Goal: Transaction & Acquisition: Purchase product/service

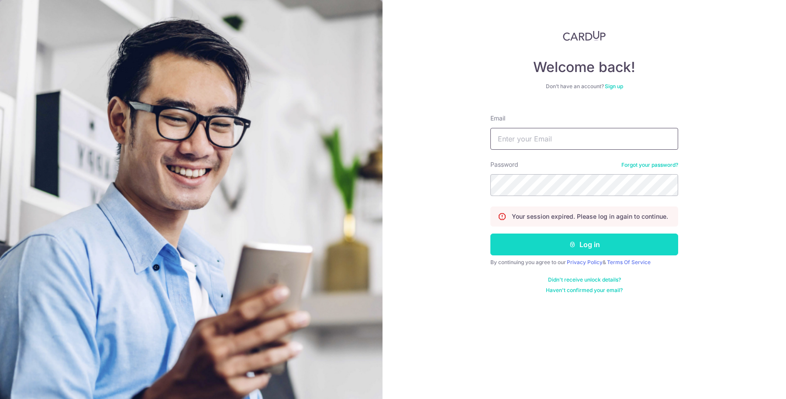
type input "[EMAIL_ADDRESS][DOMAIN_NAME]"
click at [538, 247] on button "Log in" at bounding box center [584, 245] width 188 height 22
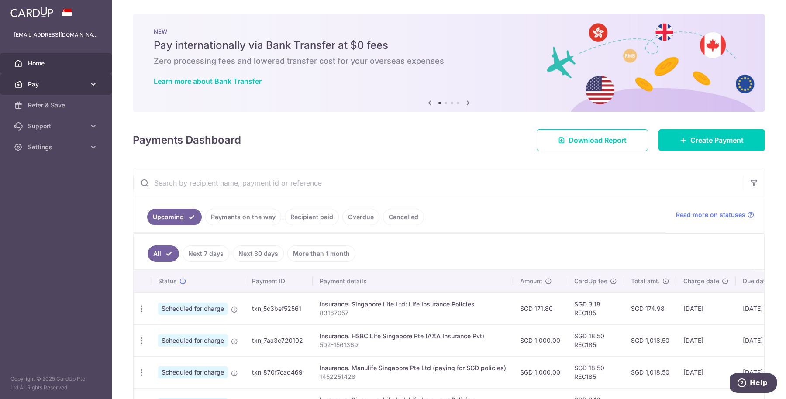
click at [47, 90] on link "Pay" at bounding box center [56, 84] width 112 height 21
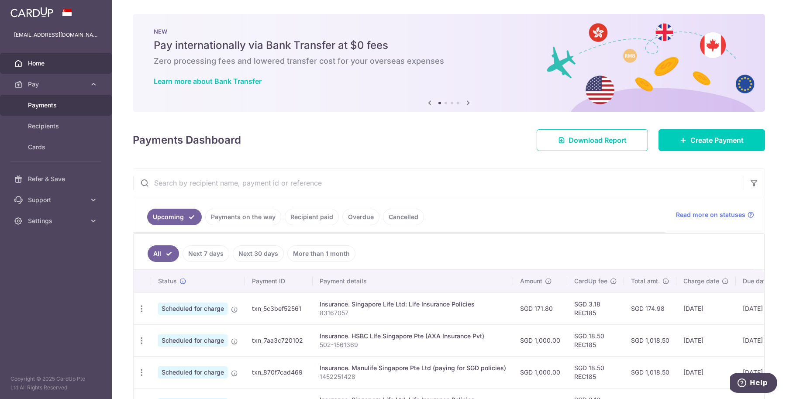
click at [49, 106] on div at bounding box center [397, 201] width 794 height 403
click at [683, 144] on link "Create Payment" at bounding box center [711, 140] width 107 height 22
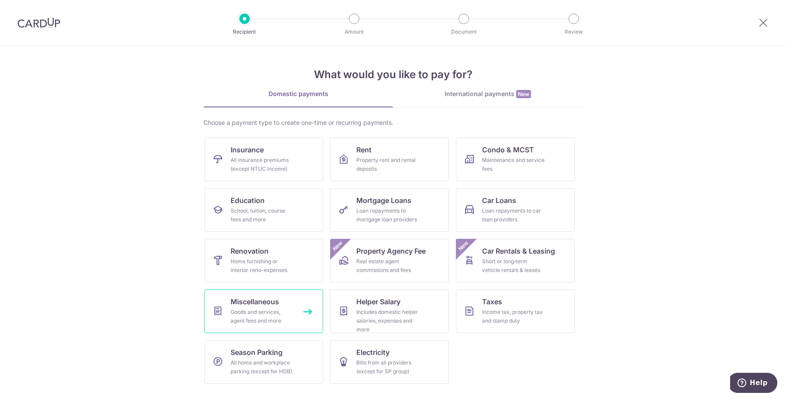
click at [303, 310] on link "Miscellaneous Goods and services, agent fees and more" at bounding box center [263, 311] width 119 height 44
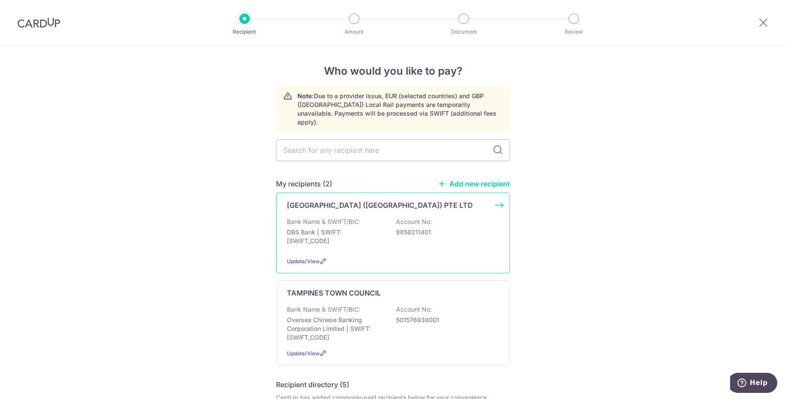
click at [356, 228] on p "DBS Bank | SWIFT: DBSSSGSGXXX" at bounding box center [336, 236] width 98 height 17
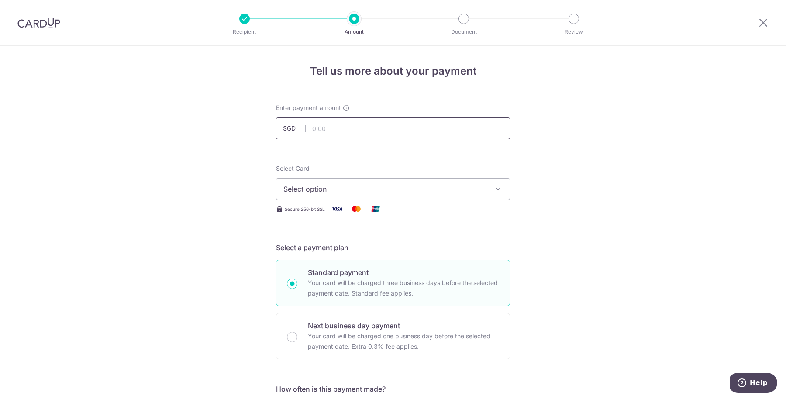
click at [336, 134] on input "text" at bounding box center [393, 128] width 234 height 22
type input "540.80"
click at [323, 182] on button "Select option" at bounding box center [393, 189] width 234 height 22
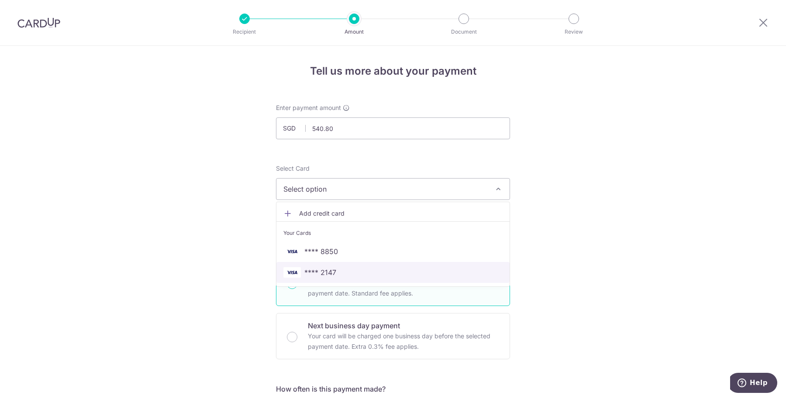
click at [315, 268] on span "**** 2147" at bounding box center [320, 272] width 32 height 10
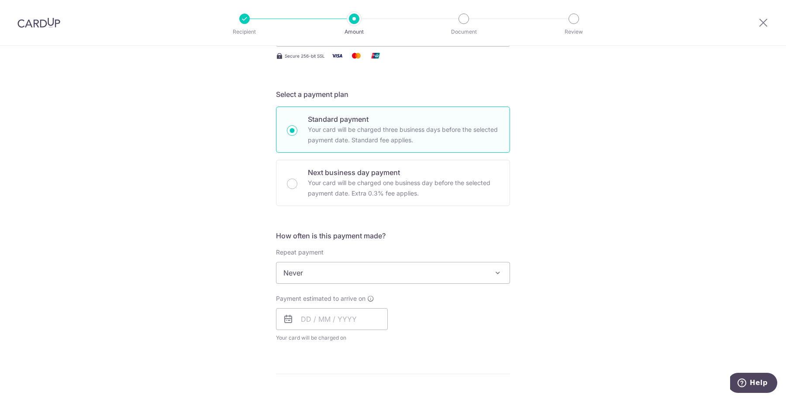
scroll to position [164, 0]
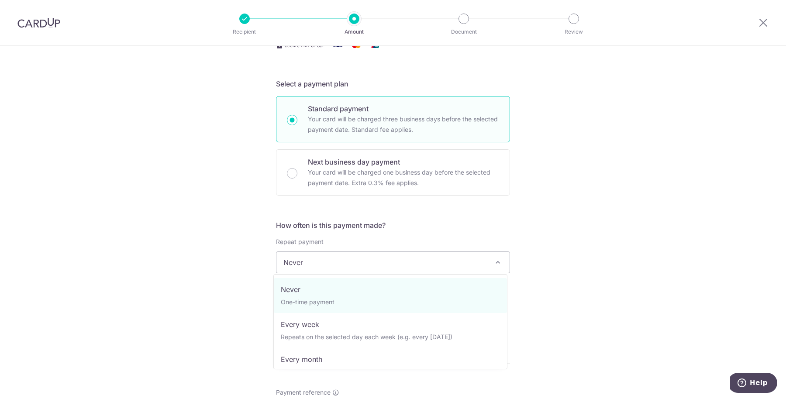
click at [323, 260] on span "Never" at bounding box center [392, 262] width 233 height 21
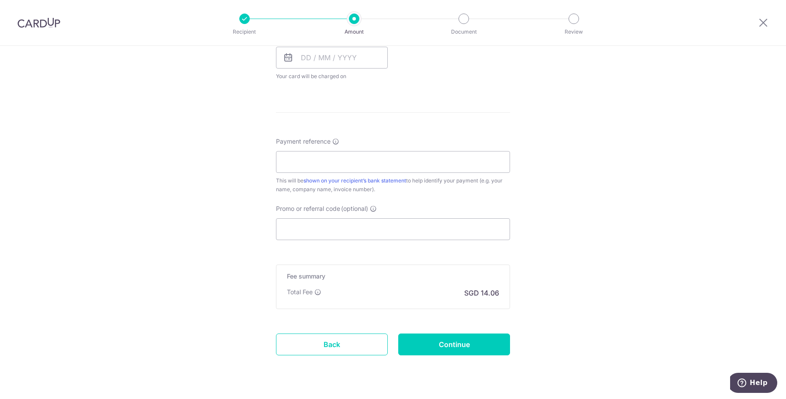
scroll to position [435, 0]
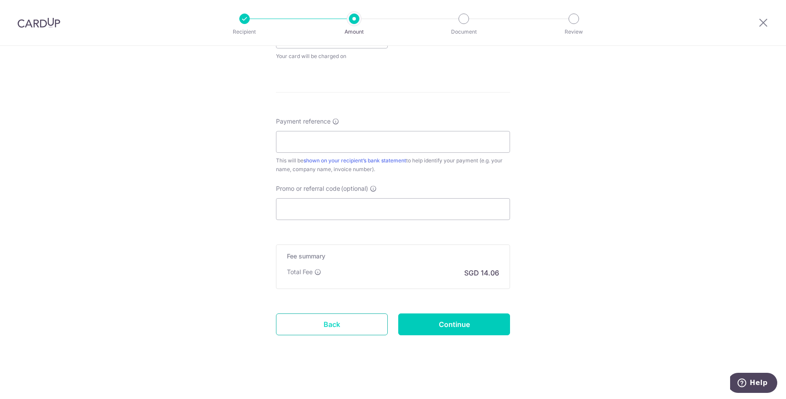
click at [319, 321] on link "Back" at bounding box center [332, 324] width 112 height 22
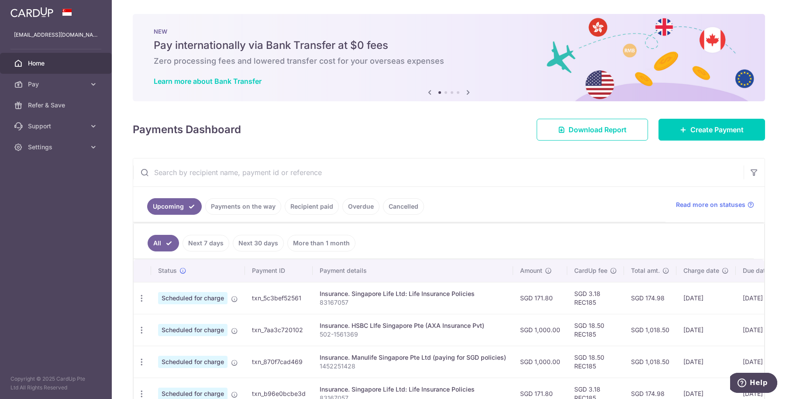
click at [464, 89] on icon at bounding box center [468, 92] width 10 height 11
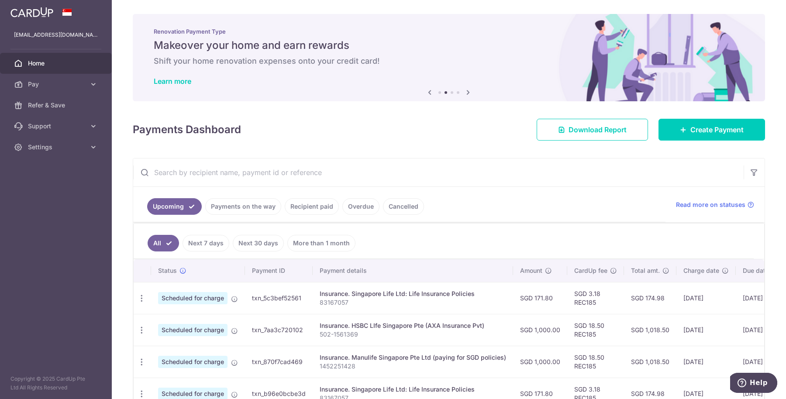
click at [464, 89] on icon at bounding box center [468, 92] width 10 height 11
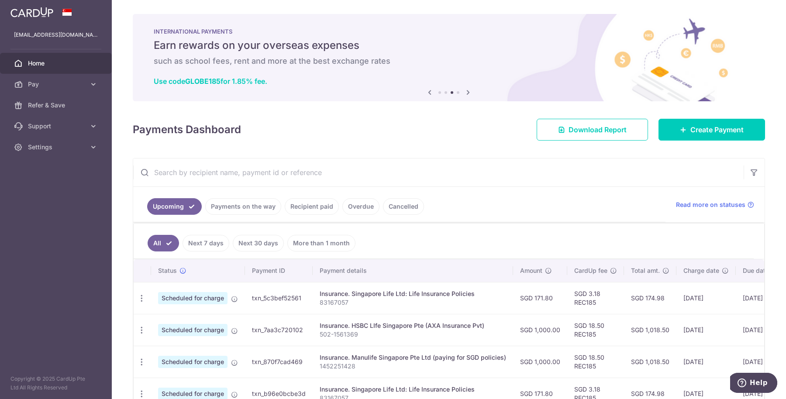
click at [464, 89] on icon at bounding box center [468, 92] width 10 height 11
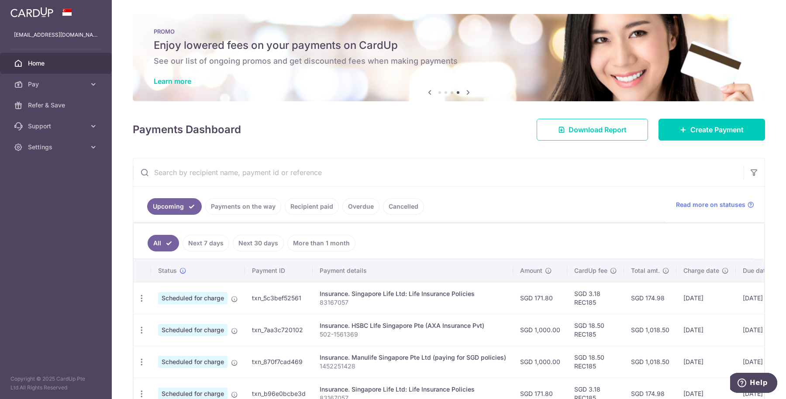
click at [464, 89] on icon at bounding box center [468, 92] width 10 height 11
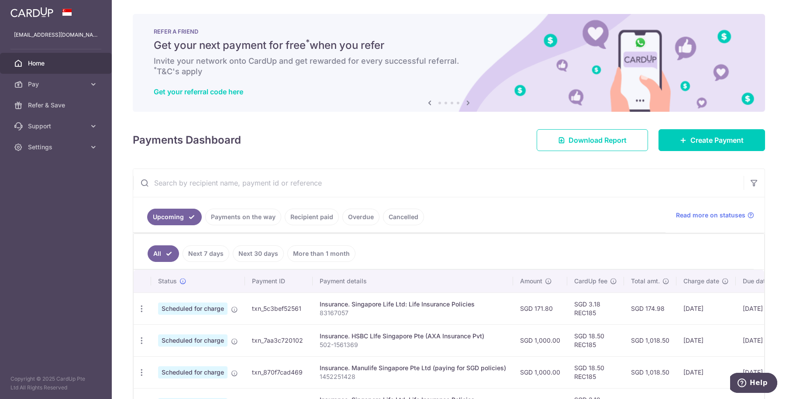
click at [426, 100] on icon at bounding box center [429, 102] width 10 height 11
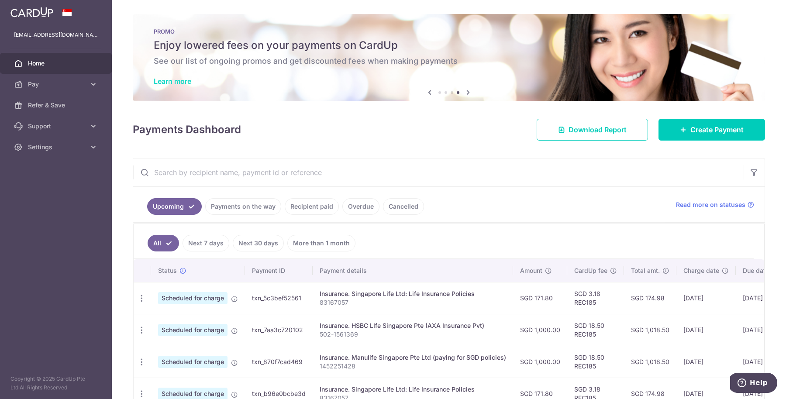
click at [172, 79] on link "Learn more" at bounding box center [173, 81] width 38 height 9
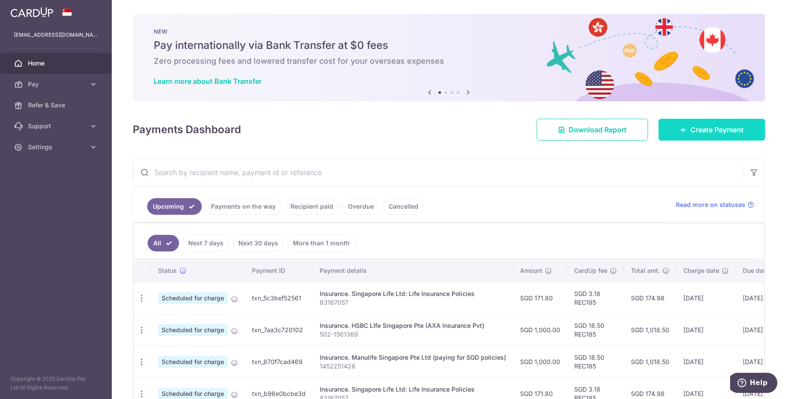
click at [675, 137] on link "Create Payment" at bounding box center [711, 130] width 107 height 22
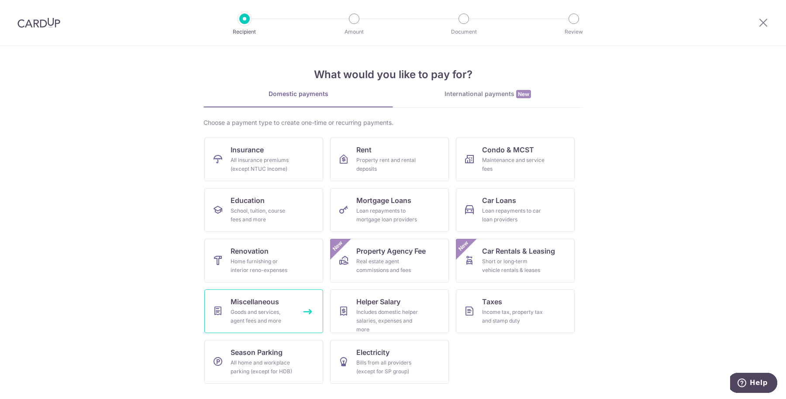
click at [233, 300] on span "Miscellaneous" at bounding box center [254, 301] width 48 height 10
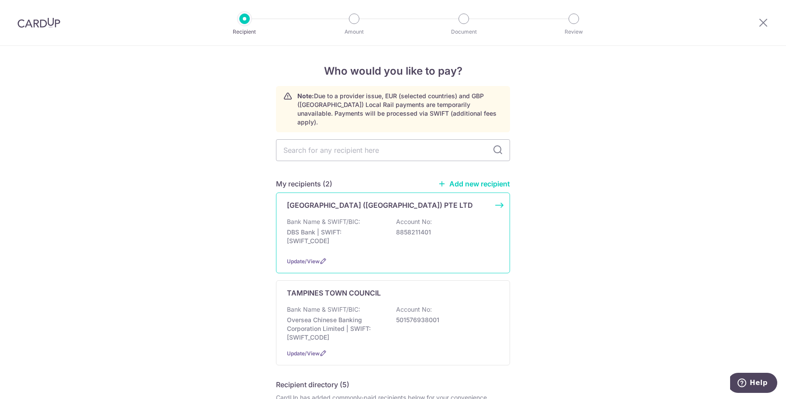
click at [333, 207] on div "[GEOGRAPHIC_DATA] ([GEOGRAPHIC_DATA]) PTE LTD Bank Name & SWIFT/BIC: DBS Bank |…" at bounding box center [393, 233] width 234 height 81
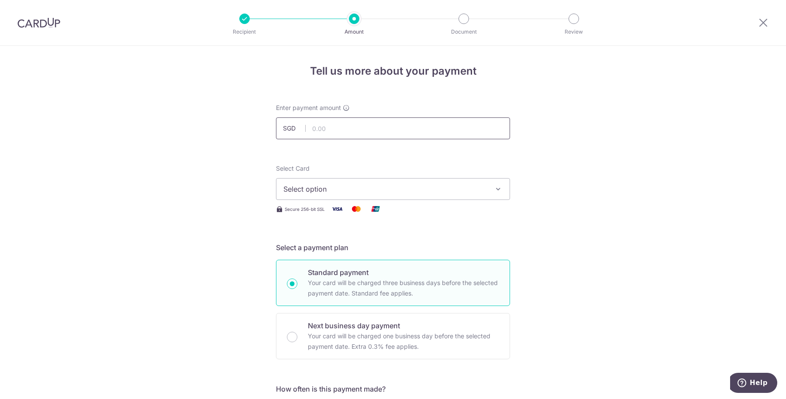
click at [326, 134] on input "text" at bounding box center [393, 128] width 234 height 22
type input "540.80"
click at [411, 188] on span "Select option" at bounding box center [384, 189] width 203 height 10
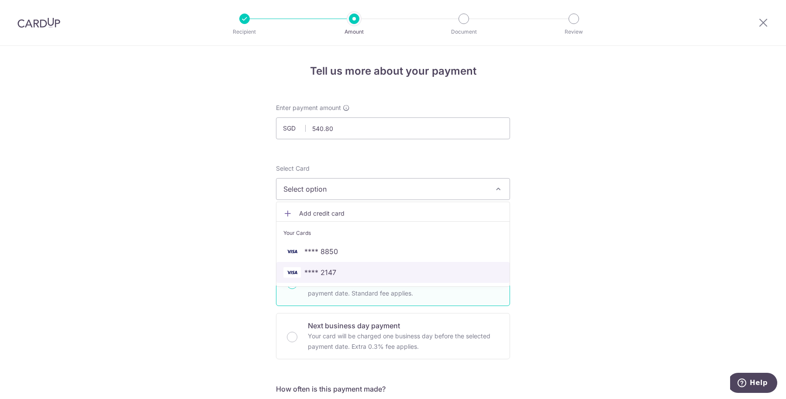
click at [351, 275] on span "**** 2147" at bounding box center [392, 272] width 219 height 10
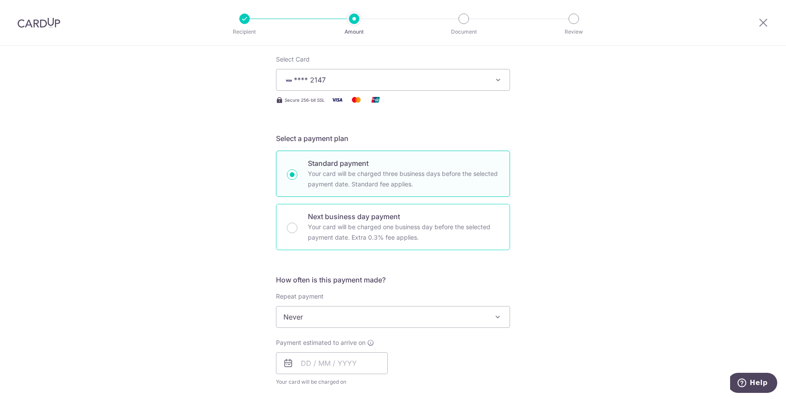
scroll to position [218, 0]
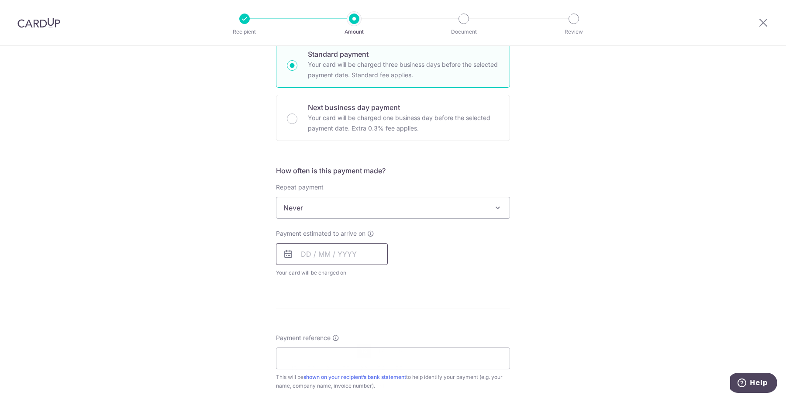
click at [345, 247] on input "text" at bounding box center [332, 254] width 112 height 22
click at [361, 348] on link "16" at bounding box center [364, 351] width 14 height 14
type input "16/10/2025"
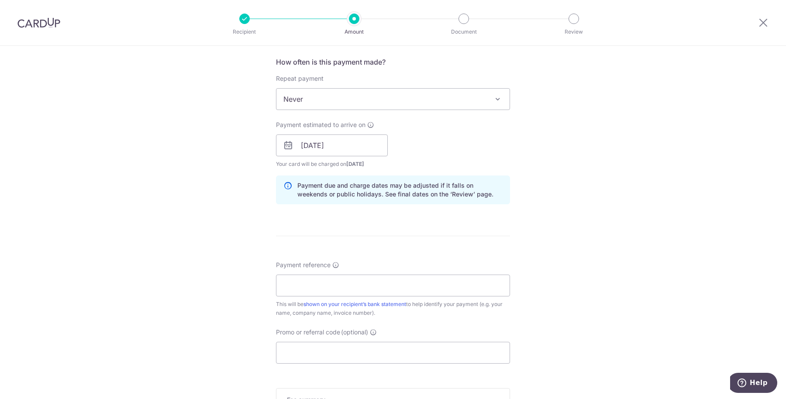
scroll to position [327, 0]
click at [441, 288] on input "Payment reference" at bounding box center [393, 285] width 234 height 22
type input "1528617873I-00001_T1408470Z Gisele"
click at [306, 341] on input "Promo or referral code (optional)" at bounding box center [393, 352] width 234 height 22
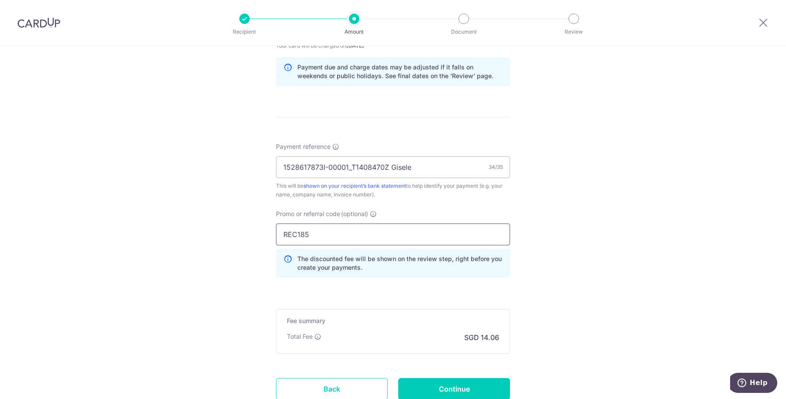
scroll to position [509, 0]
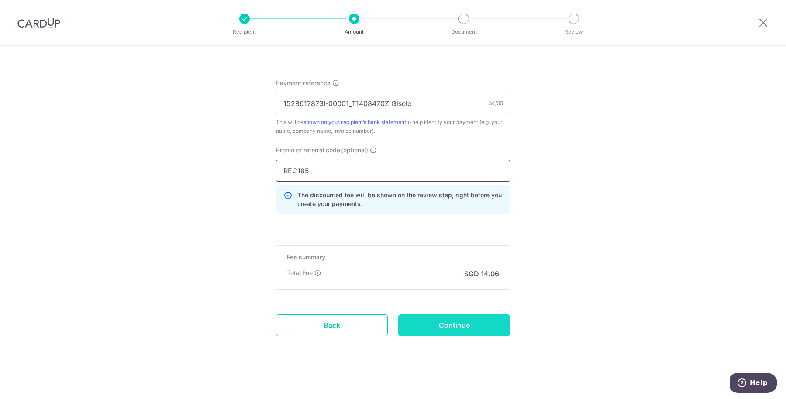
type input "REC185"
click at [444, 330] on input "Continue" at bounding box center [454, 325] width 112 height 22
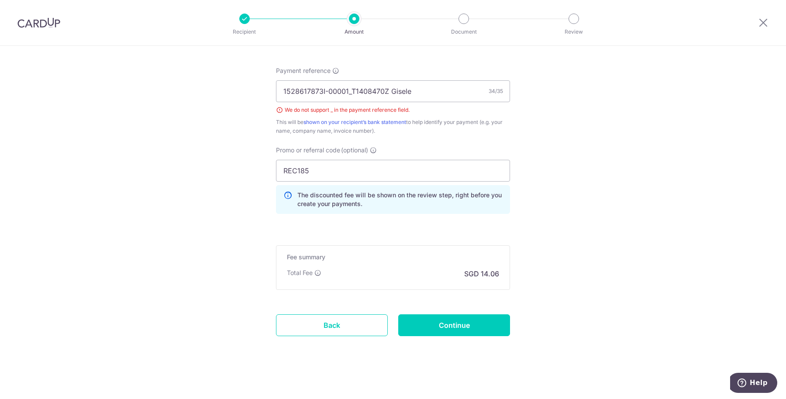
scroll to position [467, 0]
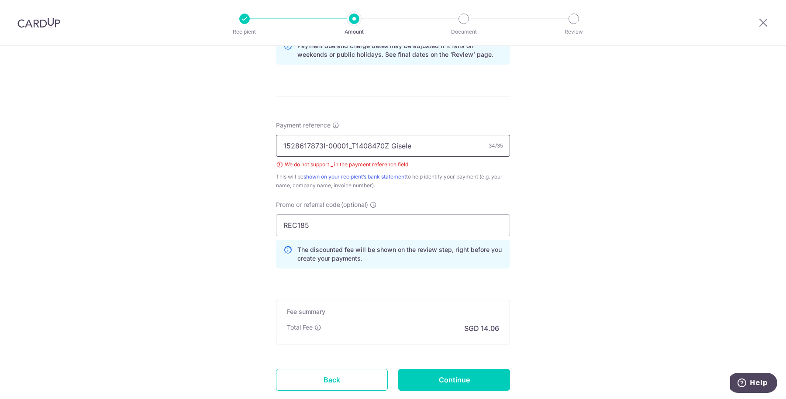
click at [347, 144] on input "1528617873I-00001_T1408470Z Gisele" at bounding box center [393, 146] width 234 height 22
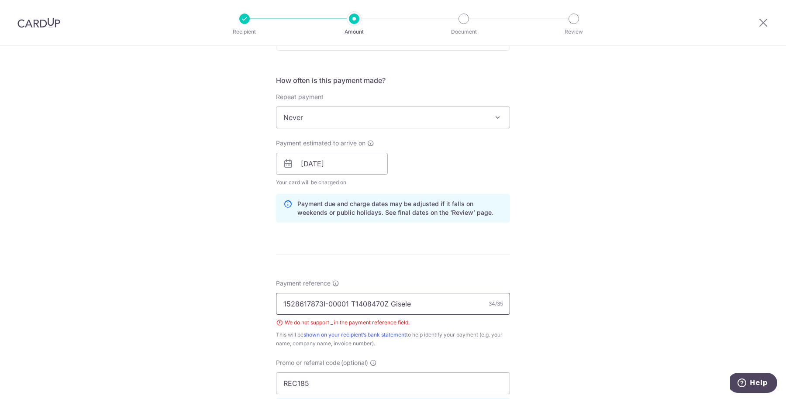
scroll to position [248, 0]
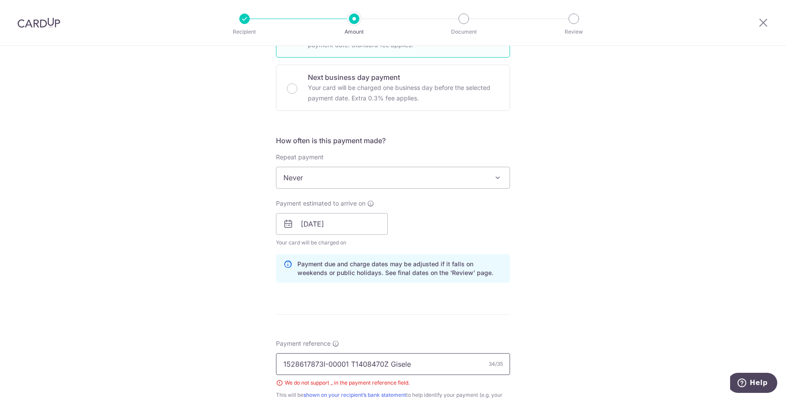
type input "1528617873I-00001 T1408470Z Gisele"
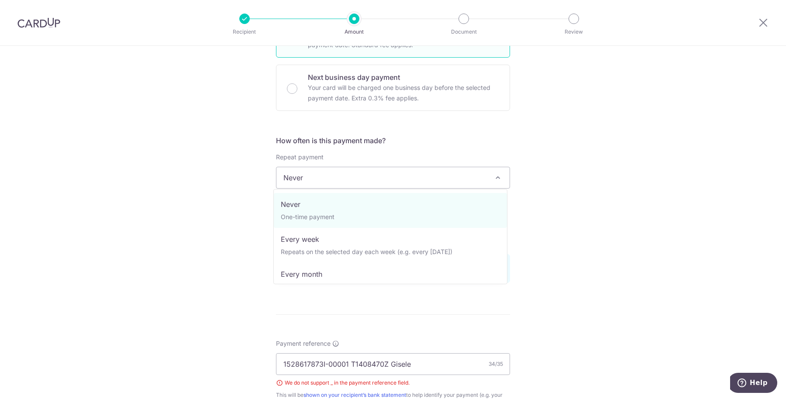
click at [281, 176] on span "Never" at bounding box center [392, 177] width 233 height 21
select select "3"
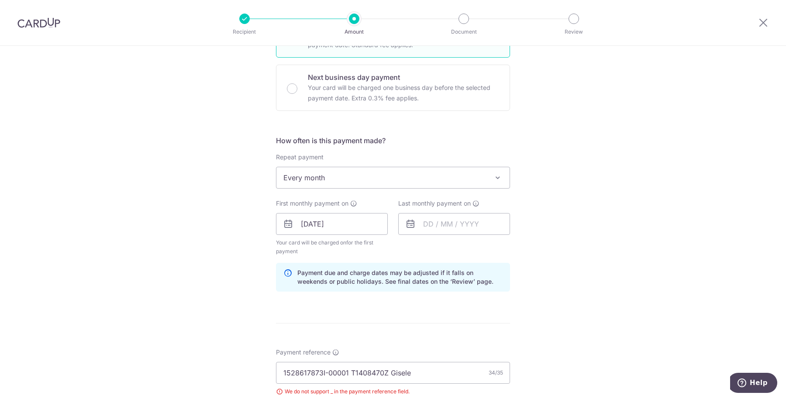
click at [409, 222] on icon at bounding box center [410, 224] width 10 height 10
click at [439, 220] on input "text" at bounding box center [454, 224] width 112 height 22
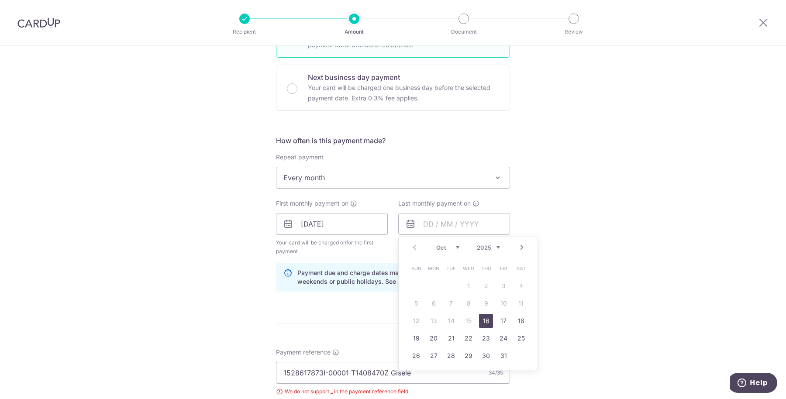
click at [519, 245] on link "Next" at bounding box center [521, 247] width 10 height 10
click at [468, 335] on link "19" at bounding box center [468, 338] width 14 height 14
type input "19/11/2025"
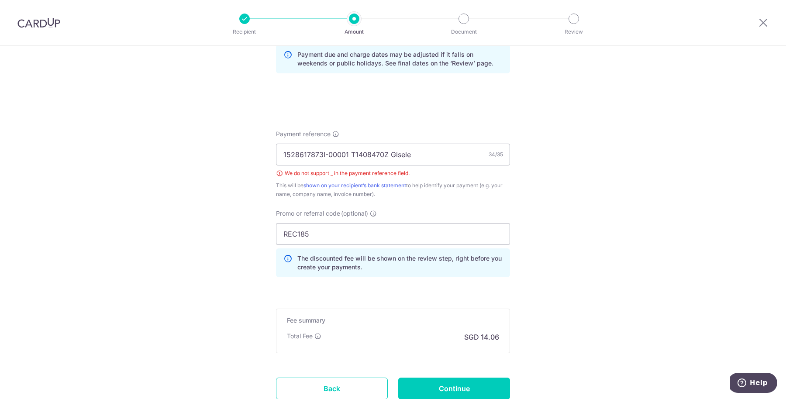
scroll to position [530, 0]
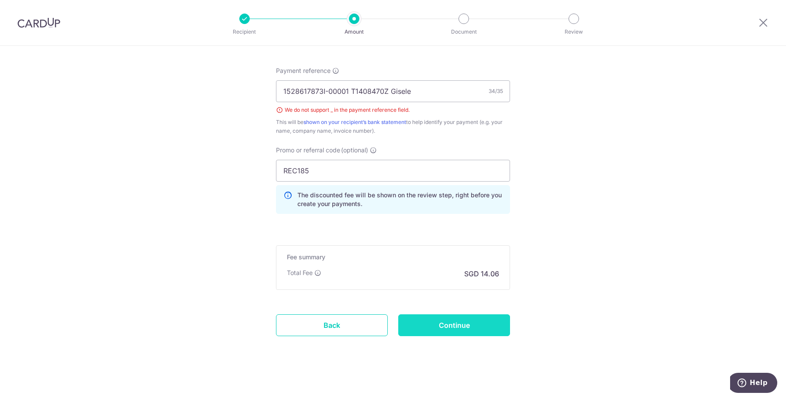
click at [438, 321] on input "Continue" at bounding box center [454, 325] width 112 height 22
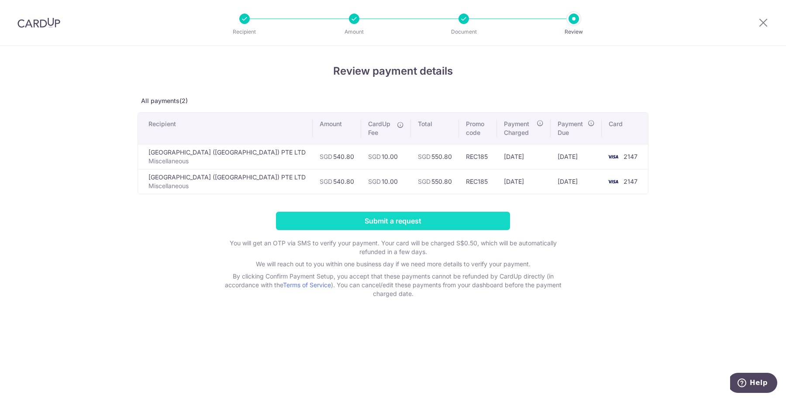
click at [417, 218] on input "Submit a request" at bounding box center [393, 221] width 234 height 18
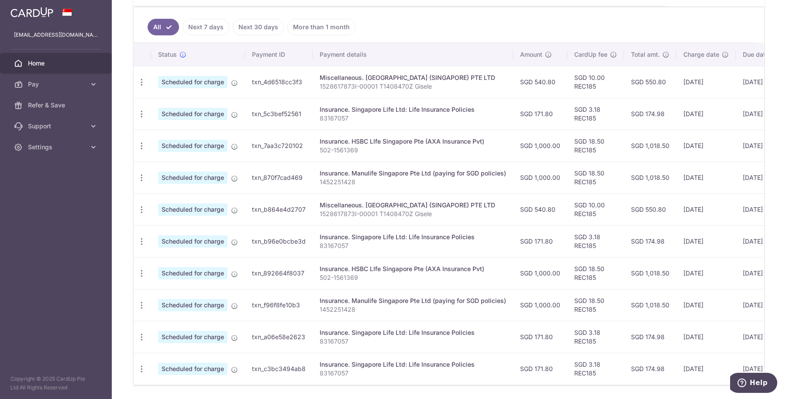
scroll to position [256, 0]
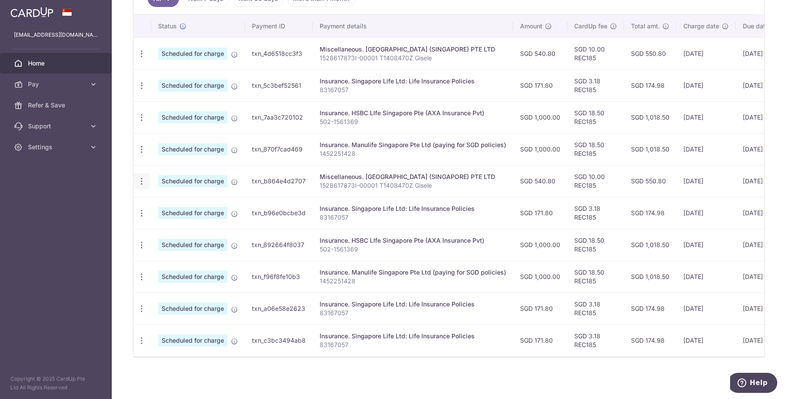
click at [140, 177] on icon "button" at bounding box center [141, 181] width 9 height 9
click at [154, 219] on link "Cancel payment" at bounding box center [179, 227] width 91 height 22
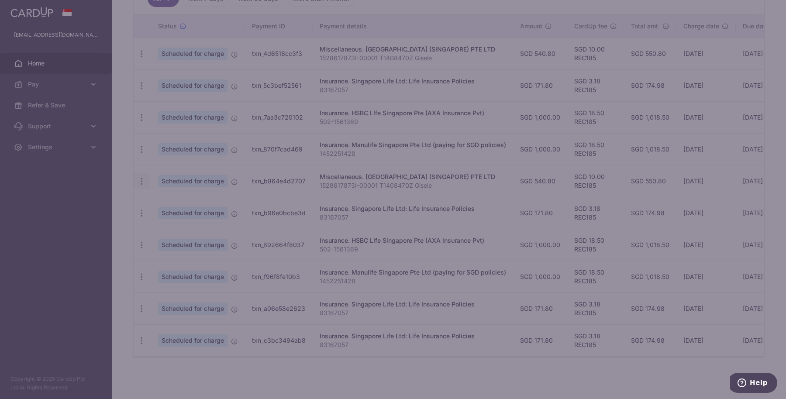
click at [154, 219] on div at bounding box center [393, 199] width 786 height 399
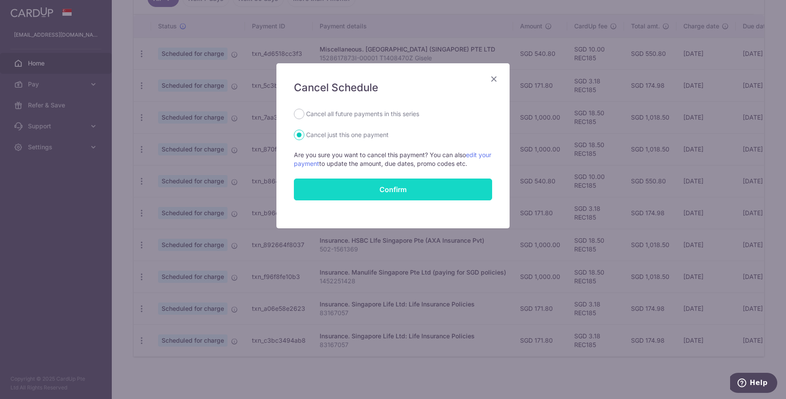
click at [335, 185] on button "Confirm" at bounding box center [393, 190] width 198 height 22
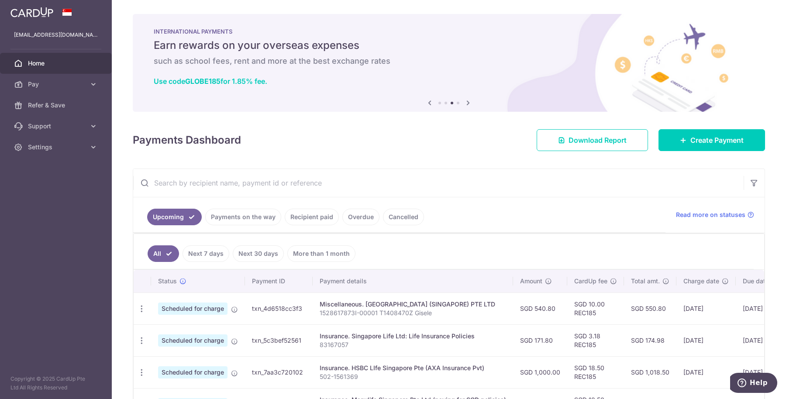
click at [216, 251] on link "Next 7 days" at bounding box center [205, 253] width 47 height 17
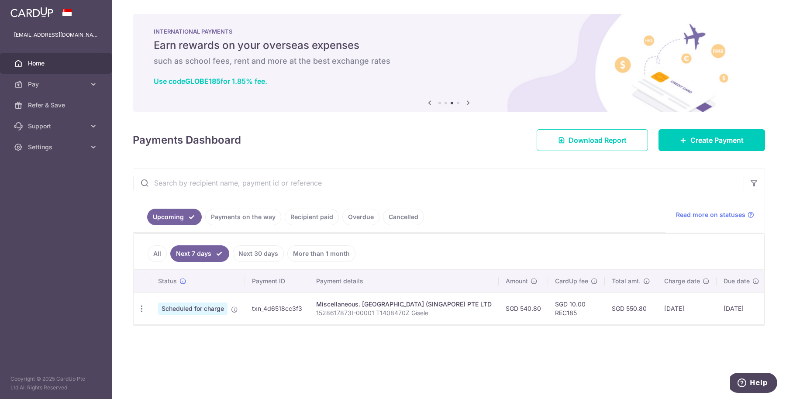
click at [240, 216] on link "Payments on the way" at bounding box center [243, 217] width 76 height 17
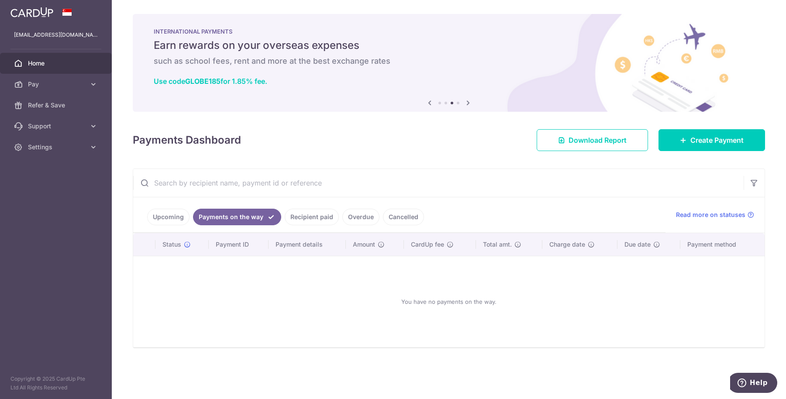
click at [306, 213] on link "Recipient paid" at bounding box center [312, 217] width 54 height 17
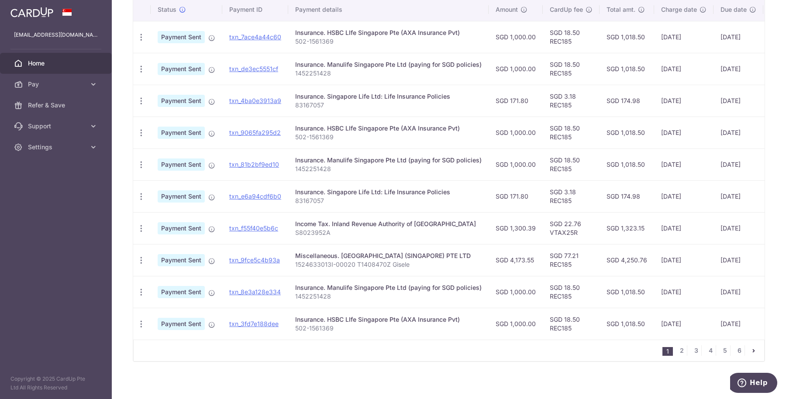
scroll to position [241, 0]
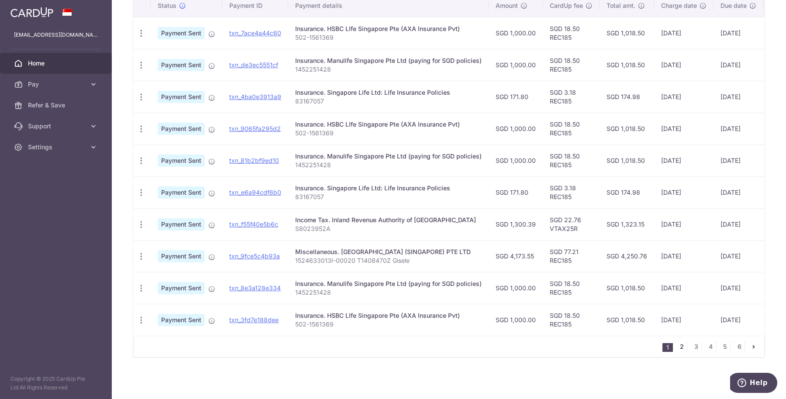
click at [678, 344] on link "2" at bounding box center [681, 346] width 10 height 10
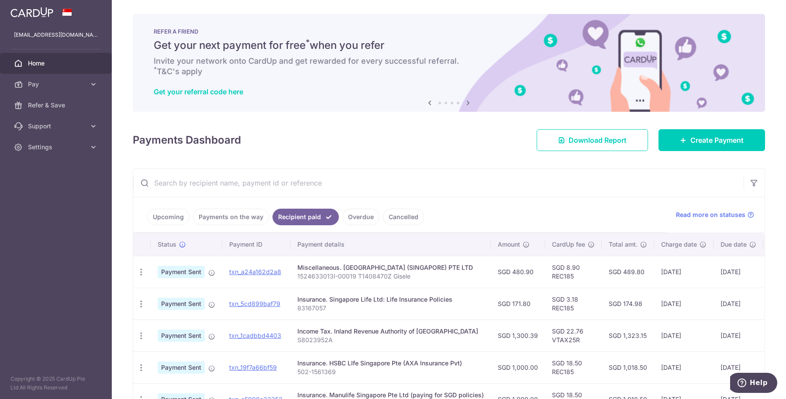
click at [352, 219] on link "Overdue" at bounding box center [360, 217] width 37 height 17
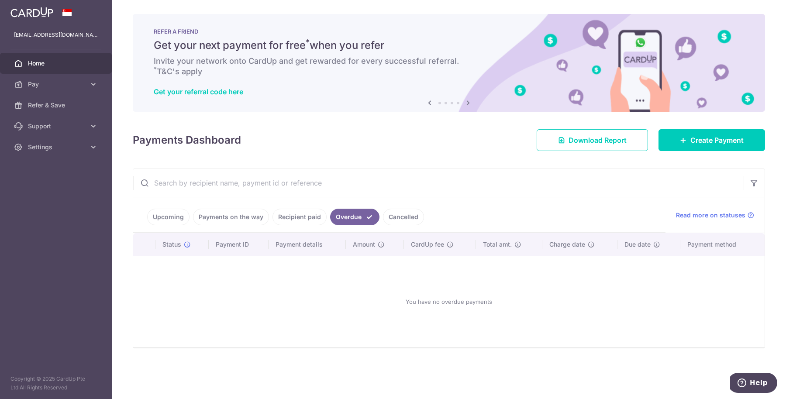
click at [404, 217] on link "Cancelled" at bounding box center [403, 217] width 41 height 17
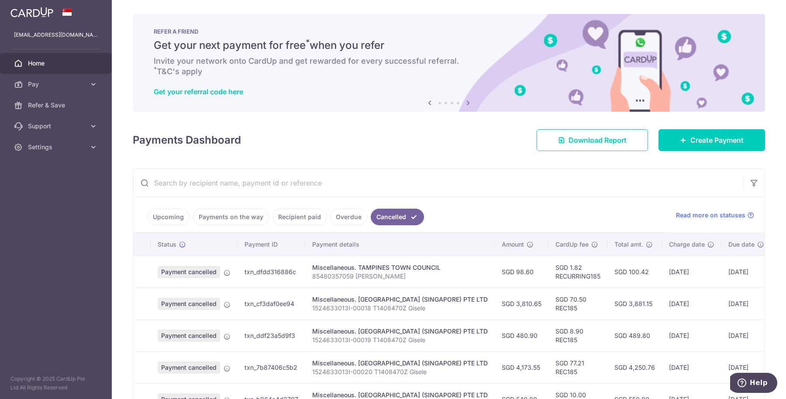
click at [341, 216] on link "Overdue" at bounding box center [348, 217] width 37 height 17
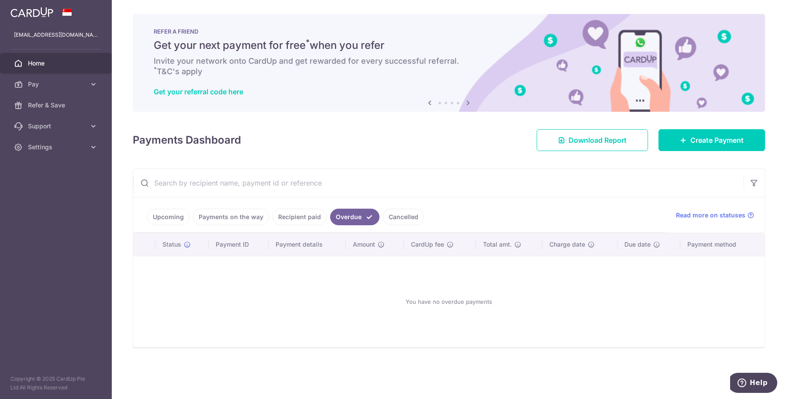
click at [289, 217] on link "Recipient paid" at bounding box center [299, 217] width 54 height 17
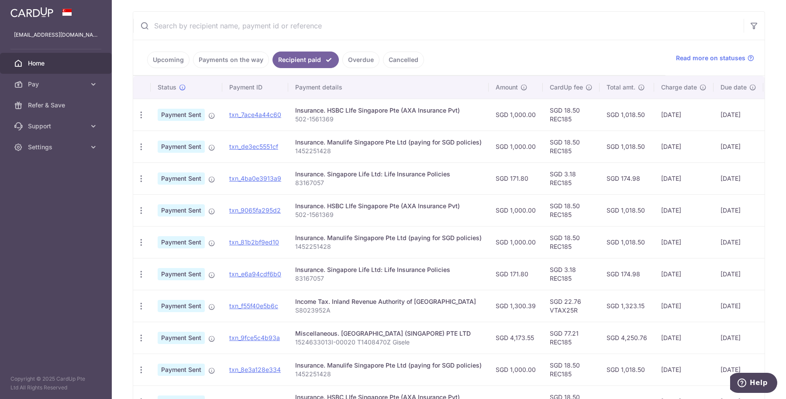
scroll to position [131, 0]
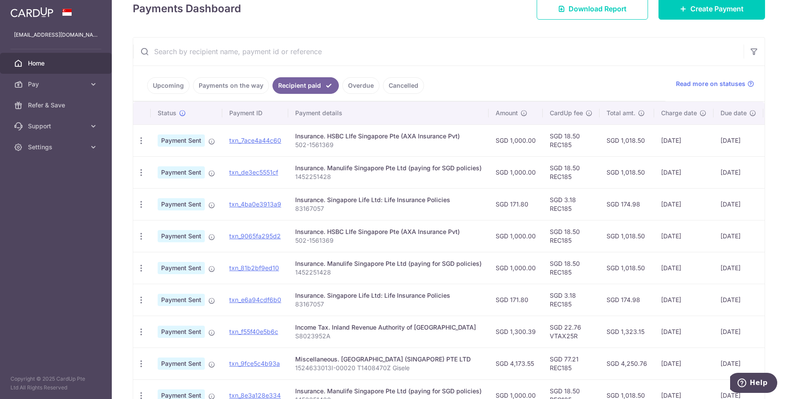
click at [162, 82] on link "Upcoming" at bounding box center [168, 85] width 42 height 17
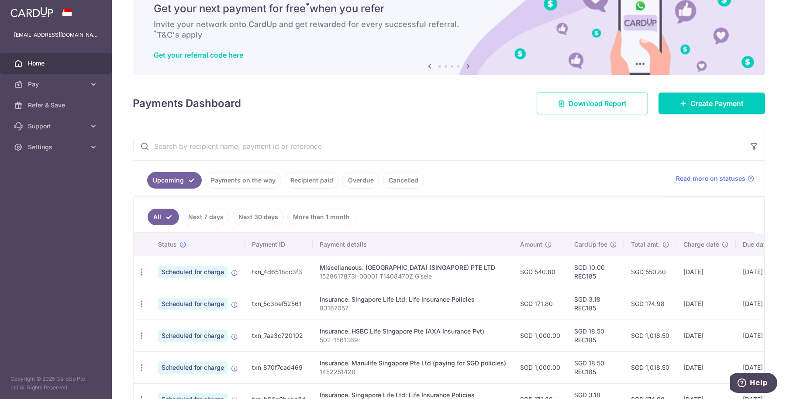
scroll to position [0, 0]
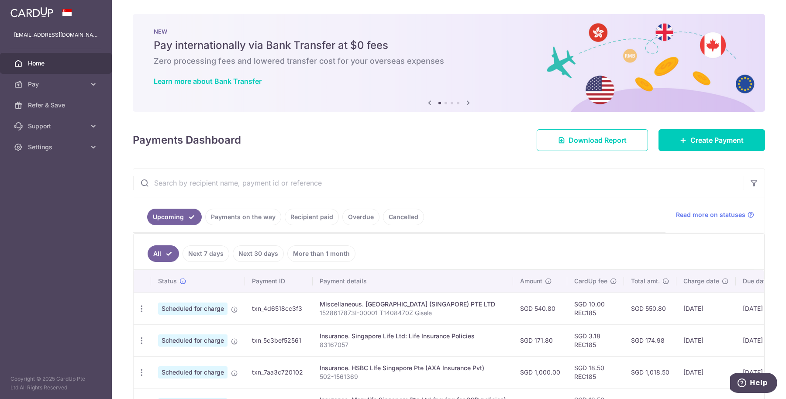
click at [238, 53] on div "NEW Pay internationally via Bank Transfer at $0 fees Zero processing fees and l…" at bounding box center [449, 57] width 632 height 87
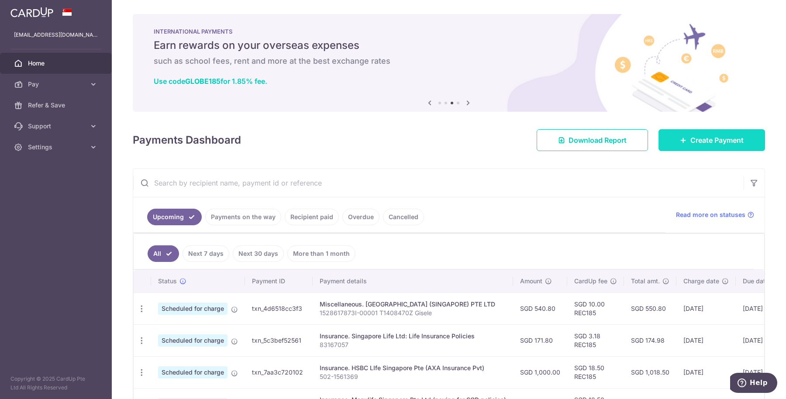
click at [680, 138] on icon at bounding box center [683, 140] width 7 height 7
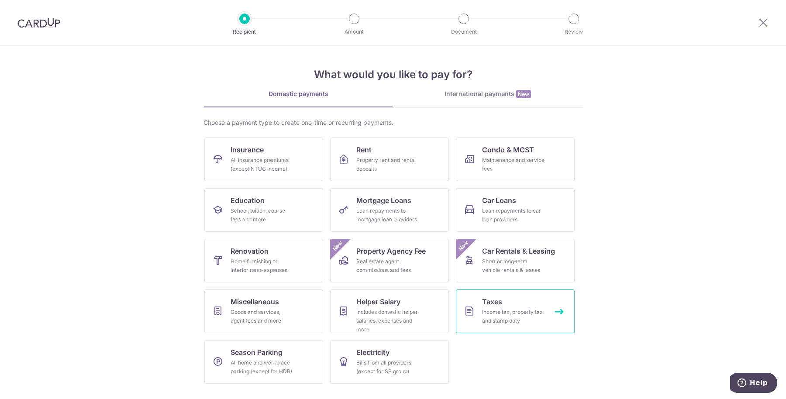
click at [490, 316] on div "Income tax, property tax and stamp duty" at bounding box center [513, 316] width 63 height 17
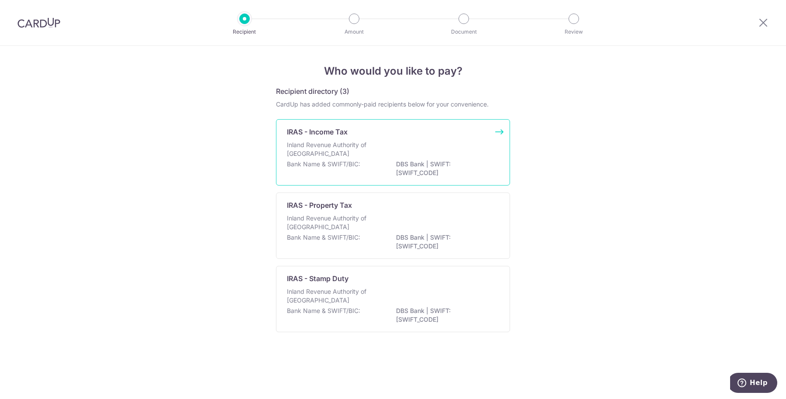
click at [388, 168] on div "Bank Name & SWIFT/BIC: DBS Bank | SWIFT: [SWIFT_CODE]" at bounding box center [393, 169] width 212 height 18
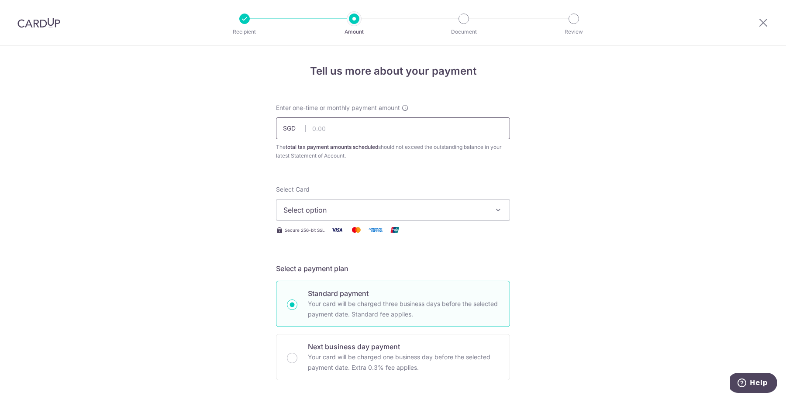
drag, startPoint x: 0, startPoint y: 0, endPoint x: 389, endPoint y: 129, distance: 410.1
click at [389, 129] on input "text" at bounding box center [393, 128] width 234 height 22
click at [361, 134] on input "text" at bounding box center [393, 128] width 234 height 22
type input "1,300.36"
click at [340, 202] on button "Select option" at bounding box center [393, 210] width 234 height 22
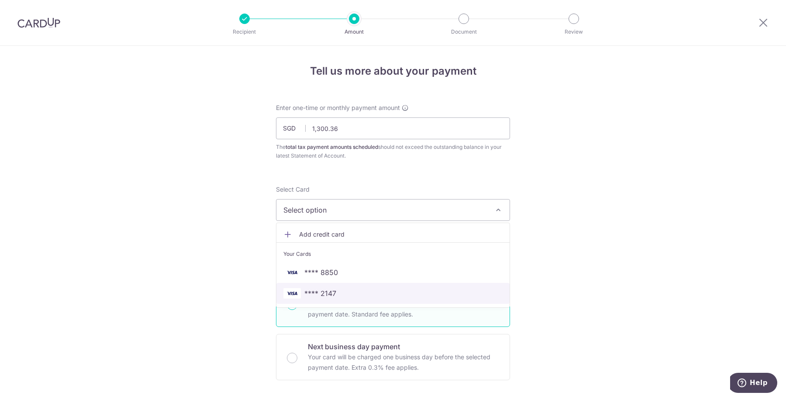
click at [328, 290] on span "**** 2147" at bounding box center [320, 293] width 32 height 10
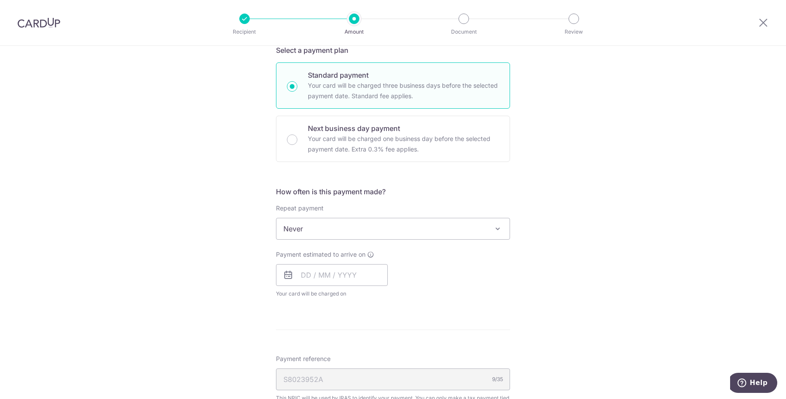
scroll to position [273, 0]
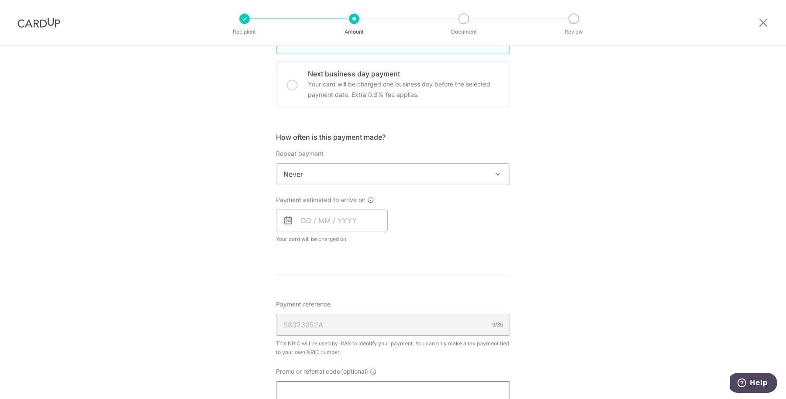
click at [310, 385] on input "Promo or referral code (optional)" at bounding box center [393, 392] width 234 height 22
paste input "VTAX25R"
type input "VTAX25R"
click at [351, 267] on form "Enter one-time or monthly payment amount SGD 1,300.36 1300.36 The total tax pay…" at bounding box center [393, 206] width 234 height 751
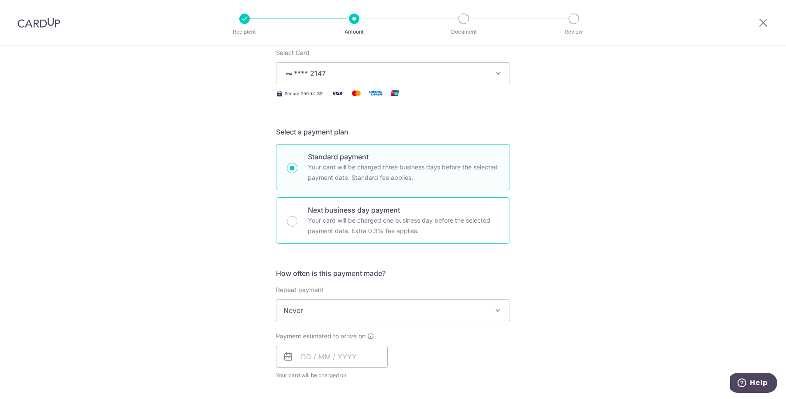
scroll to position [164, 0]
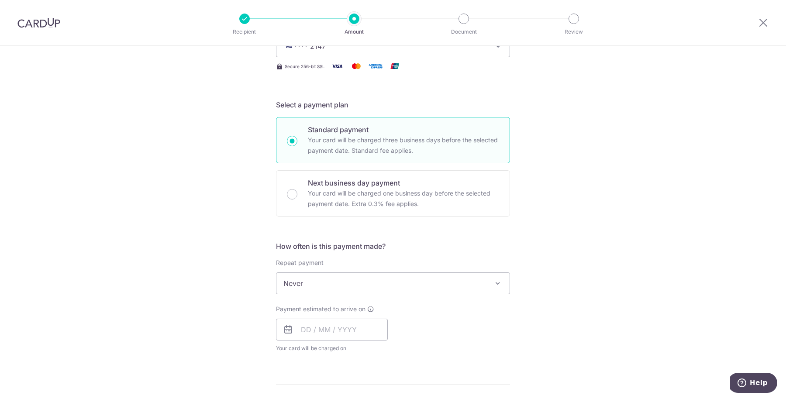
click at [399, 279] on span "Never" at bounding box center [392, 283] width 233 height 21
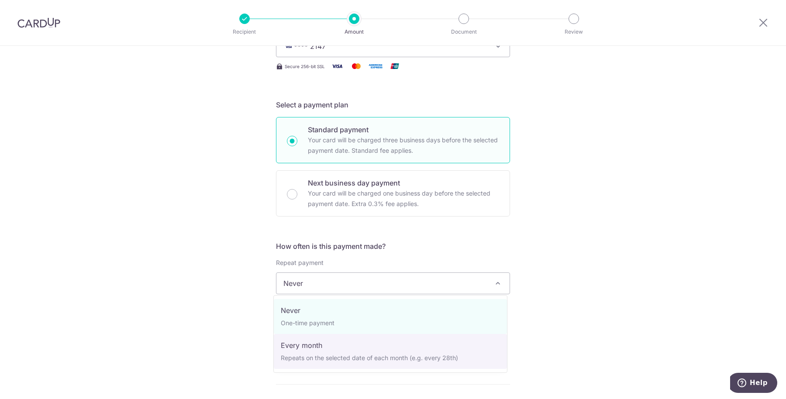
select select "3"
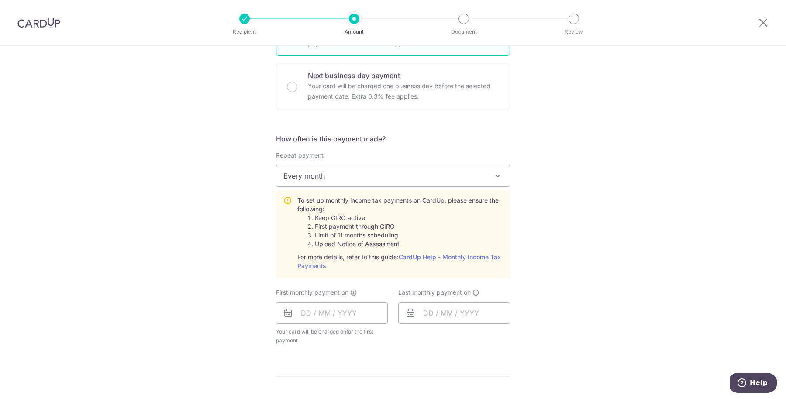
scroll to position [273, 0]
click at [372, 309] on input "text" at bounding box center [332, 311] width 112 height 22
click at [298, 306] on input "text" at bounding box center [332, 311] width 112 height 22
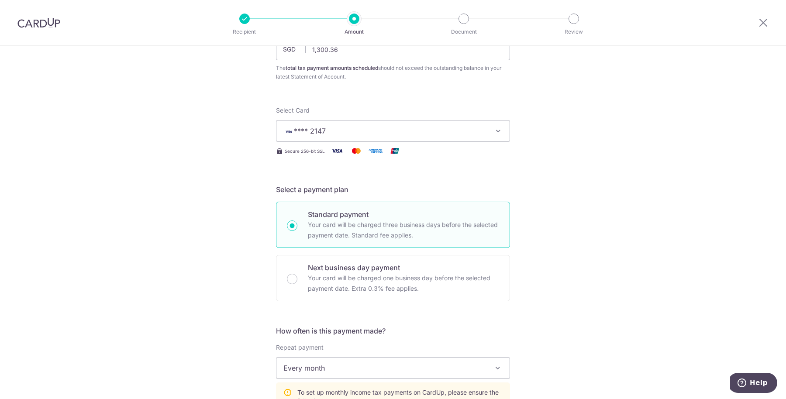
scroll to position [0, 0]
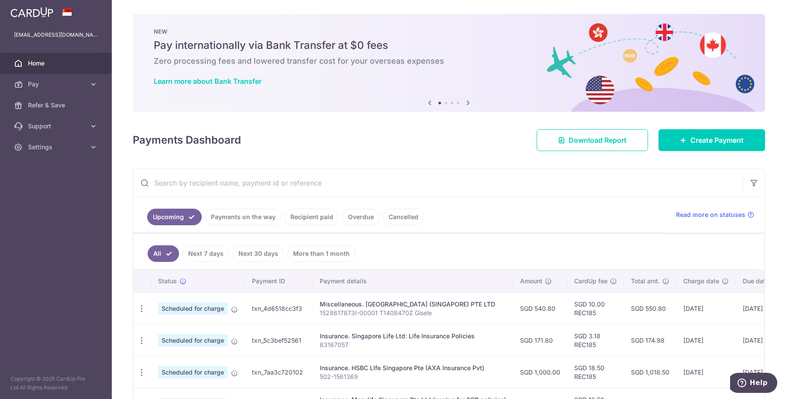
click at [316, 210] on link "Recipient paid" at bounding box center [312, 217] width 54 height 17
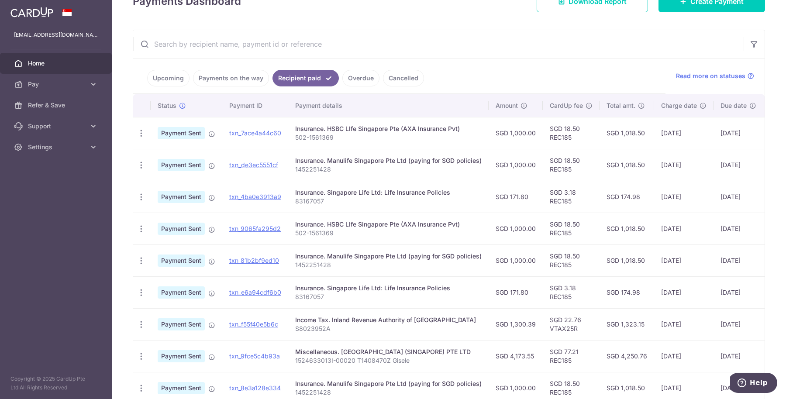
scroll to position [164, 0]
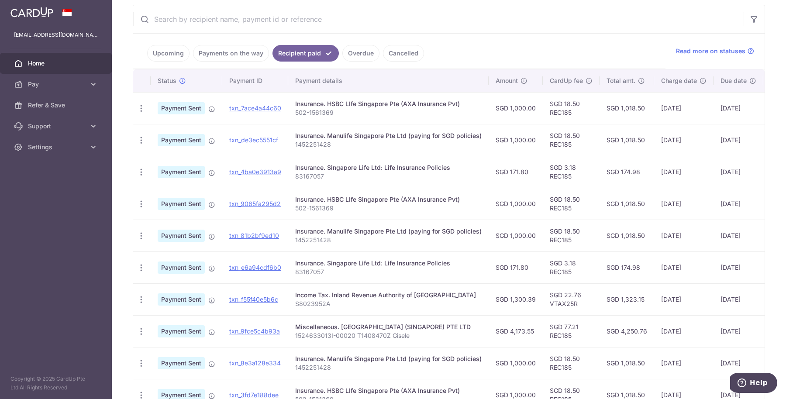
drag, startPoint x: 744, startPoint y: 306, endPoint x: 738, endPoint y: 301, distance: 8.0
click at [743, 306] on td "07/08/2025" at bounding box center [738, 299] width 50 height 32
click at [713, 297] on td "04/08/2025" at bounding box center [683, 299] width 59 height 32
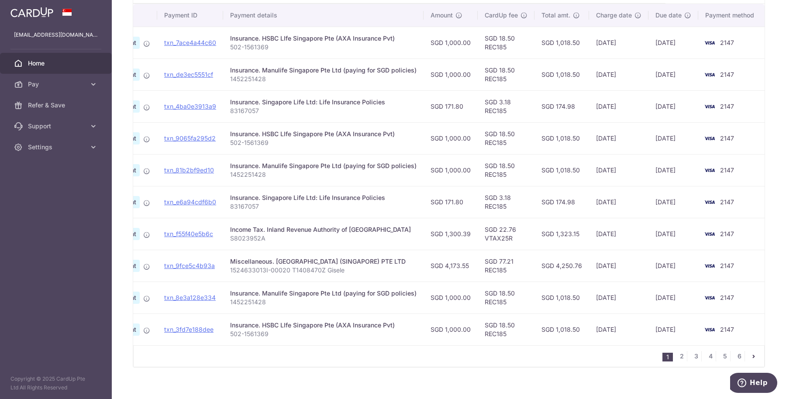
scroll to position [241, 0]
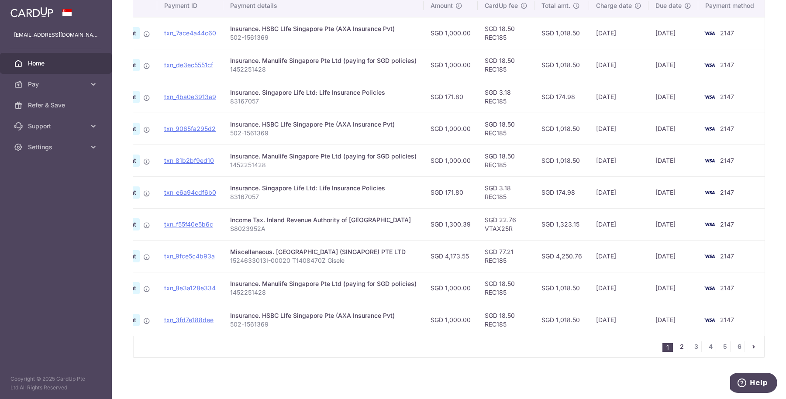
click at [676, 349] on link "2" at bounding box center [681, 346] width 10 height 10
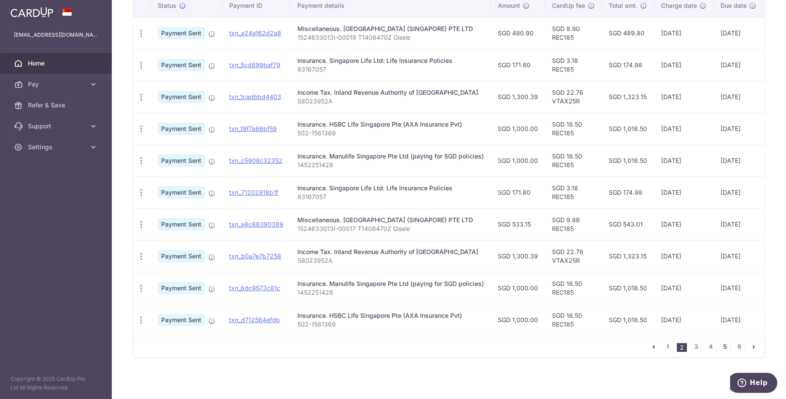
click at [719, 345] on link "5" at bounding box center [724, 346] width 10 height 10
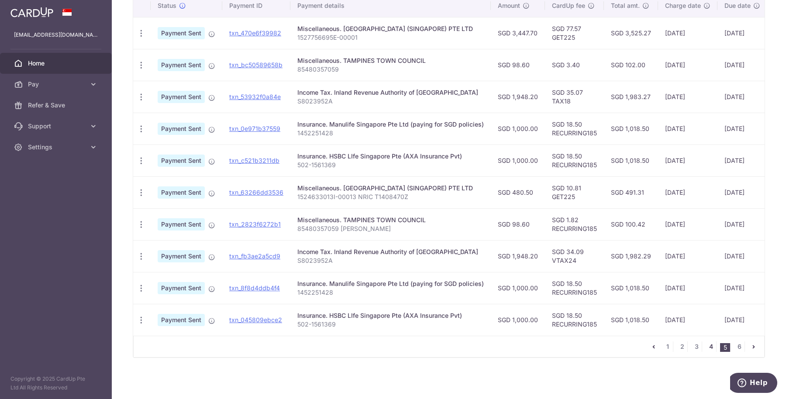
click at [707, 349] on link "4" at bounding box center [710, 346] width 10 height 10
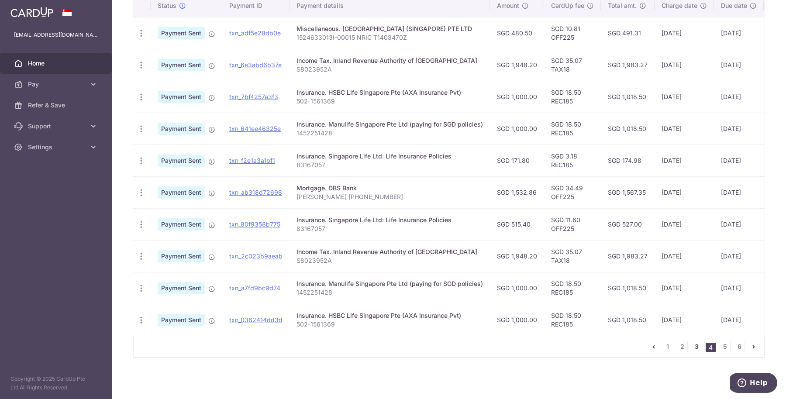
click at [693, 350] on link "3" at bounding box center [696, 346] width 10 height 10
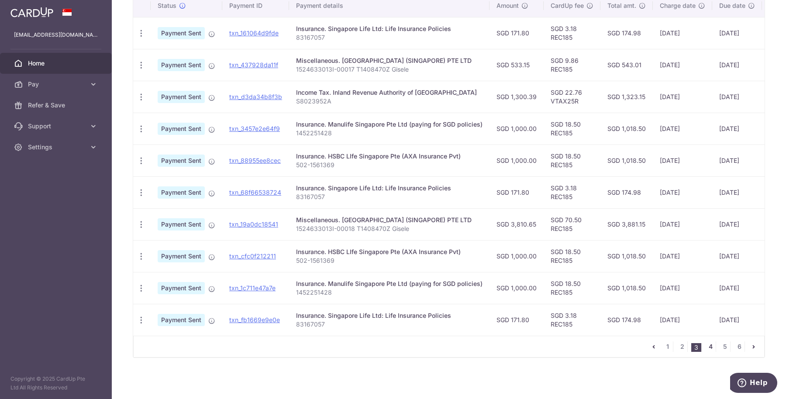
click at [705, 347] on link "4" at bounding box center [710, 346] width 10 height 10
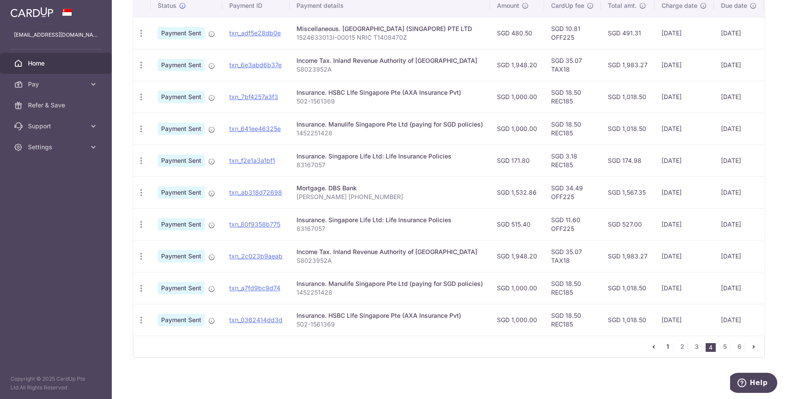
click at [666, 350] on link "1" at bounding box center [667, 346] width 10 height 10
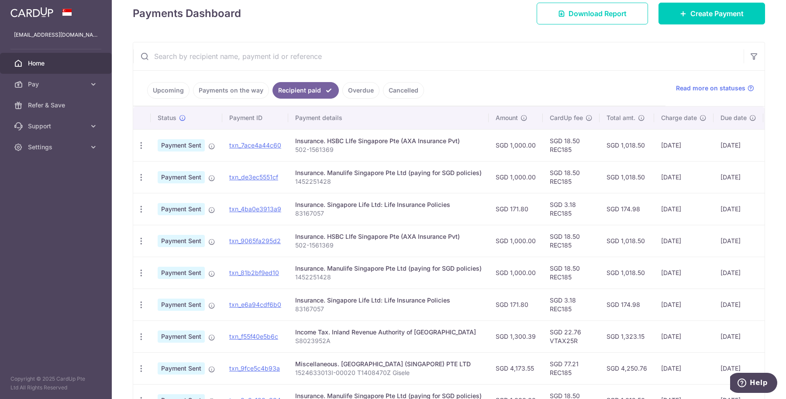
scroll to position [164, 0]
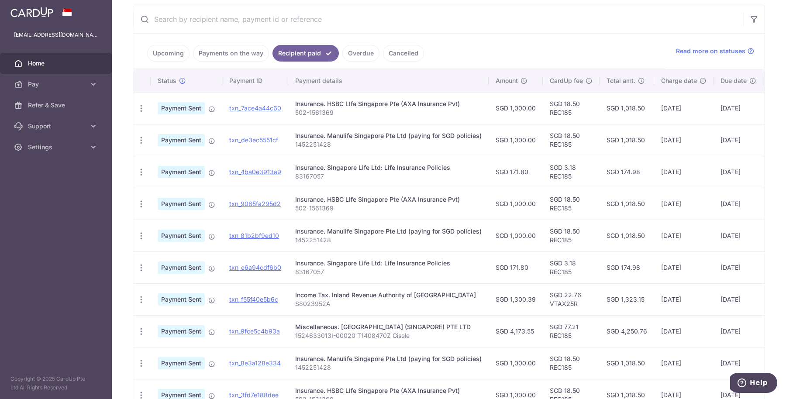
click at [165, 53] on link "Upcoming" at bounding box center [168, 53] width 42 height 17
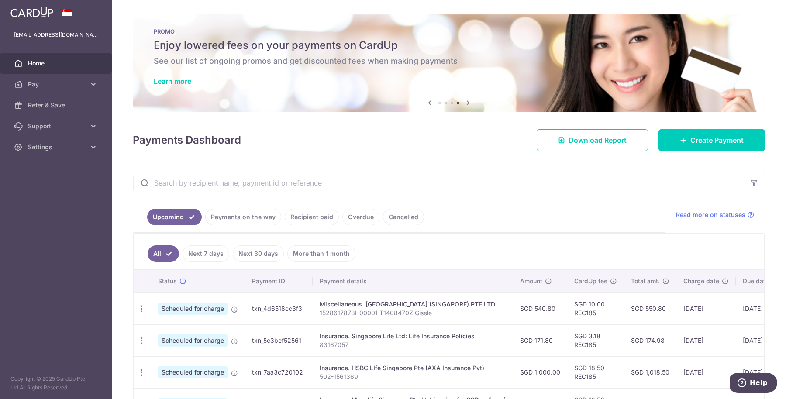
scroll to position [0, 0]
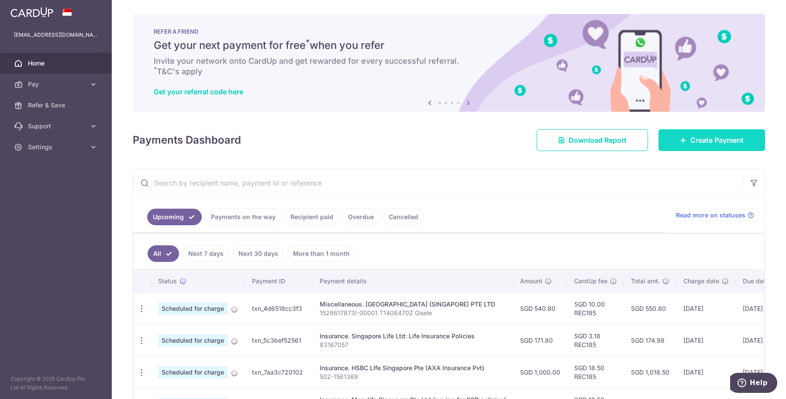
click at [719, 146] on link "Create Payment" at bounding box center [711, 140] width 107 height 22
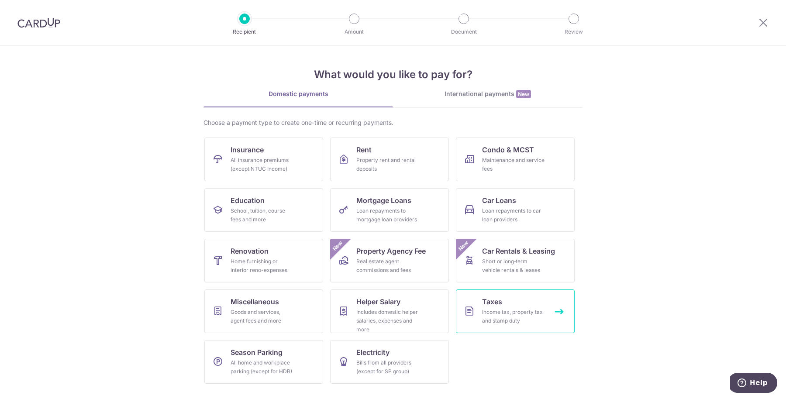
click at [515, 304] on link "Taxes Income tax, property tax and stamp duty" at bounding box center [515, 311] width 119 height 44
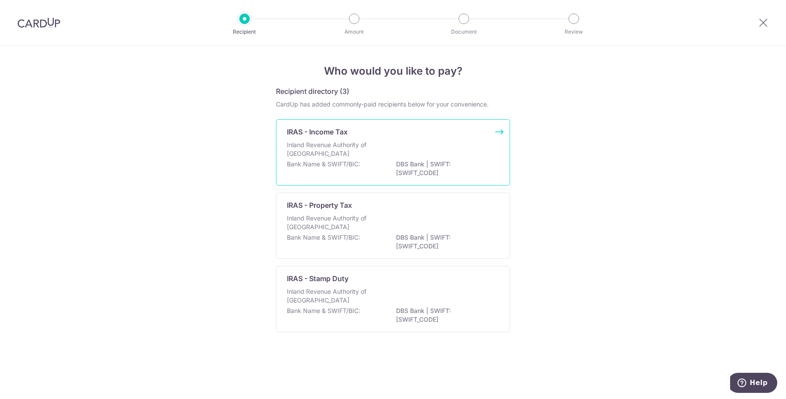
click at [371, 164] on div "Bank Name & SWIFT/BIC: DBS Bank | SWIFT: [SWIFT_CODE]" at bounding box center [393, 169] width 212 height 18
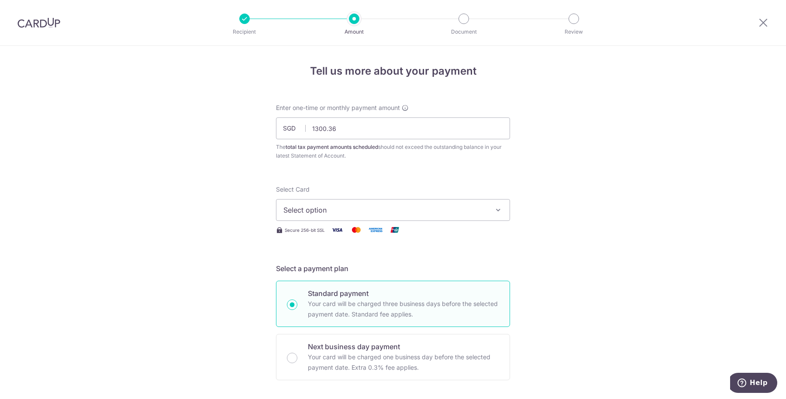
type input "1,300.36"
click at [362, 205] on span "Select option" at bounding box center [384, 210] width 203 height 10
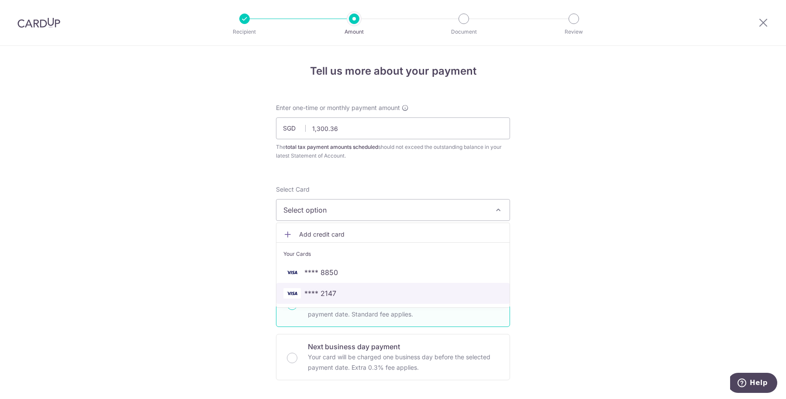
click at [329, 293] on span "**** 2147" at bounding box center [320, 293] width 32 height 10
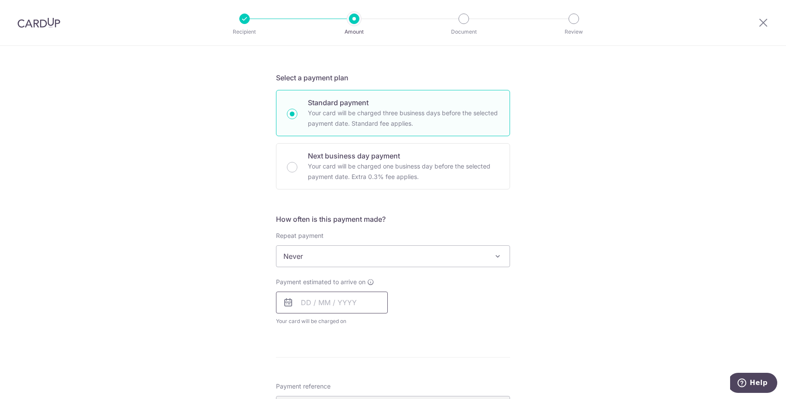
scroll to position [218, 0]
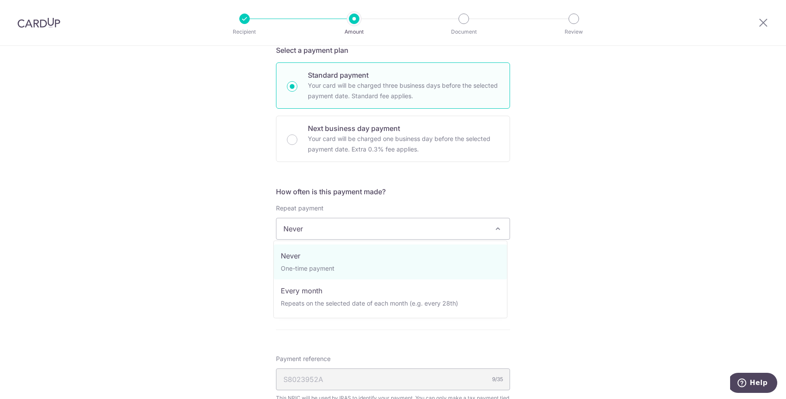
click at [349, 228] on span "Never" at bounding box center [392, 228] width 233 height 21
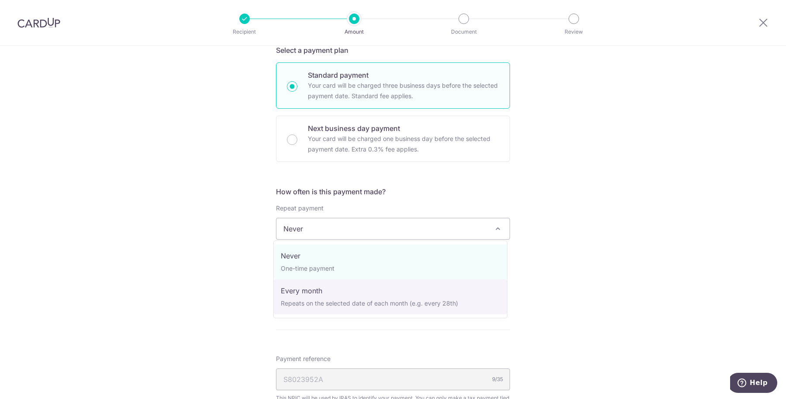
select select "3"
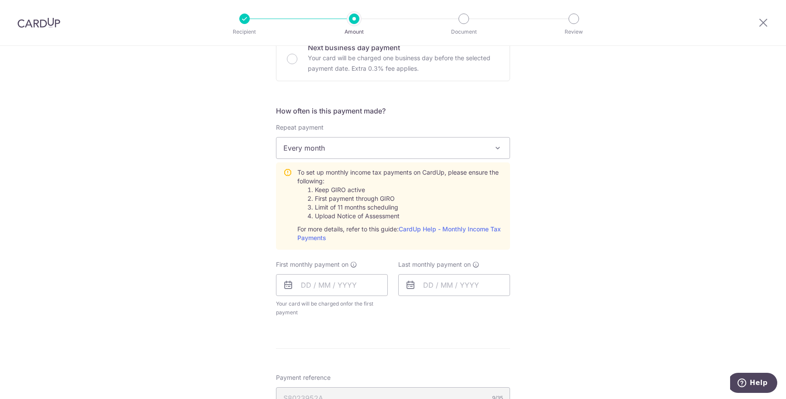
scroll to position [327, 0]
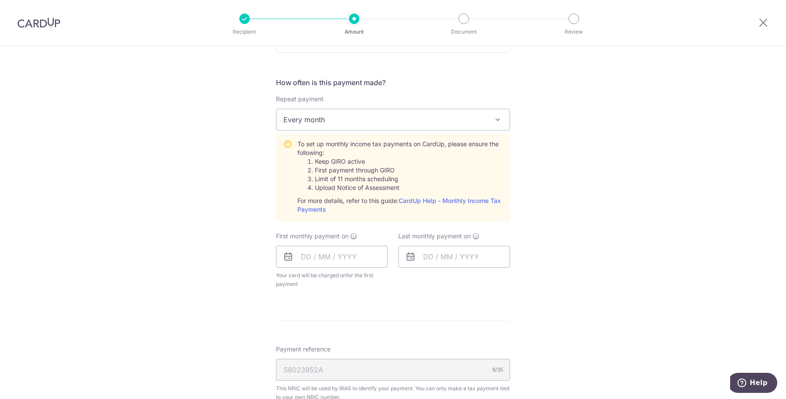
click at [284, 254] on icon at bounding box center [288, 256] width 10 height 10
click at [310, 256] on input "text" at bounding box center [332, 257] width 112 height 22
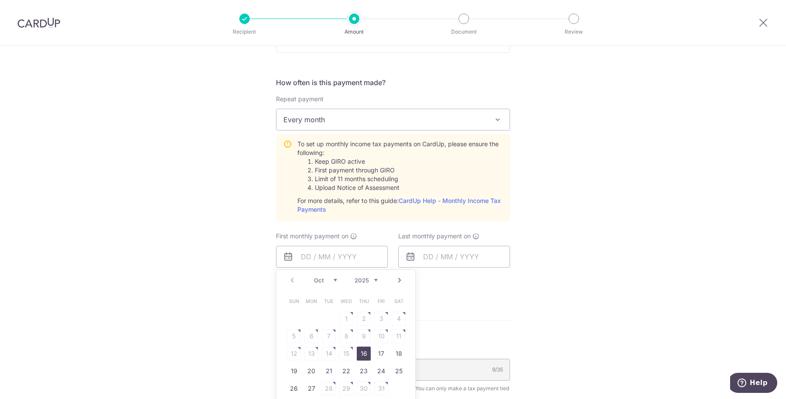
click at [363, 355] on link "16" at bounding box center [364, 354] width 14 height 14
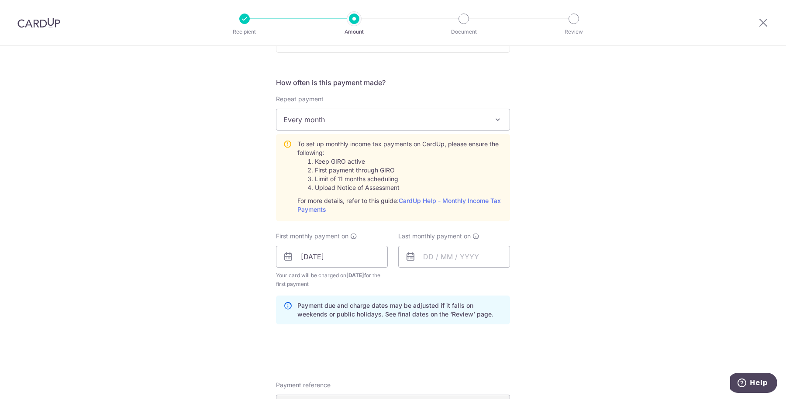
click at [283, 251] on icon at bounding box center [288, 256] width 10 height 10
click at [283, 253] on icon at bounding box center [288, 256] width 10 height 10
click at [322, 258] on input "[DATE]" at bounding box center [332, 257] width 112 height 22
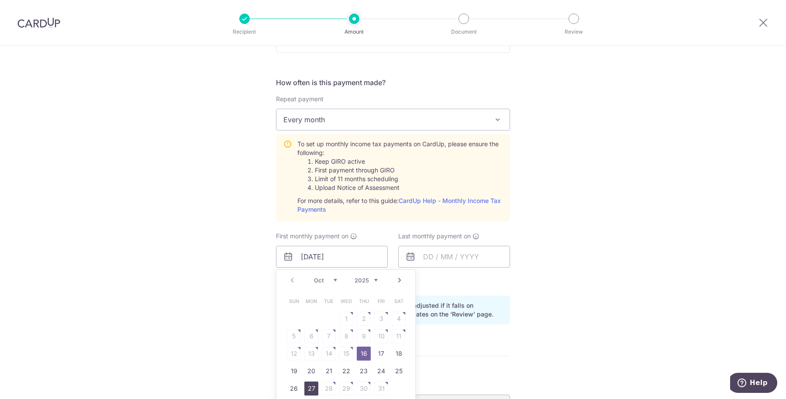
click at [305, 386] on link "27" at bounding box center [311, 389] width 14 height 14
type input "[DATE]"
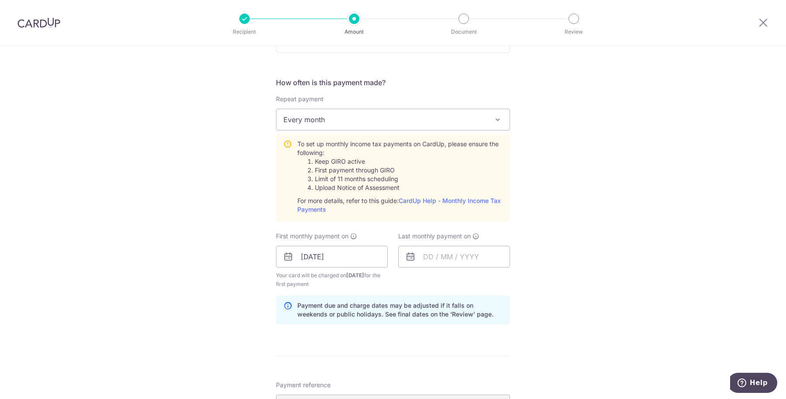
click at [430, 279] on div "Last monthly payment on" at bounding box center [454, 260] width 122 height 57
click at [289, 257] on icon at bounding box center [288, 256] width 10 height 10
click at [284, 257] on icon at bounding box center [288, 256] width 10 height 10
click at [298, 260] on input "27/10/2025" at bounding box center [332, 257] width 112 height 22
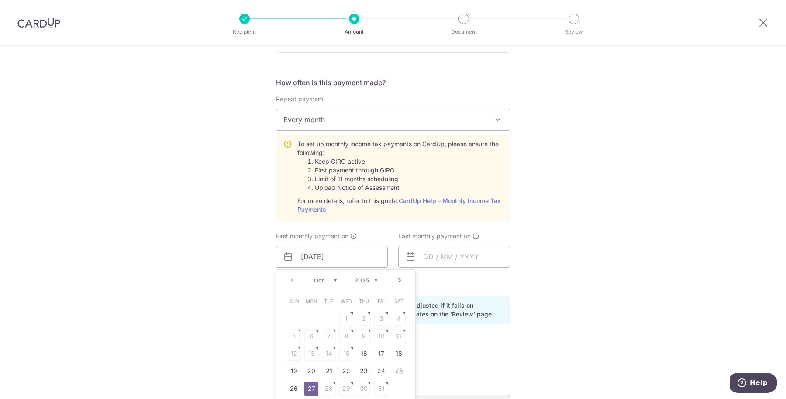
click at [311, 388] on link "27" at bounding box center [311, 389] width 14 height 14
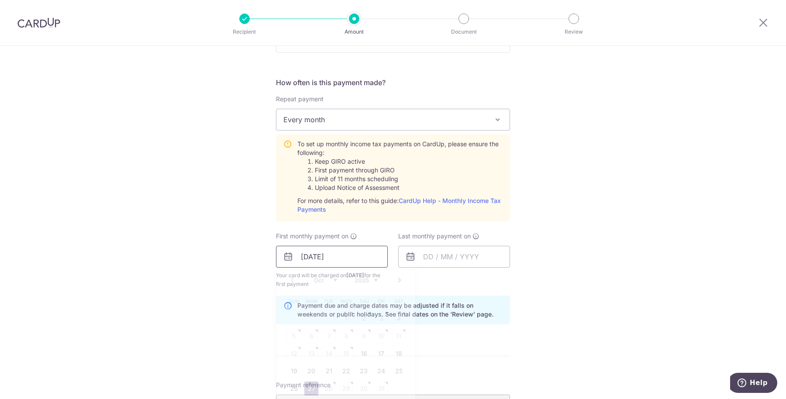
click at [316, 251] on input "[DATE]" at bounding box center [332, 257] width 112 height 22
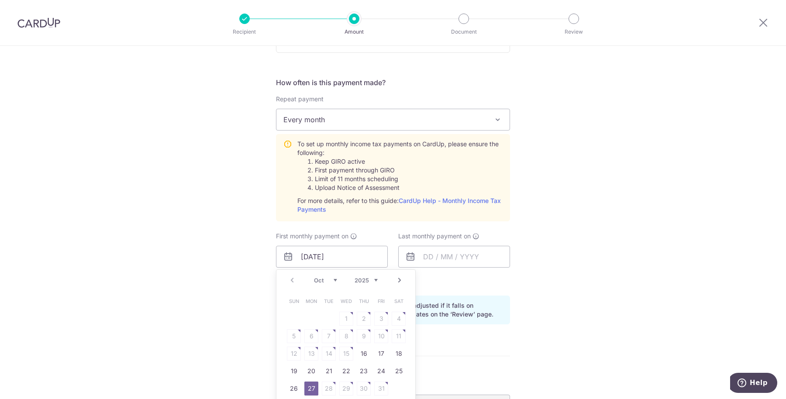
click at [329, 385] on table "Sun Mon Tue Wed Thu Fri Sat 1 2 3 4 5 6 7 8 9 10 11 12 13 14 15 16 17 18 19 20 …" at bounding box center [346, 344] width 122 height 105
click at [311, 385] on link "27" at bounding box center [311, 389] width 14 height 14
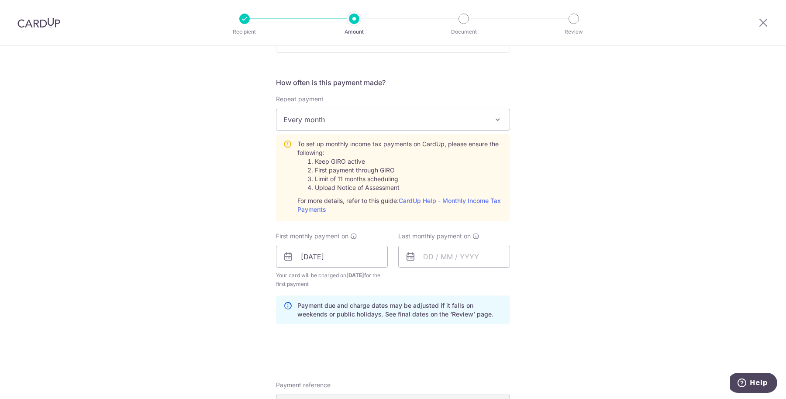
click at [410, 257] on icon at bounding box center [410, 256] width 10 height 10
click at [409, 257] on icon at bounding box center [410, 256] width 10 height 10
click at [419, 251] on input "text" at bounding box center [454, 257] width 112 height 22
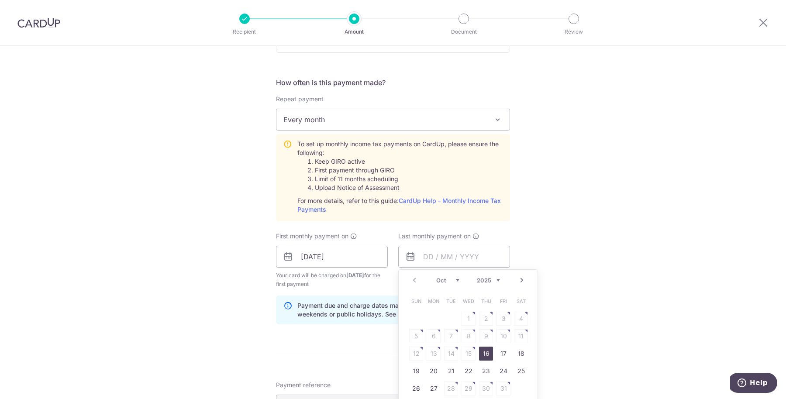
click at [521, 280] on link "Next" at bounding box center [521, 280] width 10 height 10
click at [468, 335] on link "7" at bounding box center [468, 336] width 14 height 14
type input "07/01/2026"
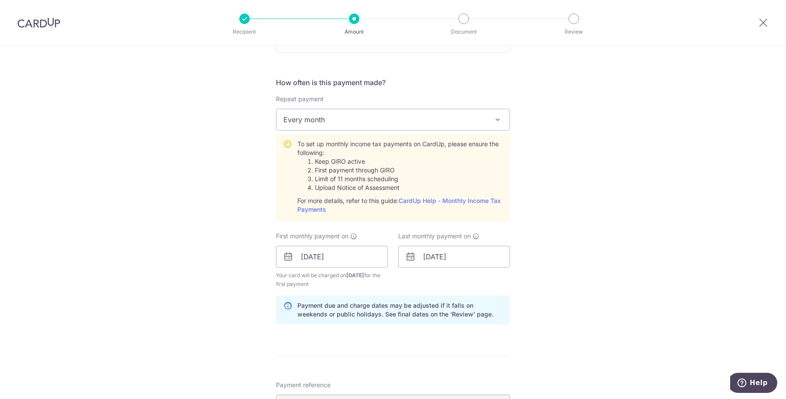
scroll to position [437, 0]
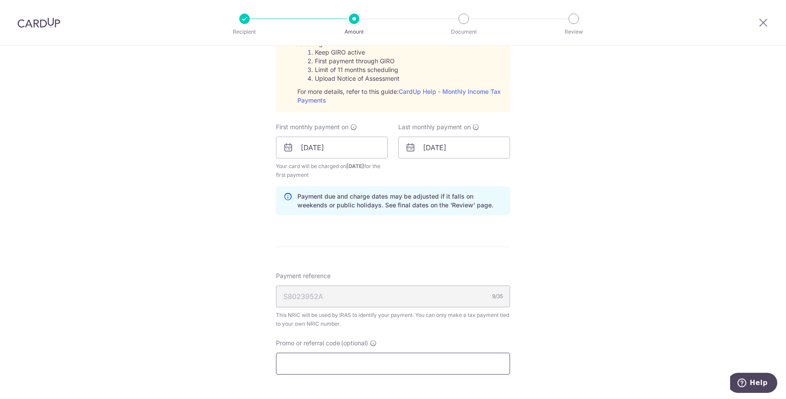
click at [372, 364] on input "Promo or referral code (optional)" at bounding box center [393, 364] width 234 height 22
paste input "VTAX25R"
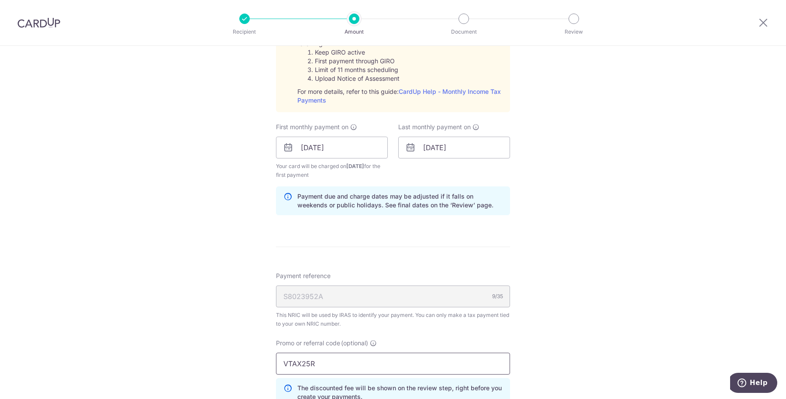
type input "VTAX25R"
click at [580, 308] on div "Tell us more about your payment Enter one-time or monthly payment amount SGD 1,…" at bounding box center [393, 101] width 786 height 985
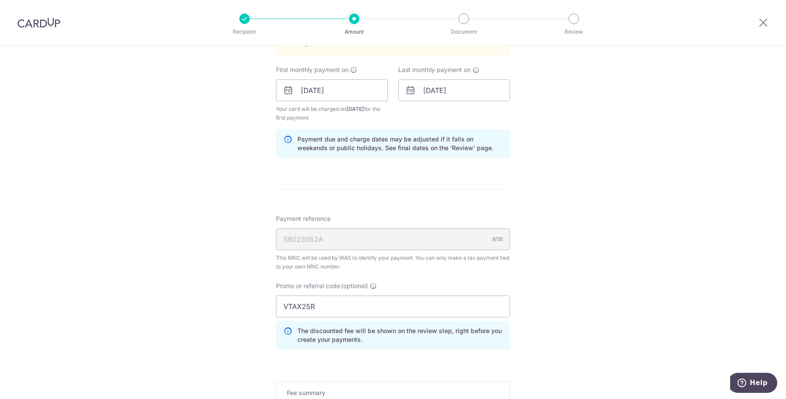
scroll to position [600, 0]
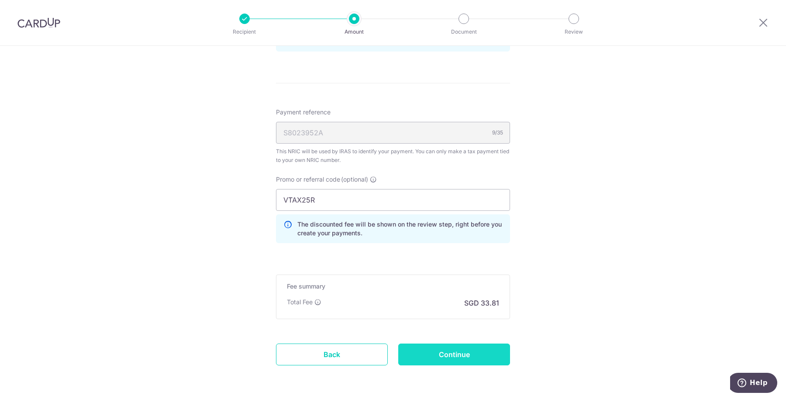
click at [431, 355] on input "Continue" at bounding box center [454, 355] width 112 height 22
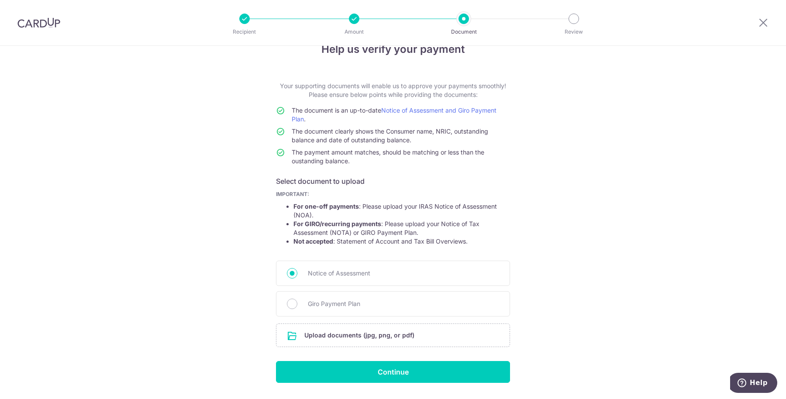
scroll to position [45, 0]
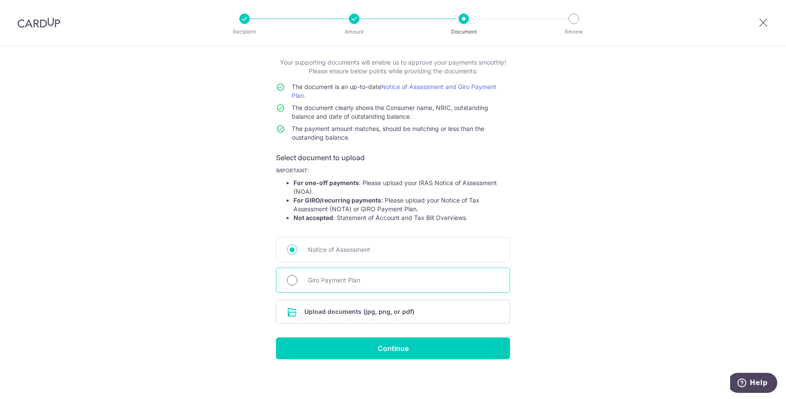
click at [291, 277] on input "Giro Payment Plan" at bounding box center [292, 280] width 10 height 10
radio input "true"
click at [292, 311] on input "file" at bounding box center [392, 311] width 233 height 23
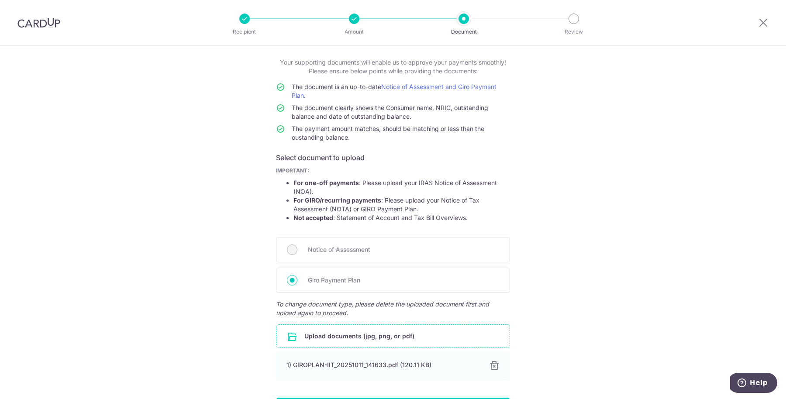
scroll to position [100, 0]
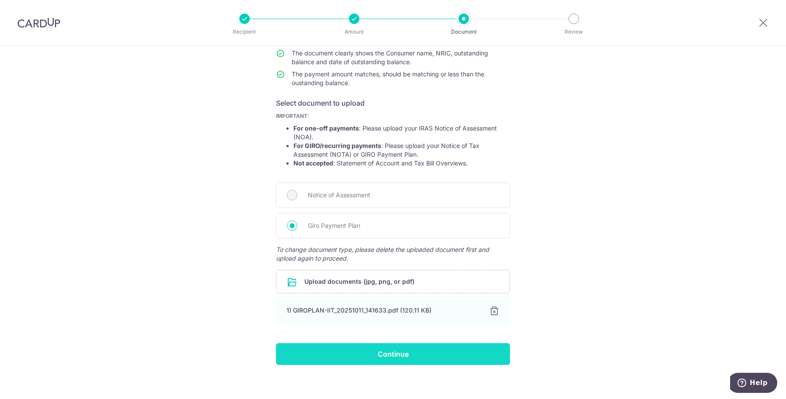
click at [407, 356] on input "Continue" at bounding box center [393, 354] width 234 height 22
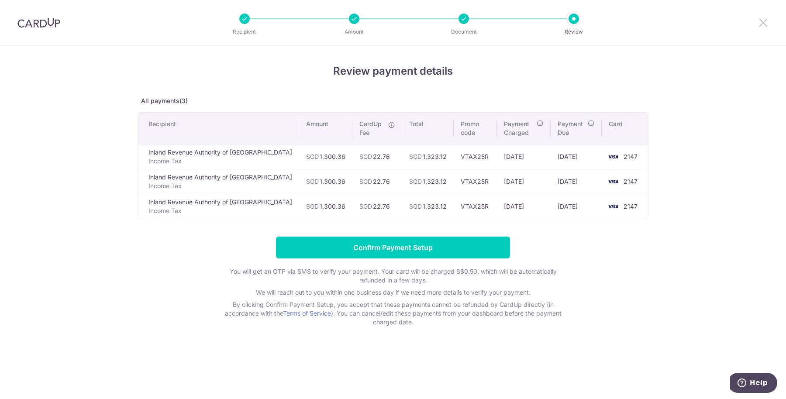
click at [766, 22] on icon at bounding box center [763, 22] width 10 height 11
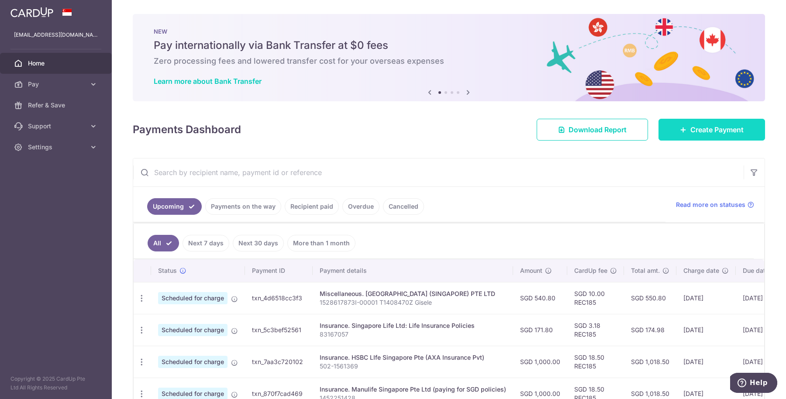
click at [733, 131] on span "Create Payment" at bounding box center [716, 129] width 53 height 10
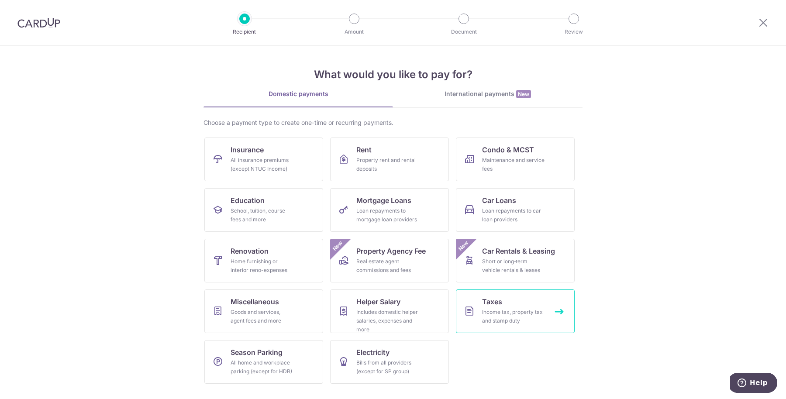
click at [532, 322] on div "Income tax, property tax and stamp duty" at bounding box center [513, 316] width 63 height 17
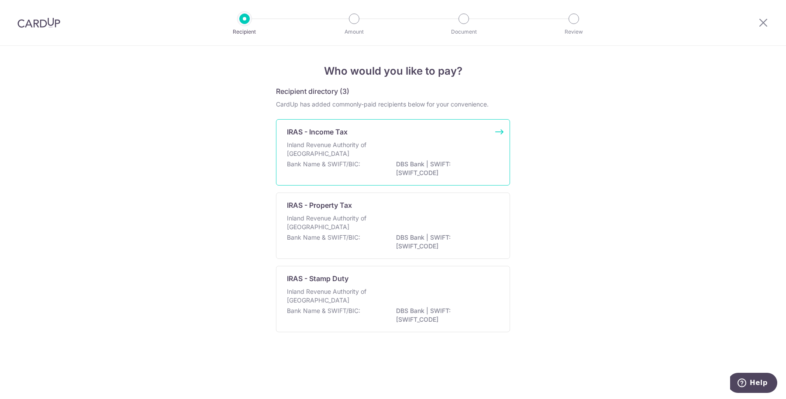
click at [358, 152] on p "Inland Revenue Authority of [GEOGRAPHIC_DATA]" at bounding box center [333, 149] width 93 height 17
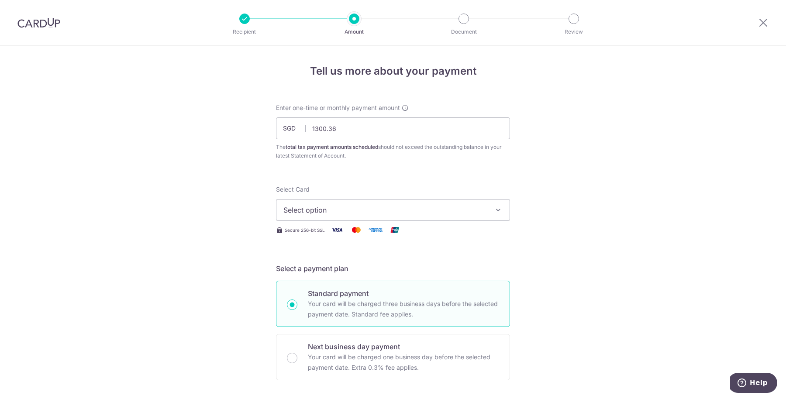
type input "1,300.36"
click at [353, 203] on button "Select option" at bounding box center [393, 210] width 234 height 22
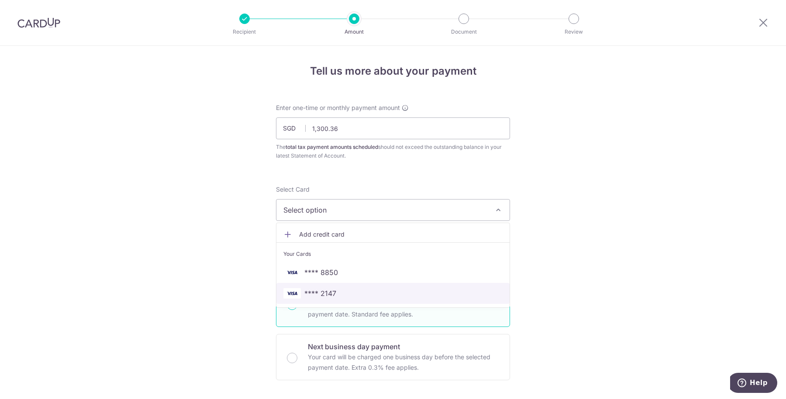
click at [329, 299] on link "**** 2147" at bounding box center [392, 293] width 233 height 21
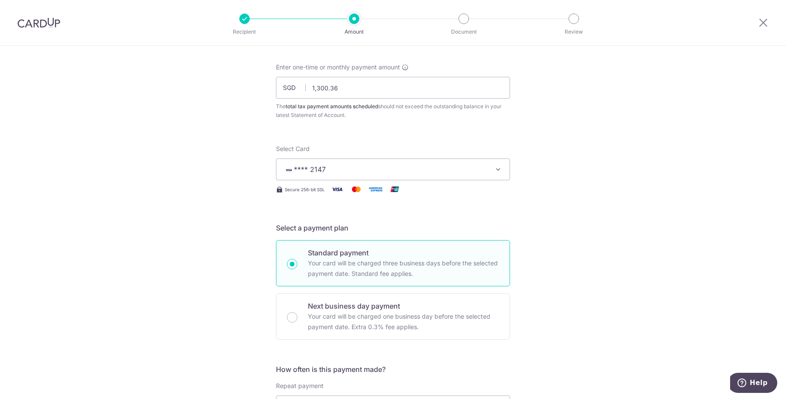
scroll to position [109, 0]
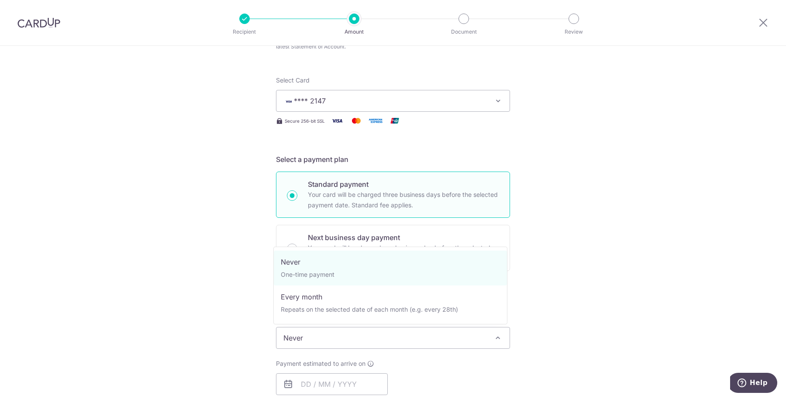
click at [316, 339] on span "Never" at bounding box center [392, 337] width 233 height 21
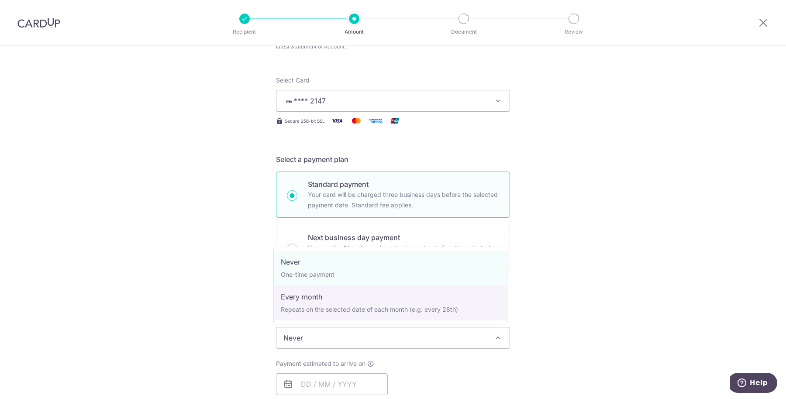
select select "3"
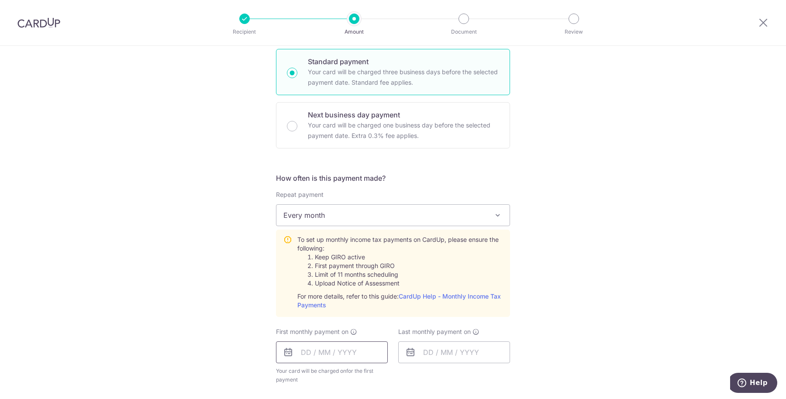
scroll to position [273, 0]
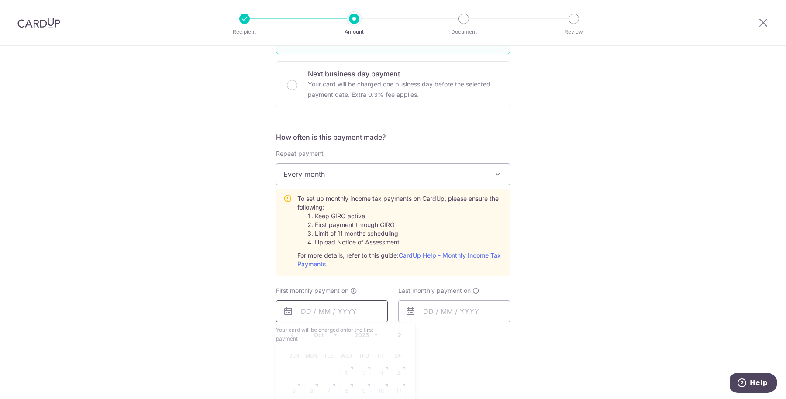
click at [300, 309] on input "text" at bounding box center [332, 311] width 112 height 22
click at [288, 313] on icon at bounding box center [288, 311] width 10 height 10
click at [279, 307] on input "text" at bounding box center [332, 311] width 112 height 22
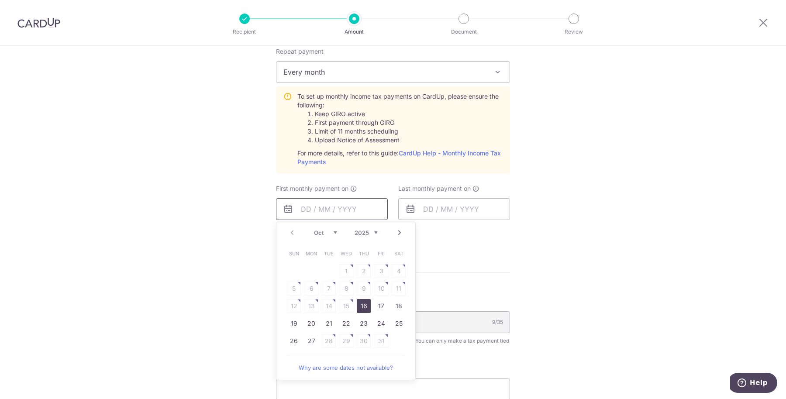
scroll to position [382, 0]
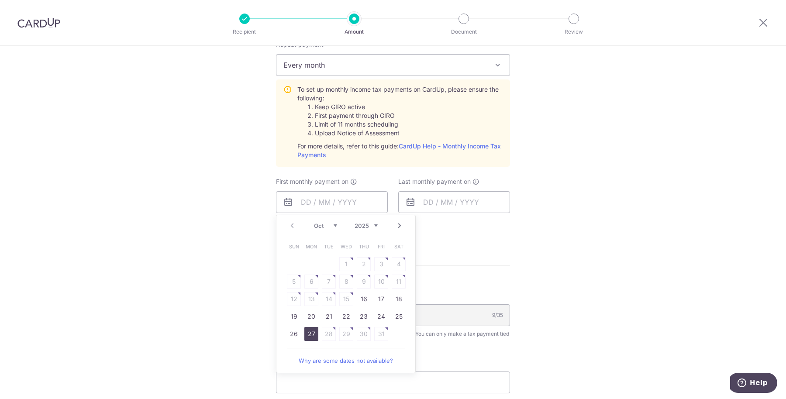
click at [310, 332] on link "27" at bounding box center [311, 334] width 14 height 14
type input "27/10/2025"
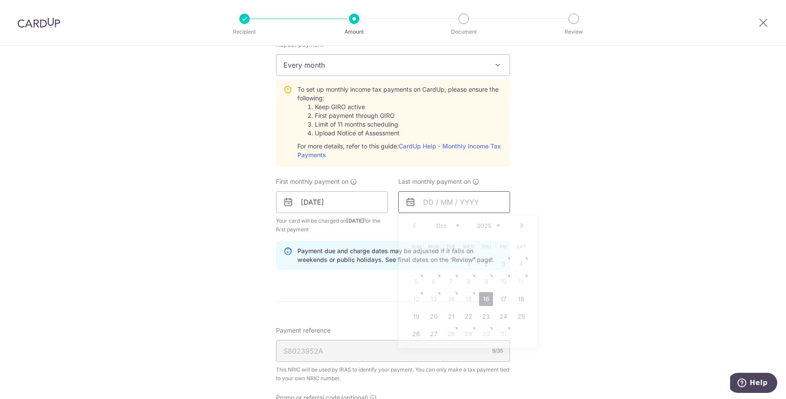
click at [423, 201] on input "text" at bounding box center [454, 202] width 112 height 22
click at [520, 223] on link "Next" at bounding box center [521, 225] width 10 height 10
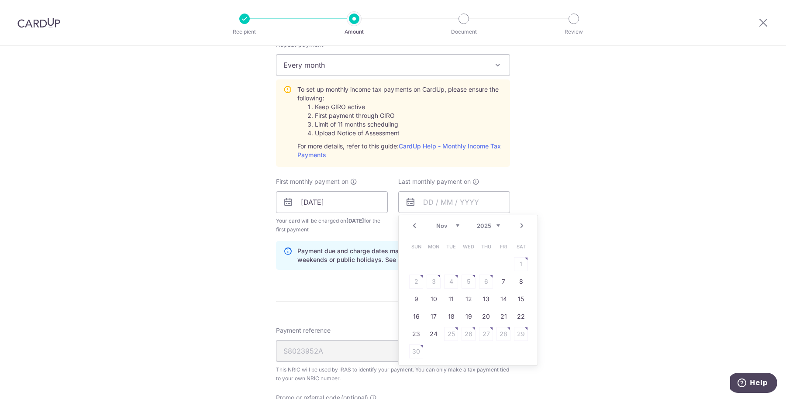
click at [520, 223] on link "Next" at bounding box center [521, 225] width 10 height 10
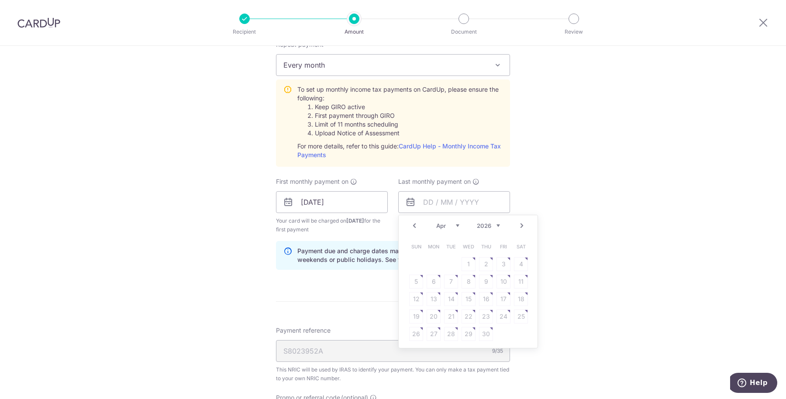
click at [432, 331] on table "Sun Mon Tue Wed Thu Fri Sat 1 2 3 4 5 6 7 8 9 10 11 12 13 14 15 16 17 18 19 20 …" at bounding box center [468, 290] width 122 height 105
click at [409, 224] on link "Prev" at bounding box center [414, 225] width 10 height 10
click at [516, 224] on link "Next" at bounding box center [521, 225] width 10 height 10
click at [409, 221] on link "Prev" at bounding box center [414, 225] width 10 height 10
click at [467, 316] on link "25" at bounding box center [468, 317] width 14 height 14
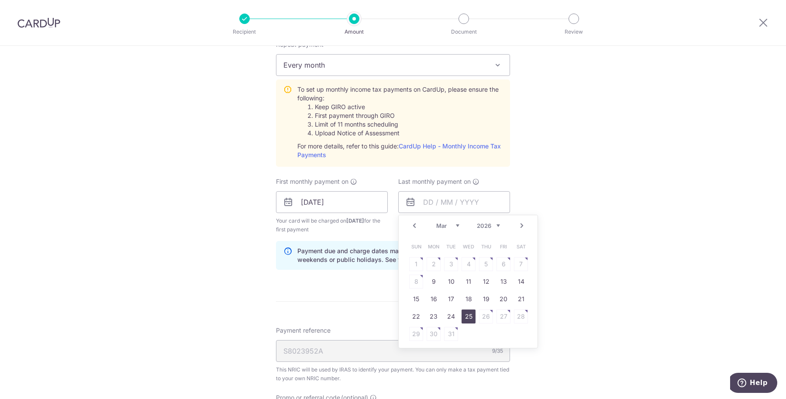
type input "25/03/2026"
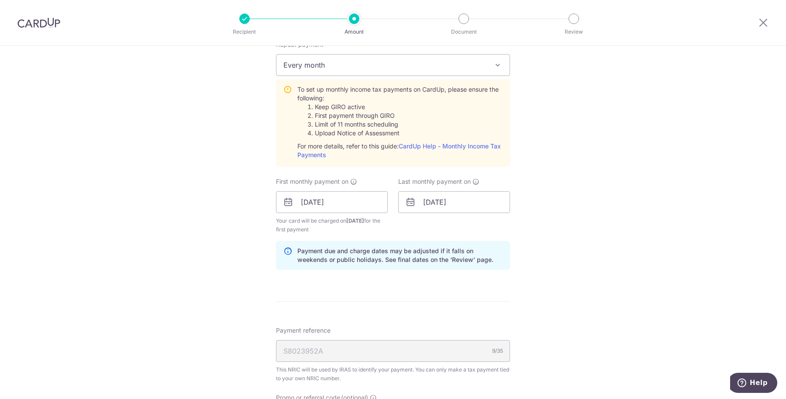
click at [322, 320] on form "Enter one-time or monthly payment amount SGD 1,300.36 1300.36 The total tax pay…" at bounding box center [393, 144] width 234 height 847
click at [336, 274] on div "How often is this payment made? Repeat payment Never Every month Every month To…" at bounding box center [393, 150] width 234 height 254
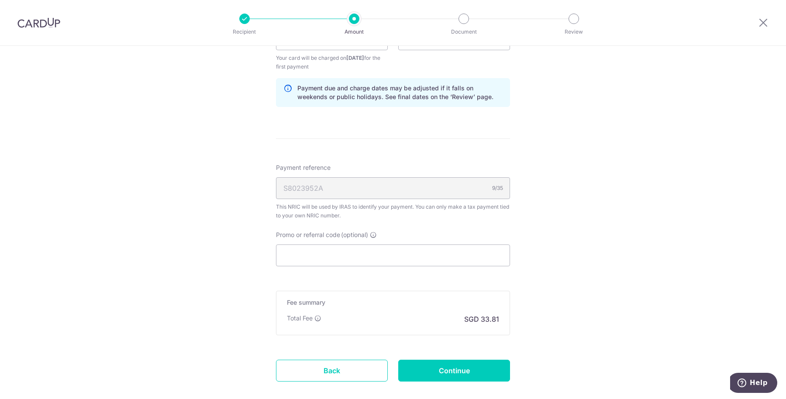
scroll to position [546, 0]
click at [346, 248] on input "Promo or referral code (optional)" at bounding box center [393, 255] width 234 height 22
paste input "VTAX25R"
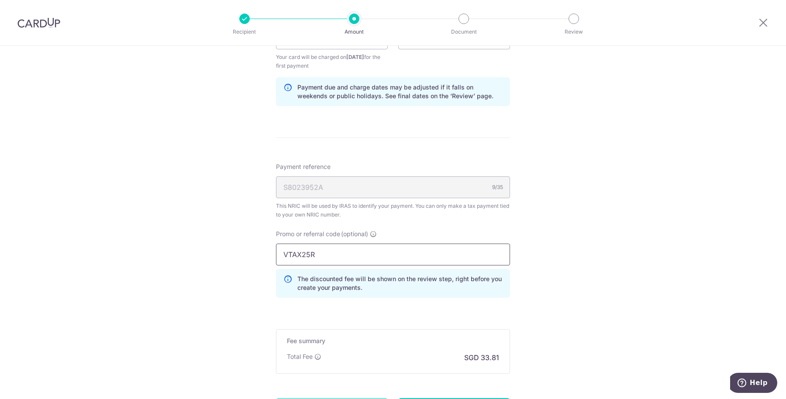
type input "VTAX25R"
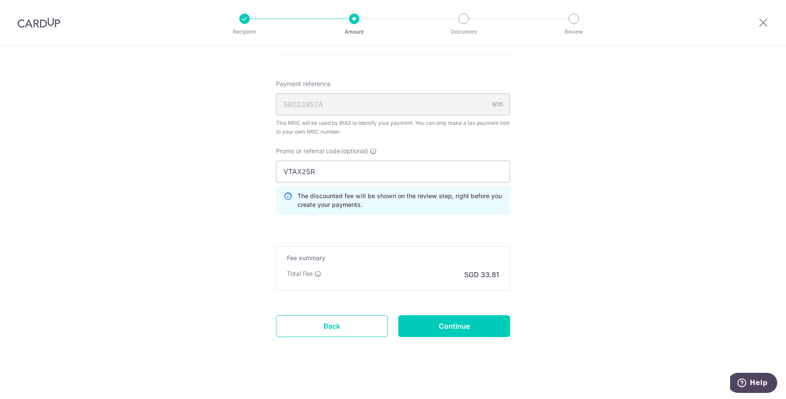
scroll to position [629, 0]
click at [435, 323] on input "Continue" at bounding box center [454, 326] width 112 height 22
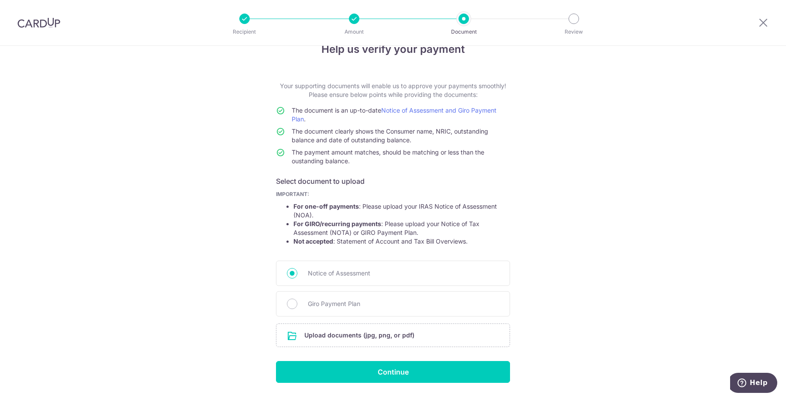
scroll to position [45, 0]
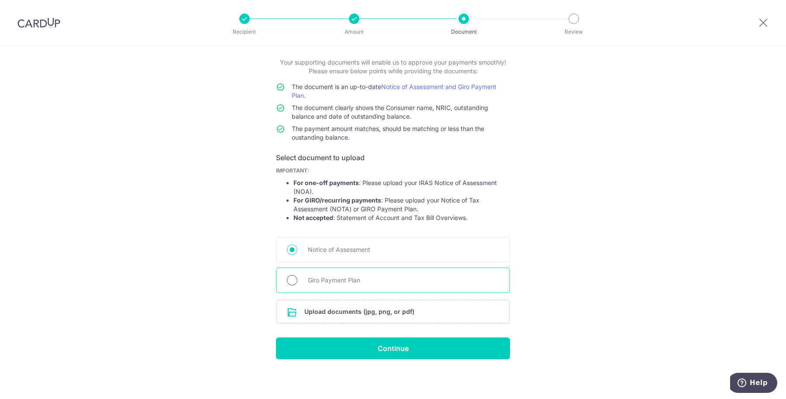
click at [289, 279] on input "Giro Payment Plan" at bounding box center [292, 280] width 10 height 10
radio input "true"
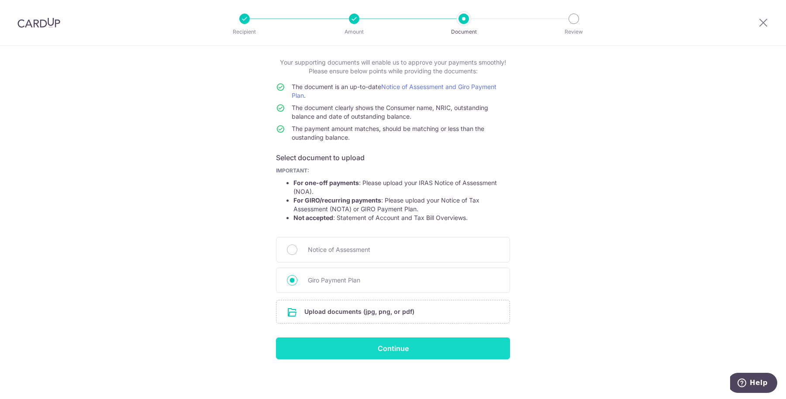
click at [369, 346] on input "Continue" at bounding box center [393, 348] width 234 height 22
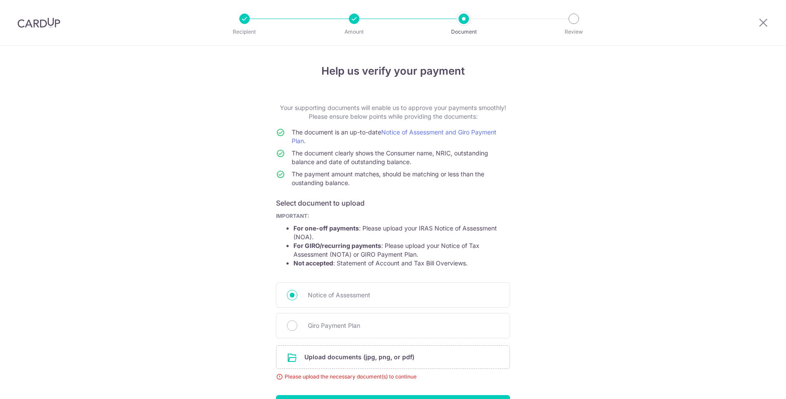
scroll to position [57, 0]
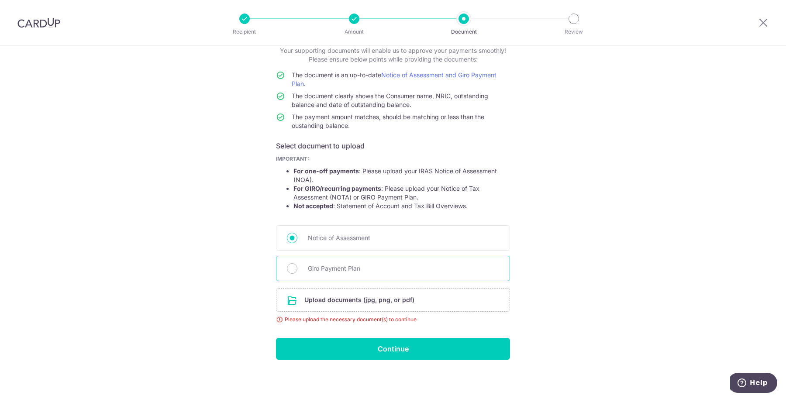
click at [329, 270] on span "Giro Payment Plan" at bounding box center [403, 268] width 191 height 10
click at [297, 270] on input "Giro Payment Plan" at bounding box center [292, 268] width 10 height 10
radio input "true"
click at [335, 302] on input "file" at bounding box center [392, 300] width 233 height 23
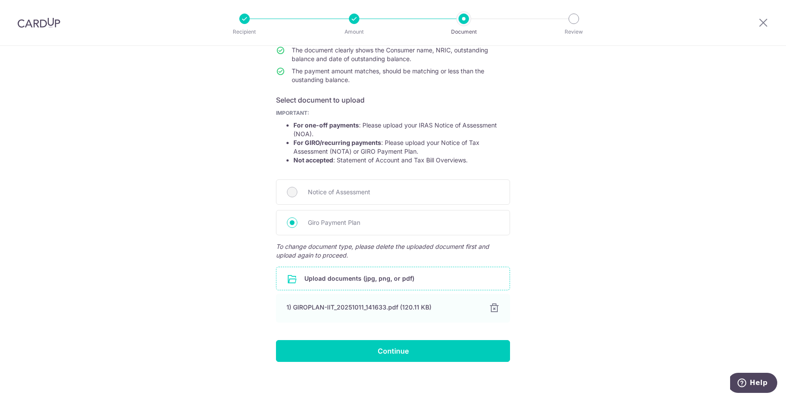
scroll to position [105, 0]
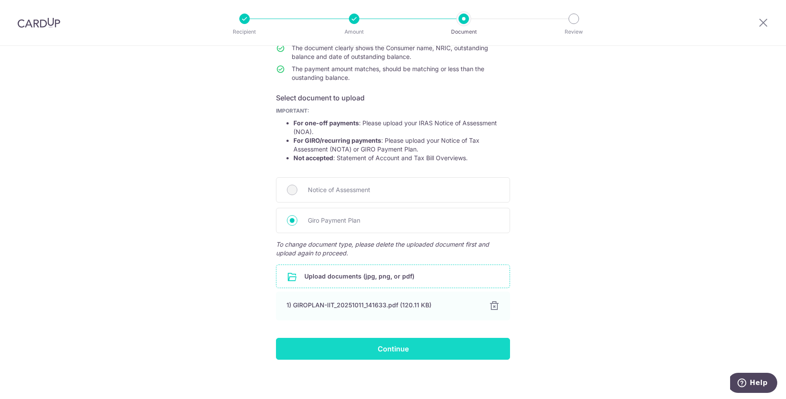
click at [467, 343] on input "Continue" at bounding box center [393, 349] width 234 height 22
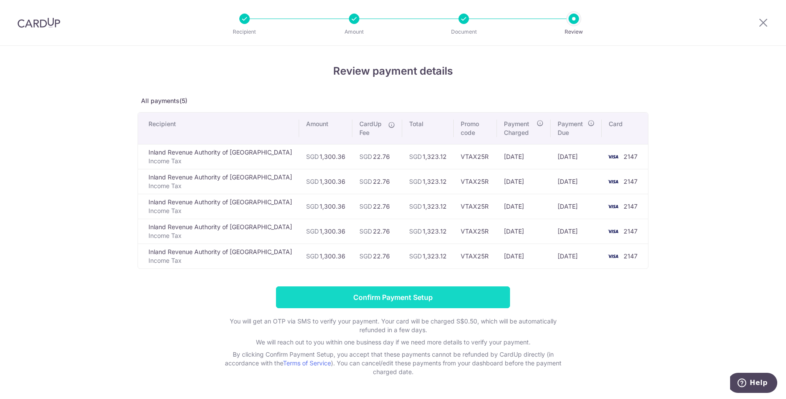
click at [412, 294] on input "Confirm Payment Setup" at bounding box center [393, 297] width 234 height 22
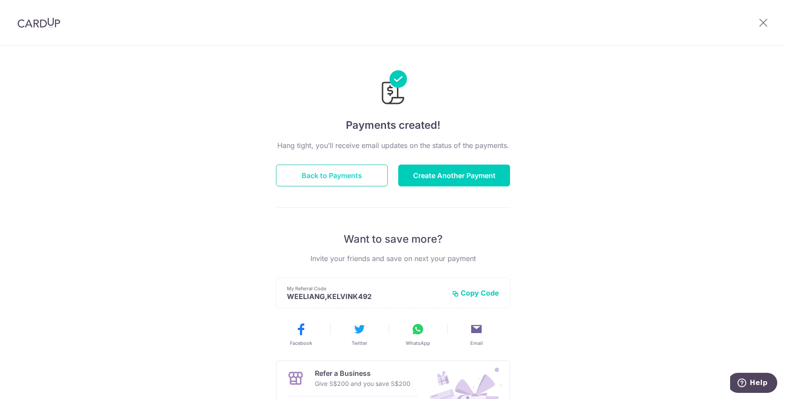
click at [341, 169] on button "Back to Payments" at bounding box center [332, 176] width 112 height 22
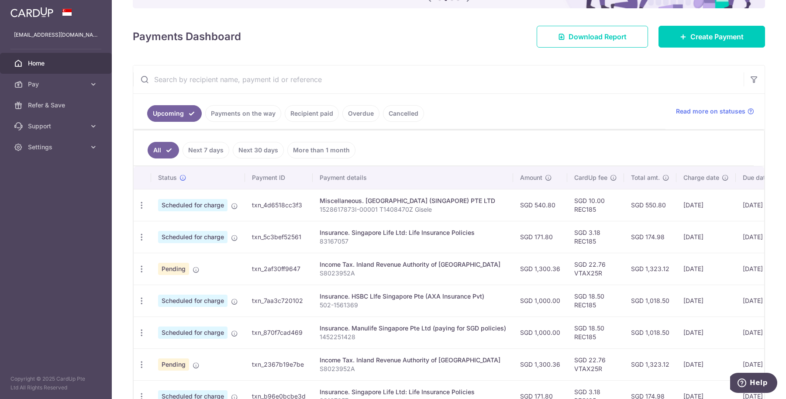
scroll to position [3, 0]
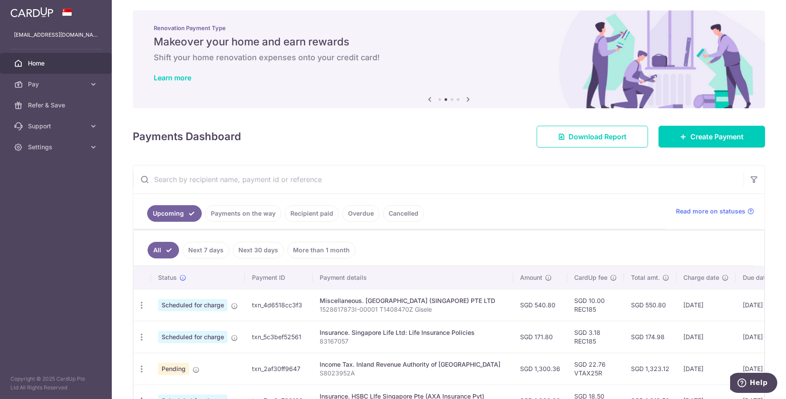
click at [327, 214] on link "Recipient paid" at bounding box center [312, 213] width 54 height 17
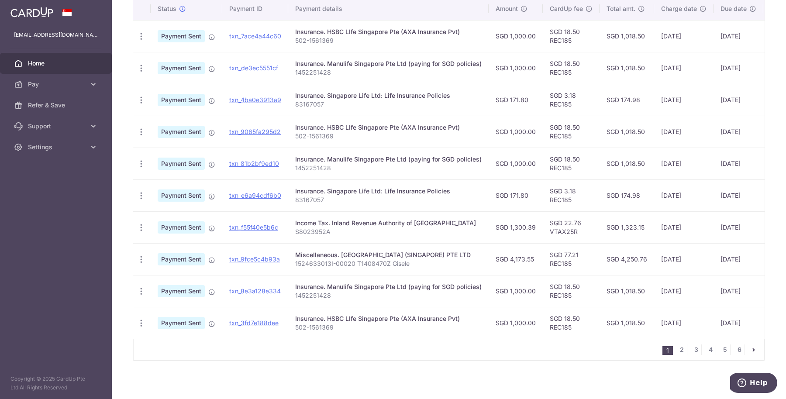
scroll to position [241, 0]
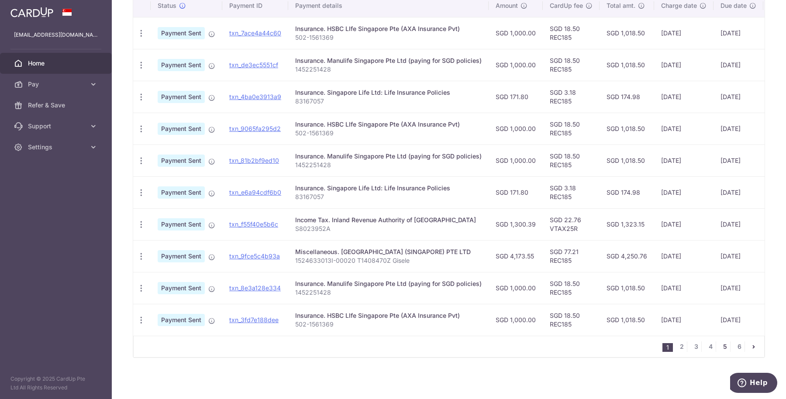
click at [723, 348] on link "5" at bounding box center [724, 346] width 10 height 10
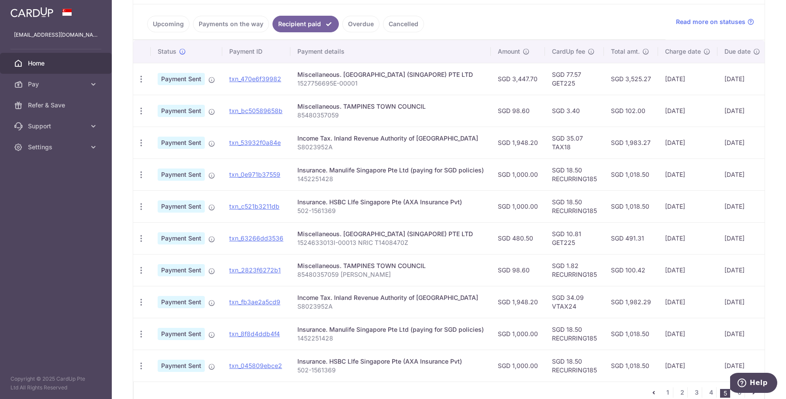
scroll to position [218, 0]
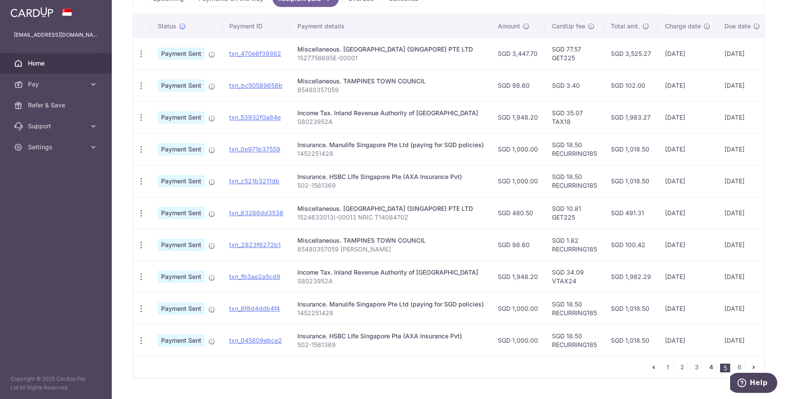
click at [706, 372] on link "4" at bounding box center [710, 367] width 10 height 10
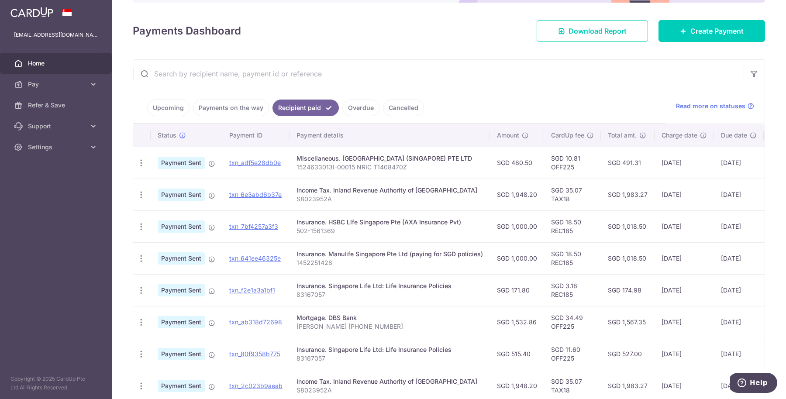
scroll to position [241, 0]
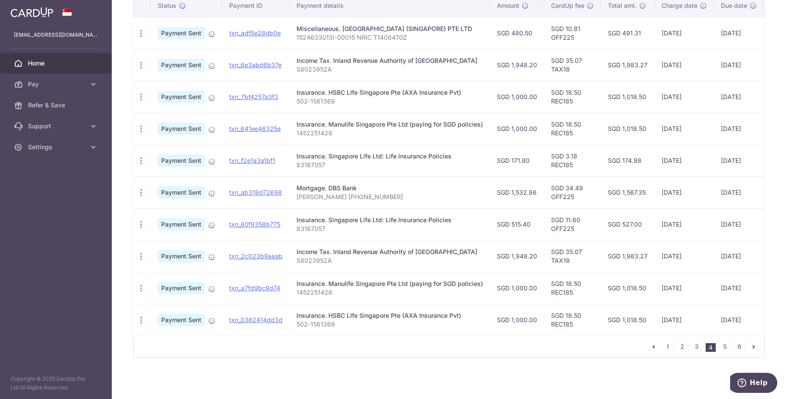
click at [754, 348] on ul "1 2 3 4 5 6" at bounding box center [706, 346] width 116 height 10
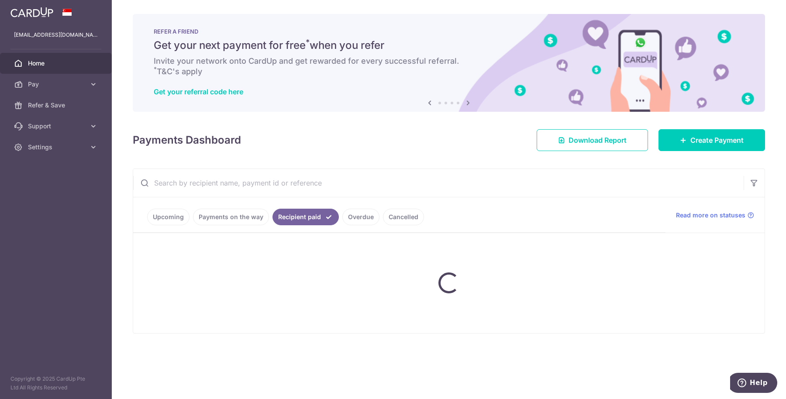
click at [748, 347] on div "× Pause Schedule Pause all future payments in this series Pause just this one p…" at bounding box center [449, 199] width 674 height 399
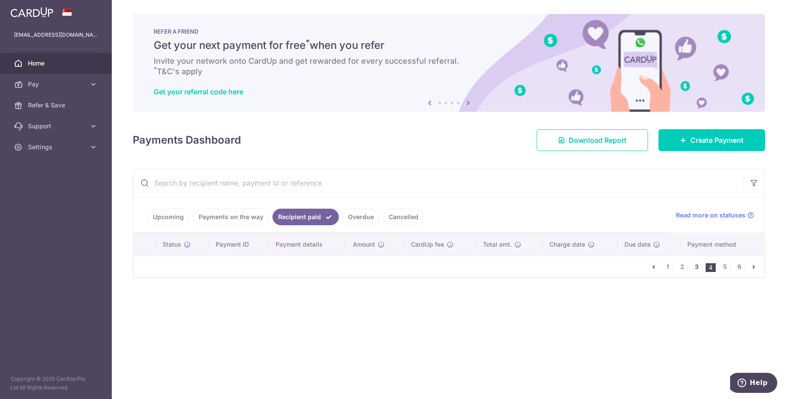
click at [699, 262] on link "3" at bounding box center [696, 266] width 10 height 10
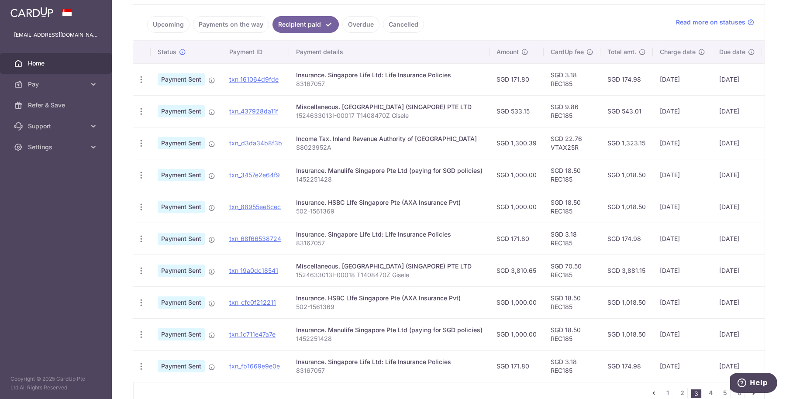
scroll to position [241, 0]
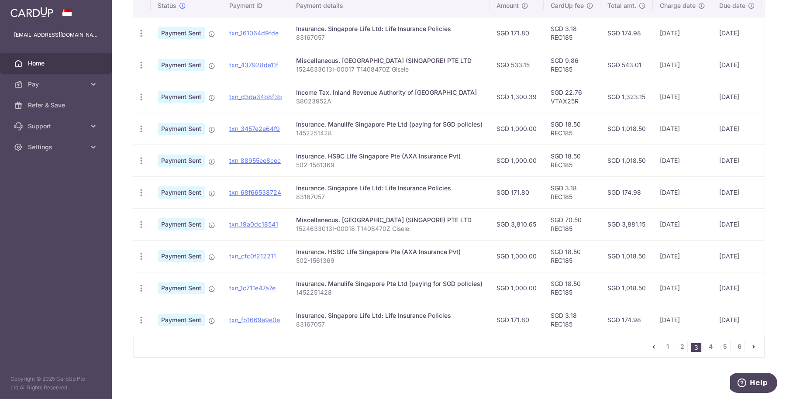
click at [533, 330] on div "Status Payment ID Payment details Amount CardUp fee Total amt. Charge date Due …" at bounding box center [448, 164] width 631 height 341
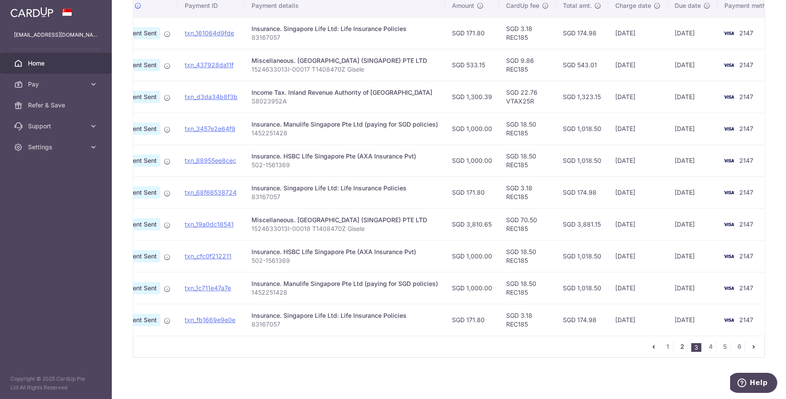
click at [677, 348] on link "2" at bounding box center [682, 346] width 10 height 10
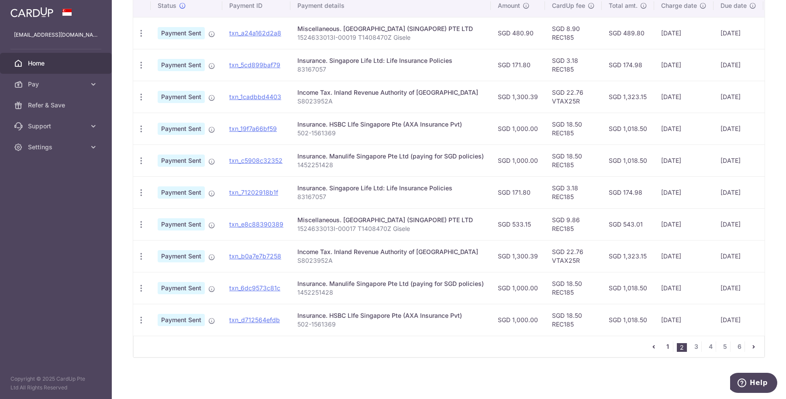
click at [663, 348] on link "1" at bounding box center [667, 346] width 10 height 10
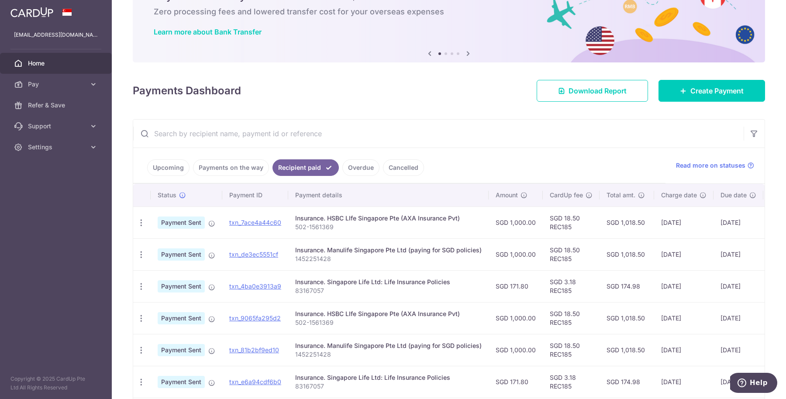
scroll to position [0, 0]
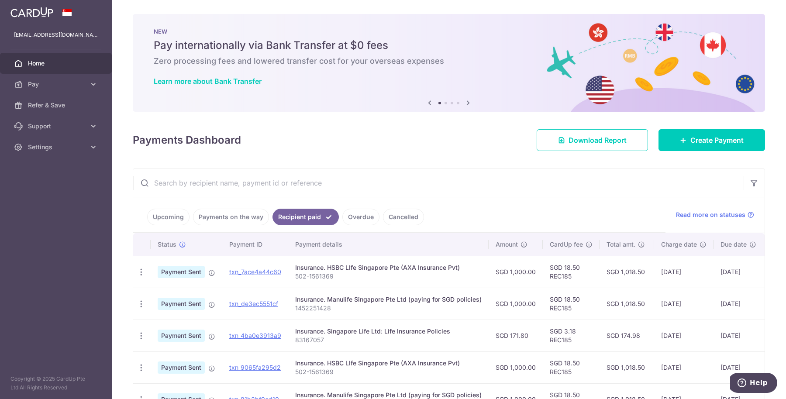
click at [360, 217] on link "Overdue" at bounding box center [360, 217] width 37 height 17
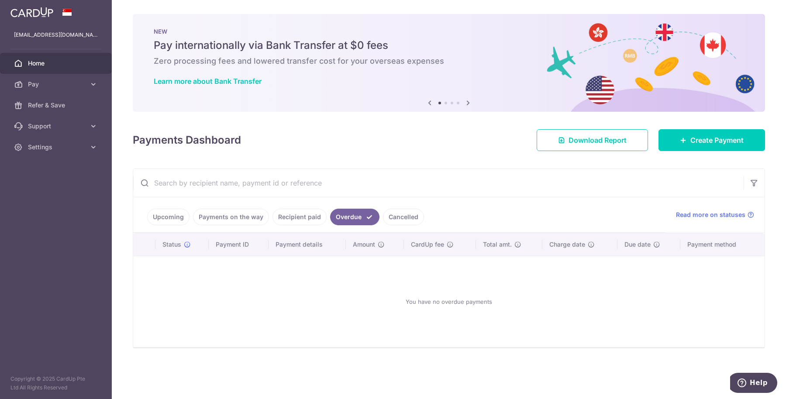
click at [392, 215] on link "Cancelled" at bounding box center [403, 217] width 41 height 17
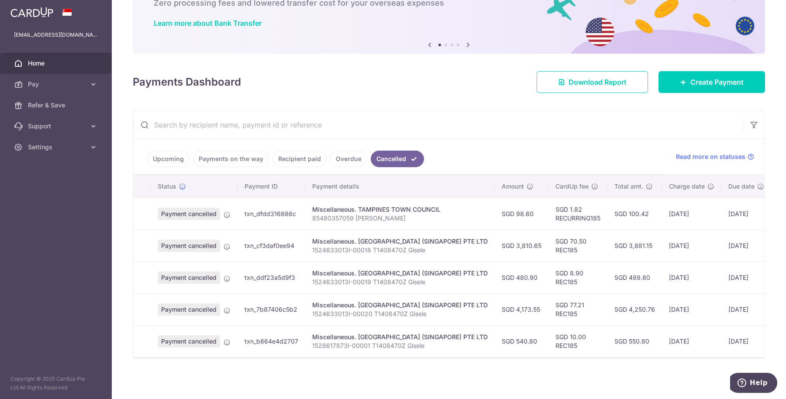
scroll to position [61, 0]
click at [247, 161] on link "Payments on the way" at bounding box center [231, 158] width 76 height 17
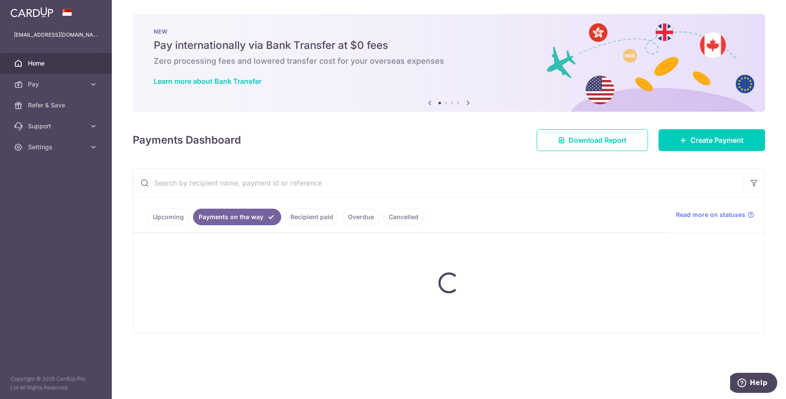
scroll to position [0, 0]
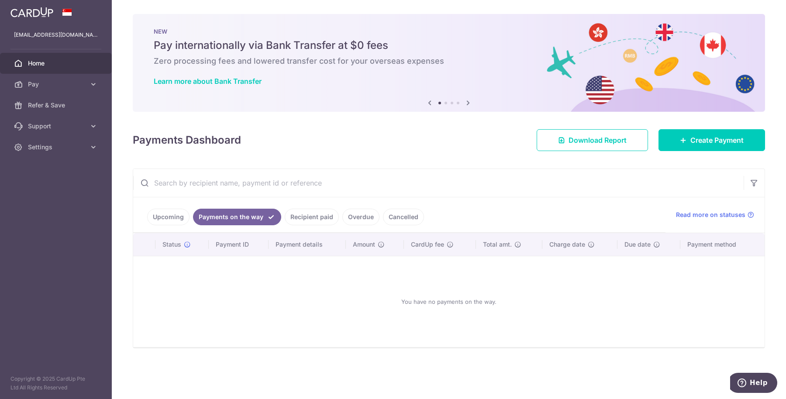
click at [151, 207] on ul "Upcoming Payments on the way Recipient paid Overdue Cancelled" at bounding box center [399, 214] width 532 height 35
click at [150, 211] on link "Upcoming" at bounding box center [168, 217] width 42 height 17
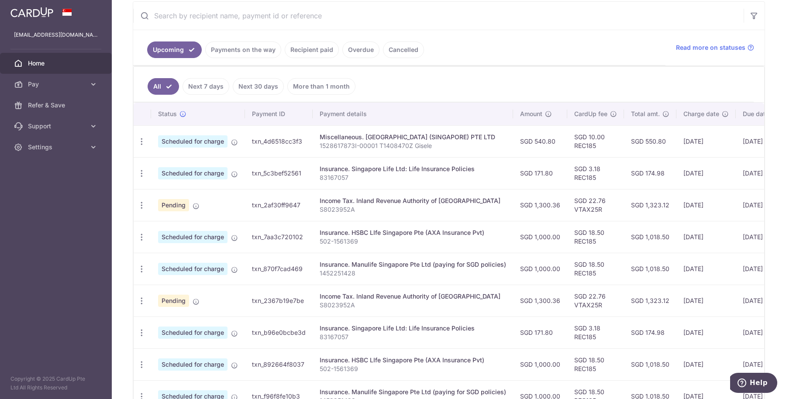
scroll to position [58, 0]
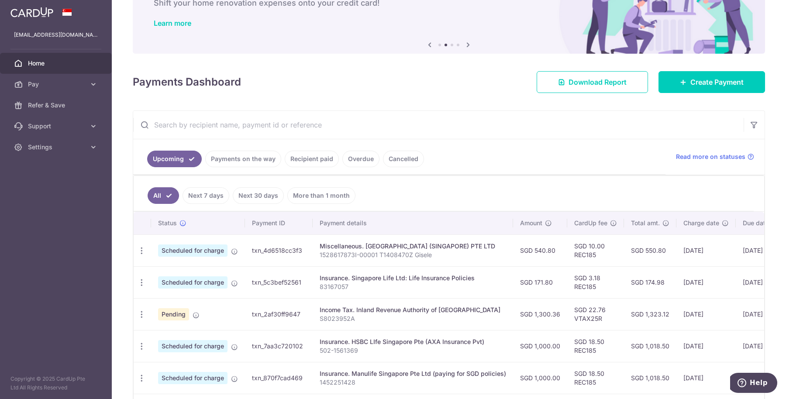
drag, startPoint x: 329, startPoint y: 195, endPoint x: 379, endPoint y: 190, distance: 50.4
click at [379, 190] on ul "All Next 7 days Next 30 days More than 1 month" at bounding box center [444, 193] width 620 height 35
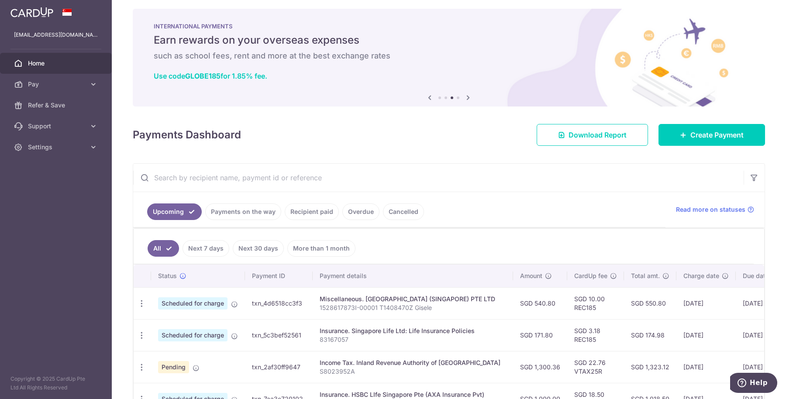
scroll to position [0, 0]
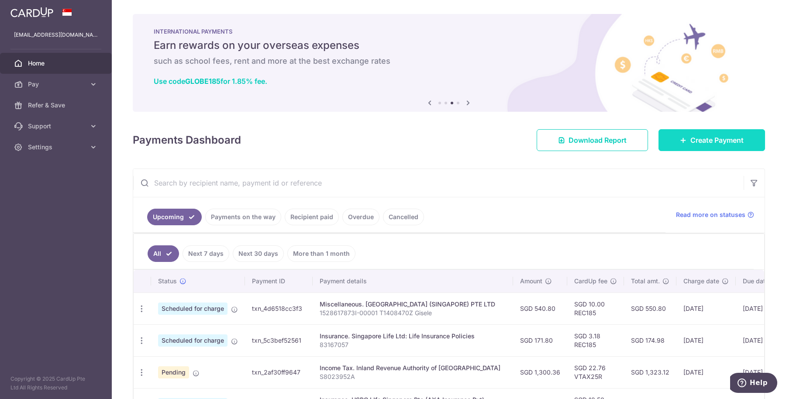
click at [703, 143] on span "Create Payment" at bounding box center [716, 140] width 53 height 10
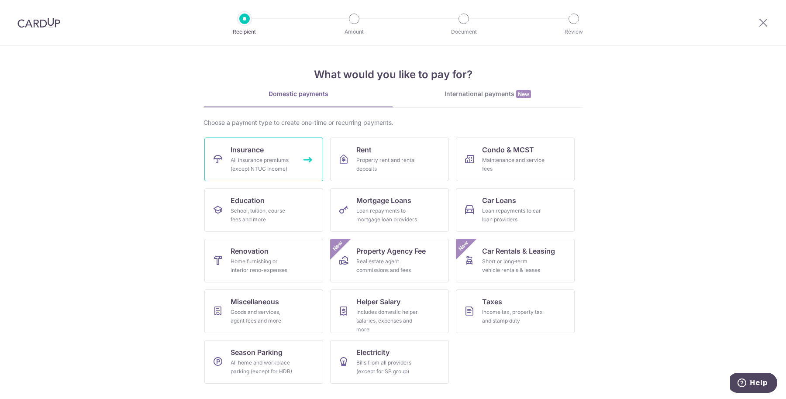
click at [271, 164] on div "All insurance premiums (except NTUC Income)" at bounding box center [261, 164] width 63 height 17
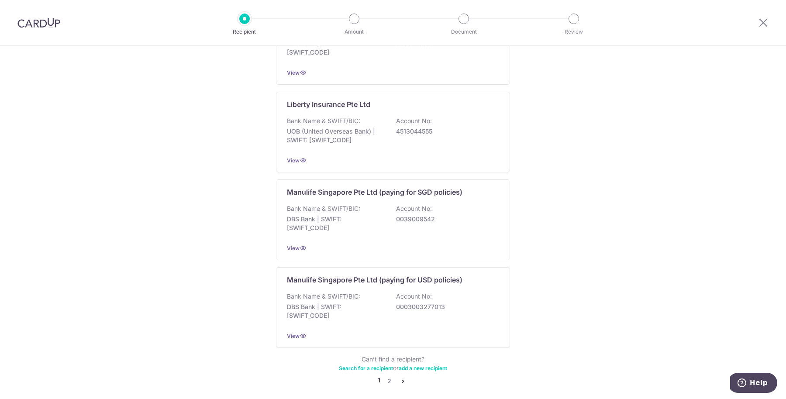
scroll to position [764, 0]
click at [344, 214] on p "DBS Bank | SWIFT: DBSSSGSGXXX" at bounding box center [336, 222] width 98 height 17
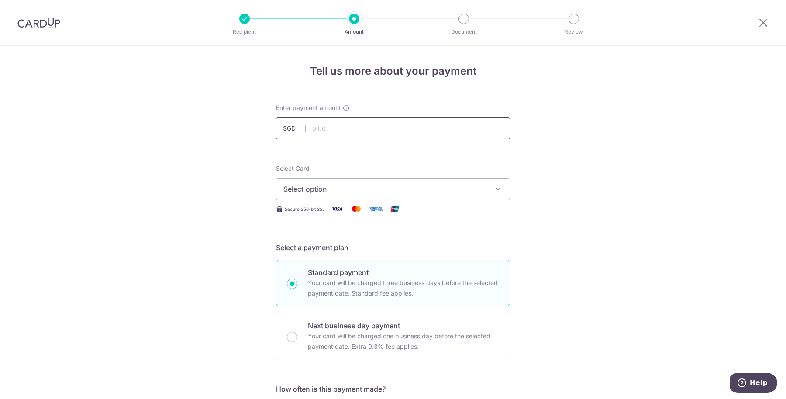
click at [345, 126] on input "text" at bounding box center [393, 128] width 234 height 22
type input "1,000.00"
click at [393, 190] on span "Select option" at bounding box center [384, 189] width 203 height 10
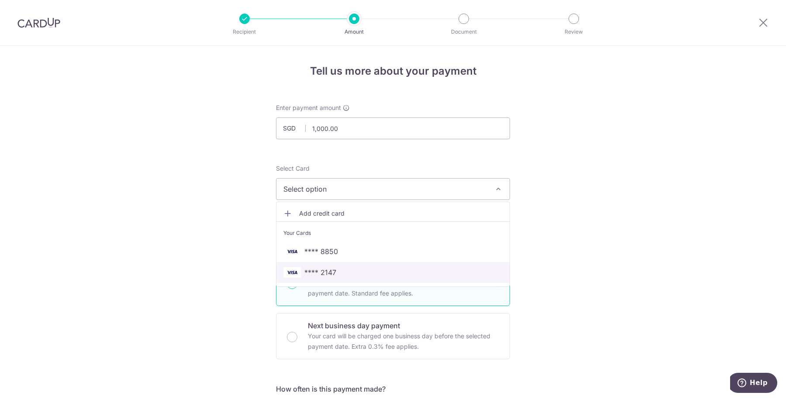
click at [352, 276] on span "**** 2147" at bounding box center [392, 272] width 219 height 10
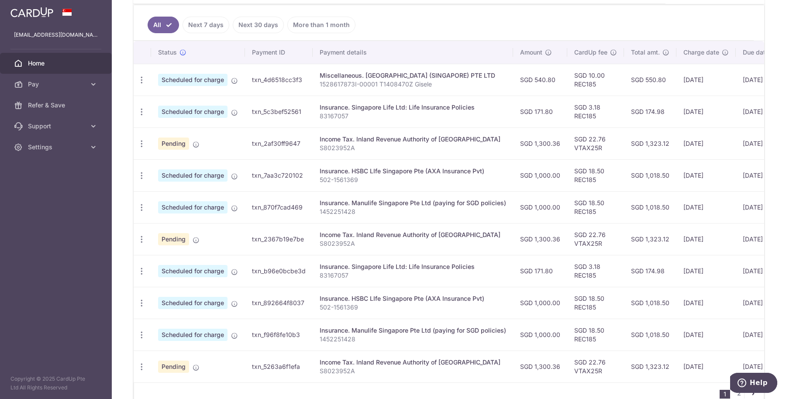
scroll to position [266, 0]
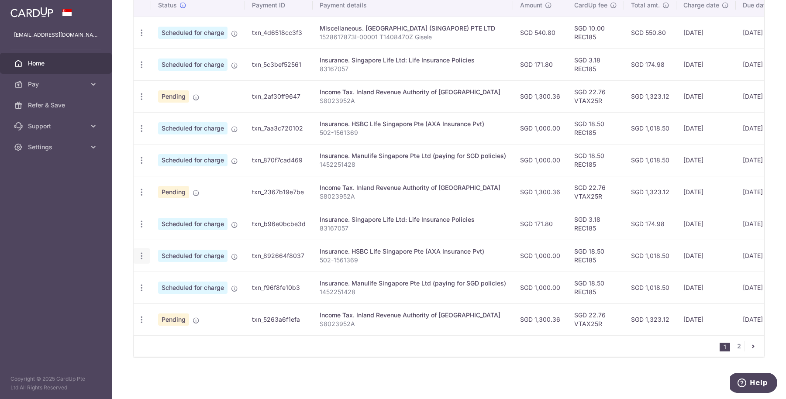
click at [138, 251] on icon "button" at bounding box center [141, 255] width 9 height 9
click at [184, 275] on span "Update payment" at bounding box center [187, 280] width 59 height 10
radio input "true"
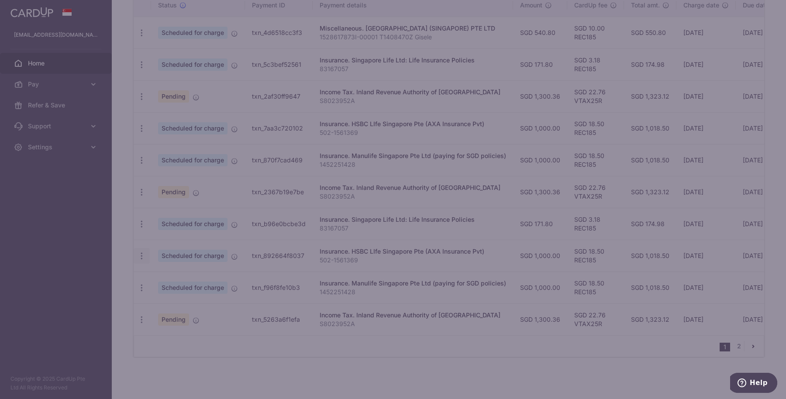
type input "1,000.00"
type input "03/12/2025"
type input "502-1561369"
type input "REC185"
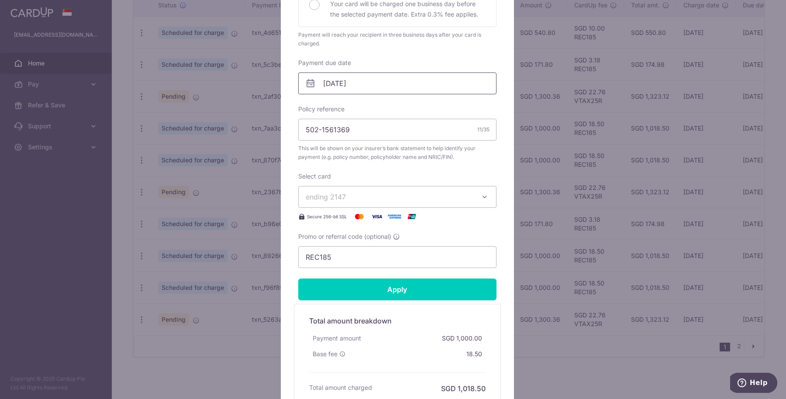
scroll to position [273, 0]
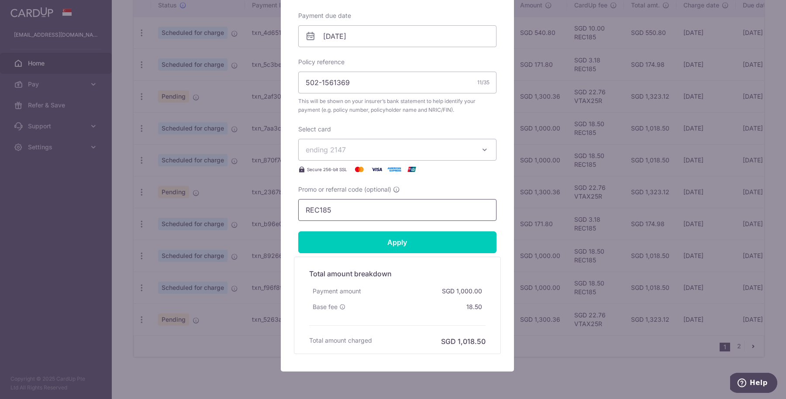
drag, startPoint x: 358, startPoint y: 213, endPoint x: 272, endPoint y: 206, distance: 86.3
click at [272, 206] on div "Edit payment By clicking apply, you will make changes to all payments to HSBC L…" at bounding box center [393, 199] width 786 height 399
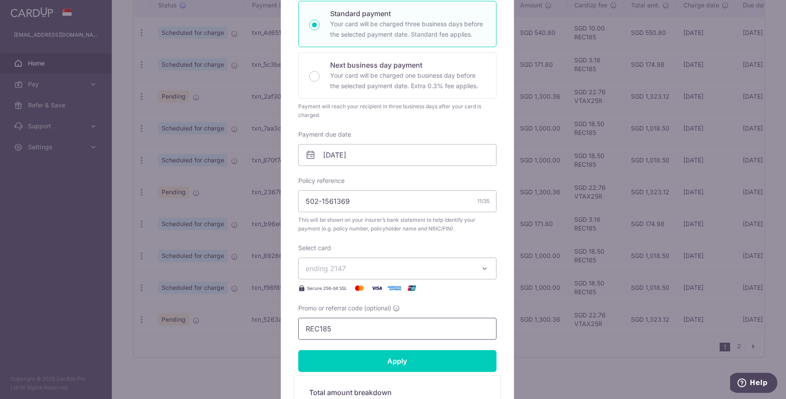
scroll to position [55, 0]
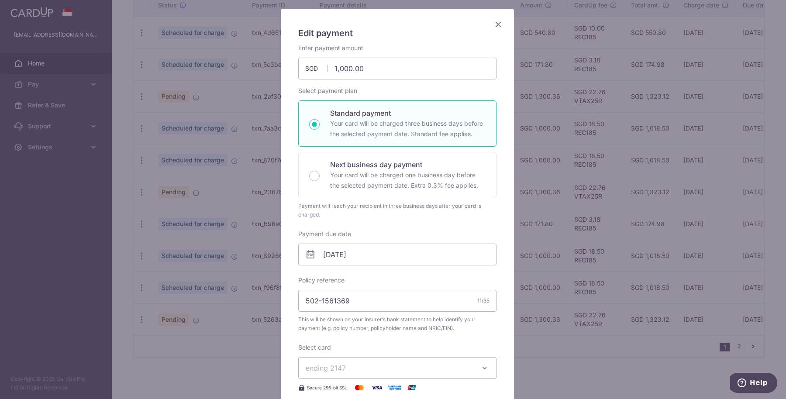
click at [498, 27] on icon "Close" at bounding box center [498, 24] width 10 height 11
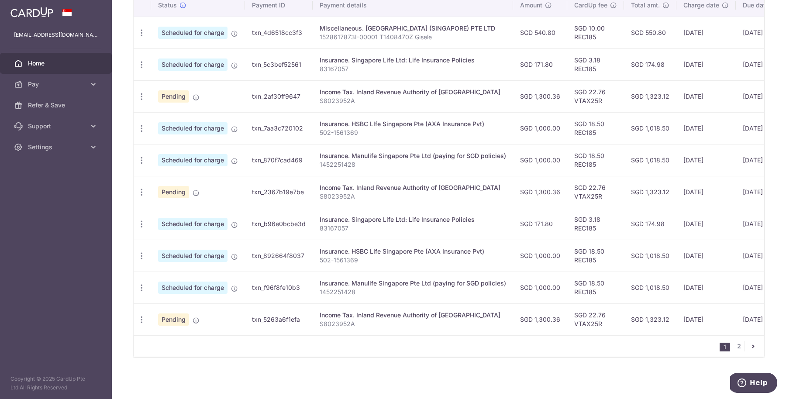
scroll to position [0, 0]
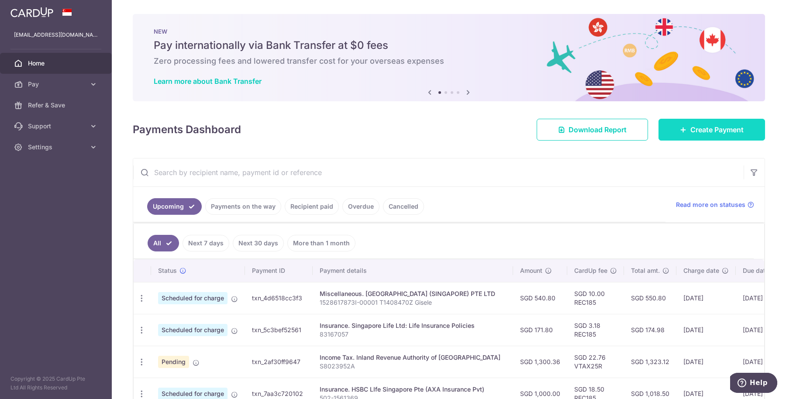
click at [713, 120] on link "Create Payment" at bounding box center [711, 130] width 107 height 22
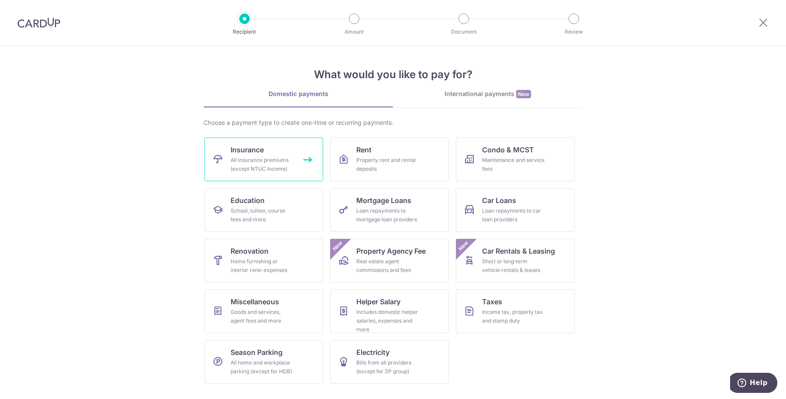
click at [287, 160] on div "All insurance premiums (except NTUC Income)" at bounding box center [261, 164] width 63 height 17
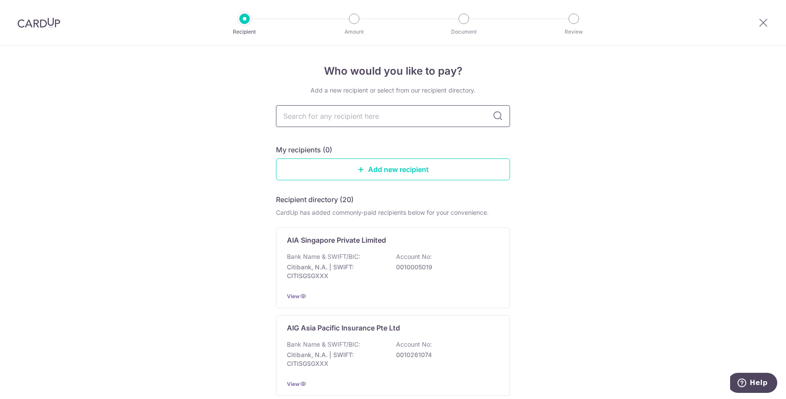
drag, startPoint x: 0, startPoint y: 0, endPoint x: 338, endPoint y: 116, distance: 357.7
click at [338, 116] on input "text" at bounding box center [393, 116] width 234 height 22
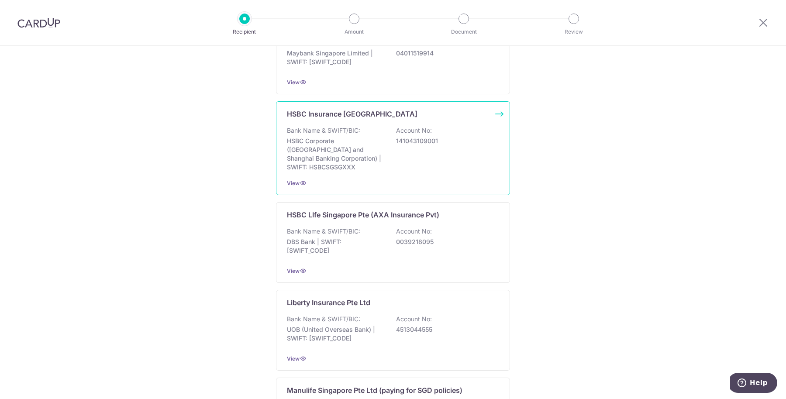
scroll to position [600, 0]
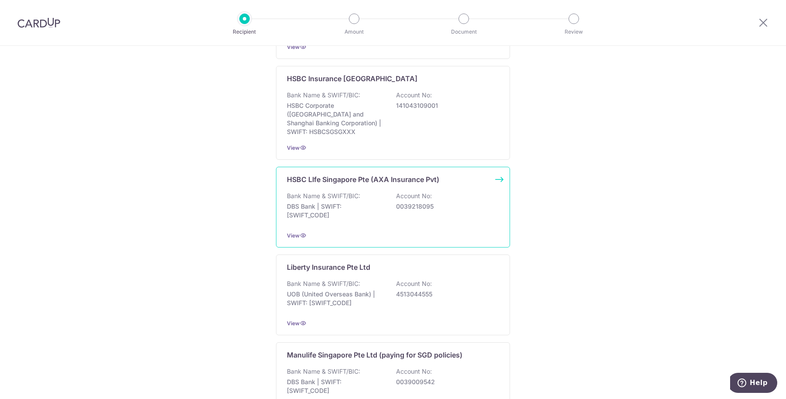
click at [313, 203] on p "DBS Bank | SWIFT: DBSSSGSGXXX" at bounding box center [336, 210] width 98 height 17
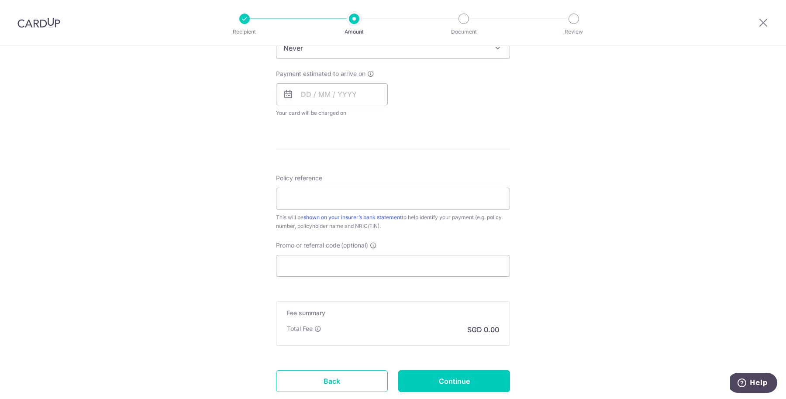
scroll to position [382, 0]
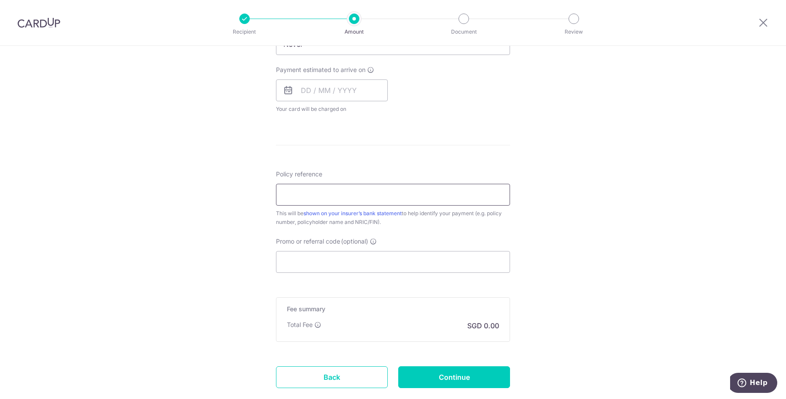
click at [340, 189] on input "Policy reference" at bounding box center [393, 195] width 234 height 22
click at [196, 169] on div "Tell us more about your payment Enter payment amount SGD Select Card Select opt…" at bounding box center [393, 59] width 786 height 790
click at [325, 382] on link "Back" at bounding box center [332, 377] width 112 height 22
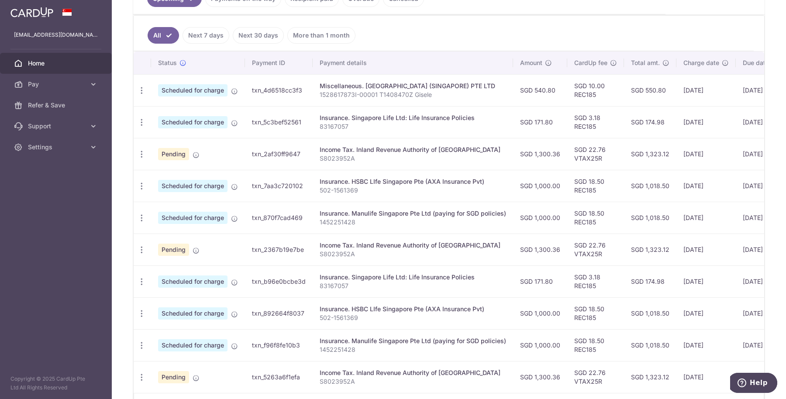
scroll to position [266, 0]
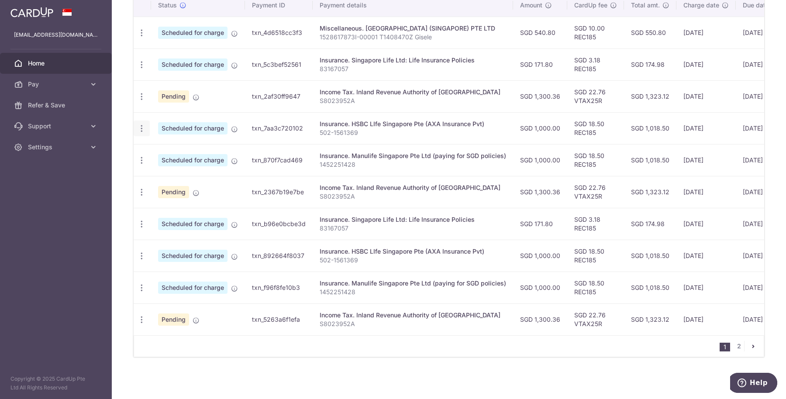
click at [137, 126] on icon "button" at bounding box center [141, 128] width 9 height 9
click at [156, 148] on link "Update payment" at bounding box center [179, 152] width 91 height 21
radio input "true"
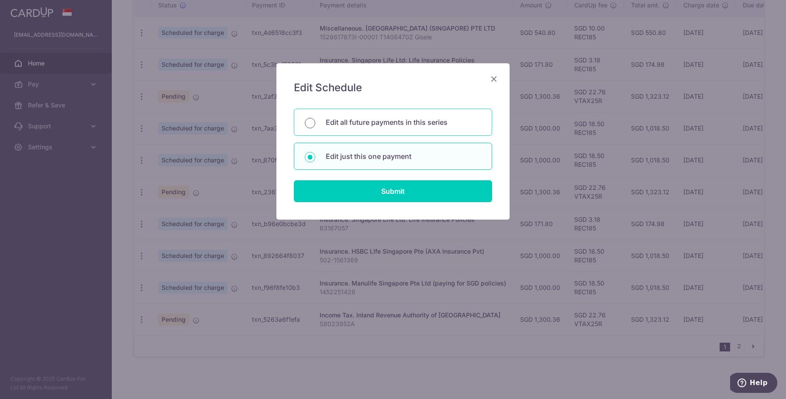
click at [310, 119] on input "Edit all future payments in this series" at bounding box center [310, 123] width 10 height 10
radio input "true"
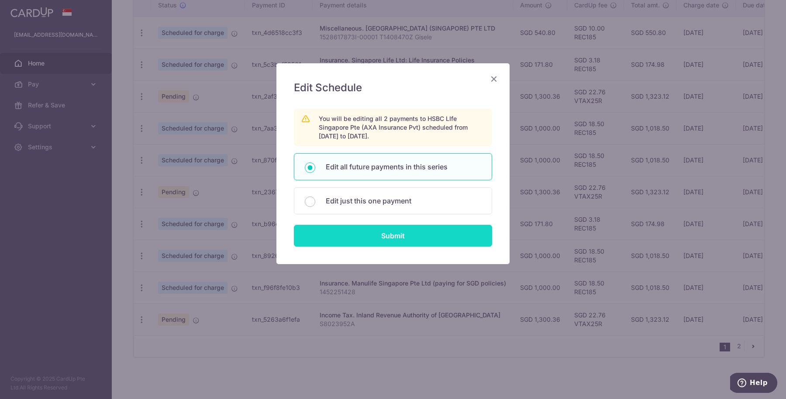
click at [351, 237] on input "Submit" at bounding box center [393, 236] width 198 height 22
radio input "true"
type input "1,000.00"
type input "502-1561369"
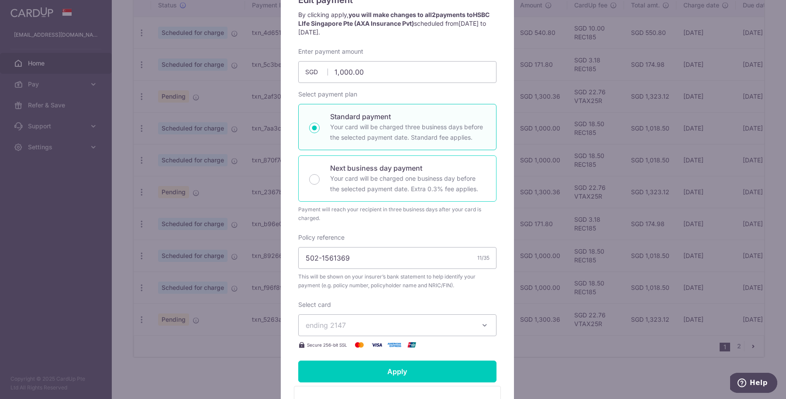
scroll to position [109, 0]
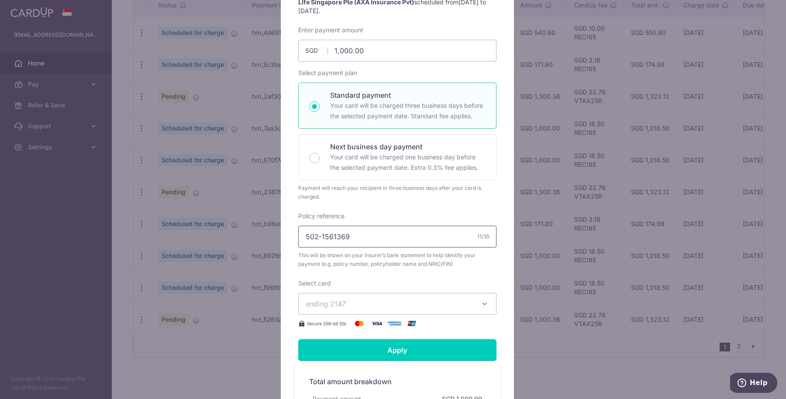
drag, startPoint x: 355, startPoint y: 230, endPoint x: 251, endPoint y: 221, distance: 104.3
click at [251, 221] on div "Edit payment By clicking apply, you will make changes to all 2 payments to HSBC…" at bounding box center [393, 199] width 786 height 399
click at [447, 260] on span "This will be shown on your insurer’s bank statement to help identify your payme…" at bounding box center [397, 259] width 198 height 17
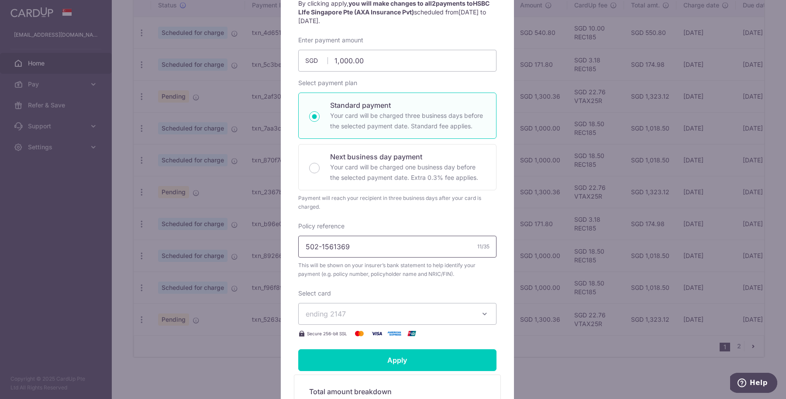
scroll to position [0, 0]
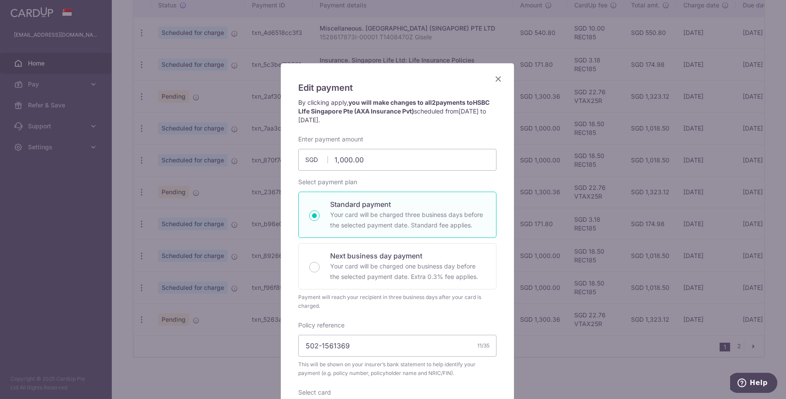
click at [499, 77] on icon "Close" at bounding box center [498, 78] width 10 height 11
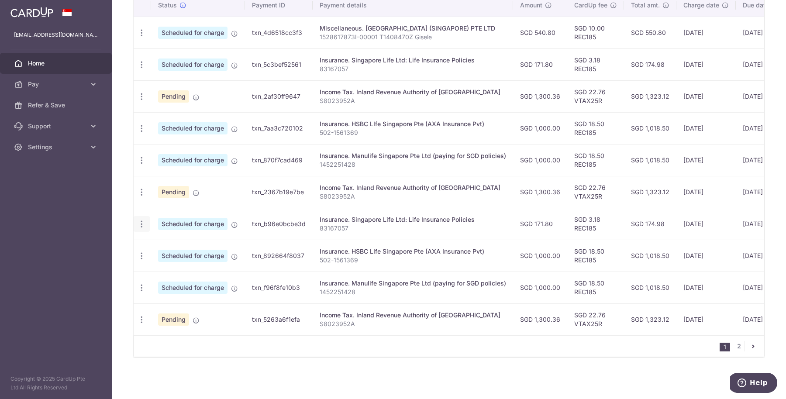
click at [145, 220] on icon "button" at bounding box center [141, 224] width 9 height 9
click at [162, 247] on span "Update payment" at bounding box center [187, 248] width 59 height 10
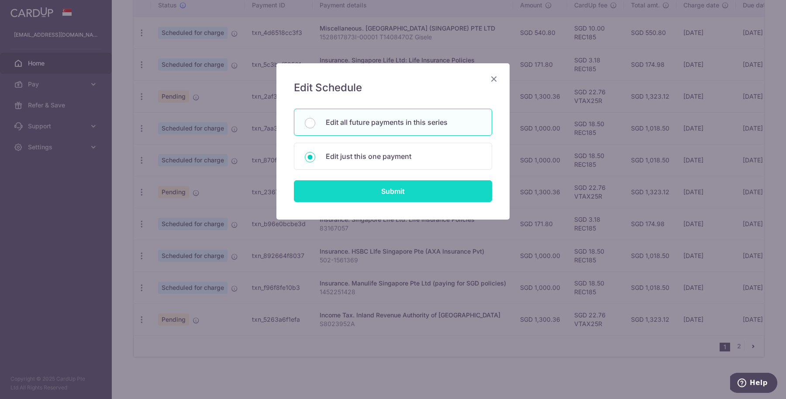
click at [334, 188] on input "Submit" at bounding box center [393, 191] width 198 height 22
type input "171.80"
radio input "true"
type input "[DATE]"
type input "83167057"
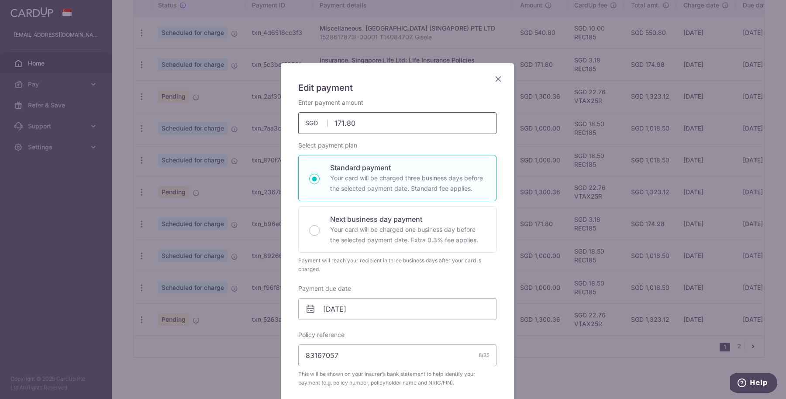
drag, startPoint x: 359, startPoint y: 120, endPoint x: 280, endPoint y: 112, distance: 79.4
click at [281, 112] on div "Edit payment By clicking apply, you will make changes to all 2 payments to Sing…" at bounding box center [397, 353] width 233 height 581
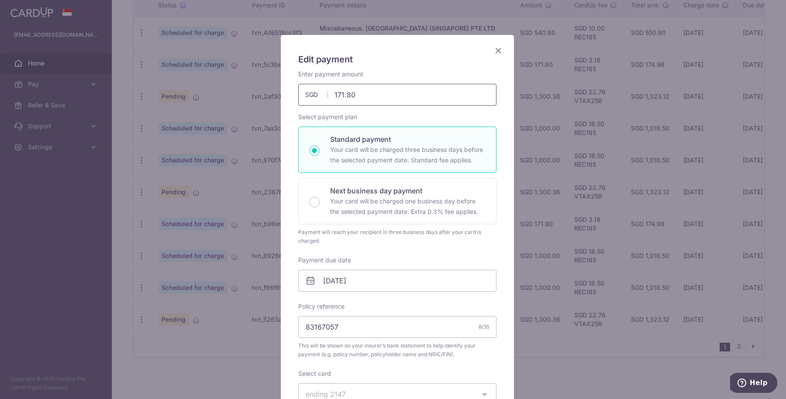
scroll to position [55, 0]
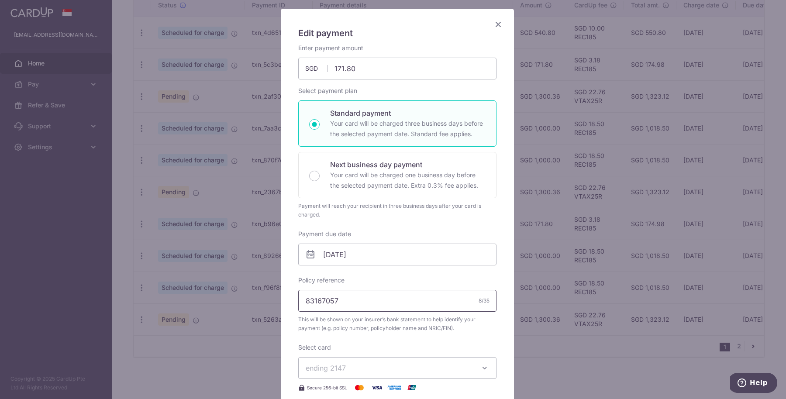
drag, startPoint x: 361, startPoint y: 298, endPoint x: 241, endPoint y: 278, distance: 121.3
click at [241, 278] on div "Edit payment By clicking apply, you will make changes to all 2 payments to Sing…" at bounding box center [393, 199] width 786 height 399
click at [493, 20] on icon "Close" at bounding box center [498, 24] width 10 height 11
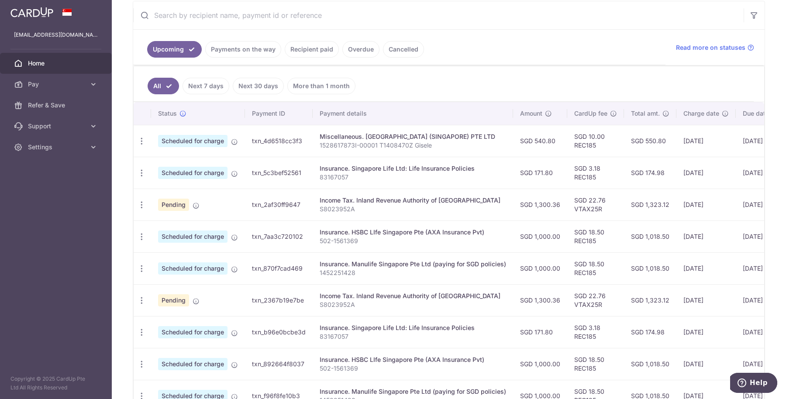
scroll to position [0, 0]
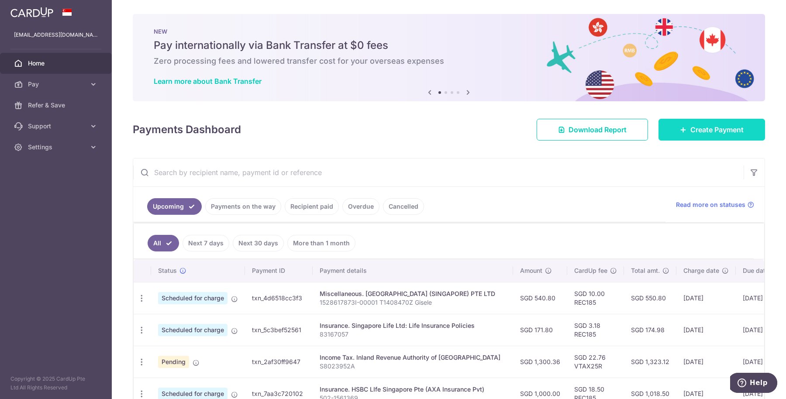
click at [697, 128] on span "Create Payment" at bounding box center [716, 129] width 53 height 10
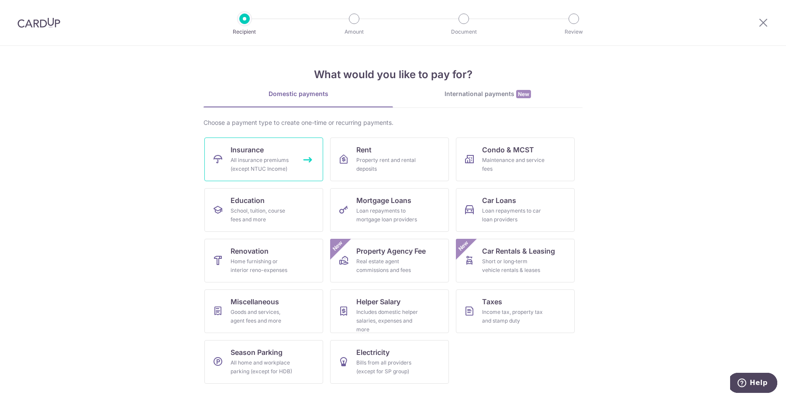
click at [277, 164] on div "All insurance premiums (except NTUC Income)" at bounding box center [261, 164] width 63 height 17
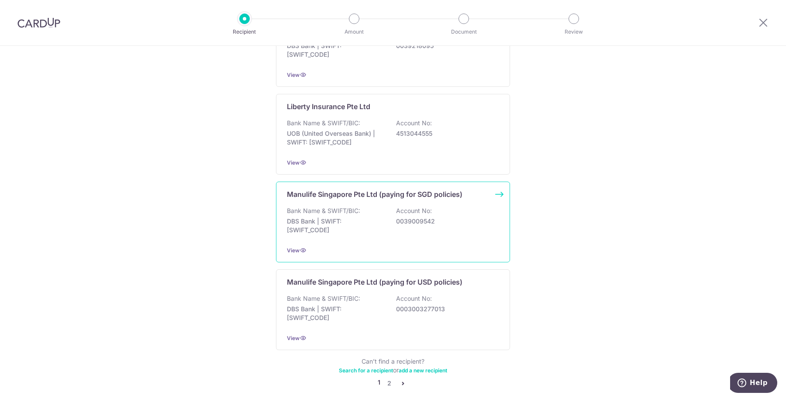
scroll to position [788, 0]
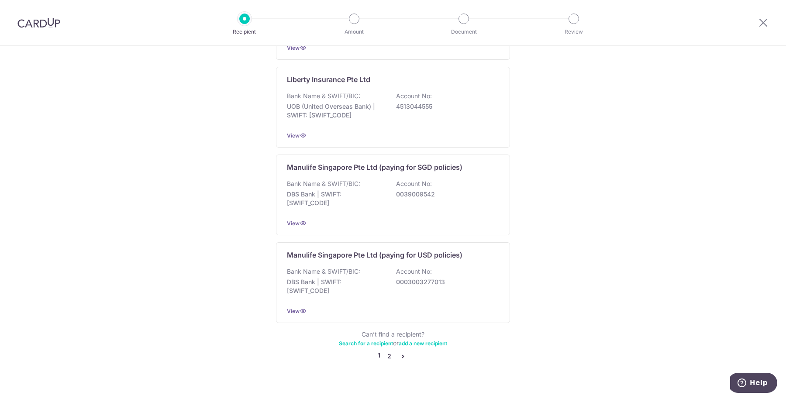
click at [387, 351] on link "2" at bounding box center [389, 356] width 10 height 10
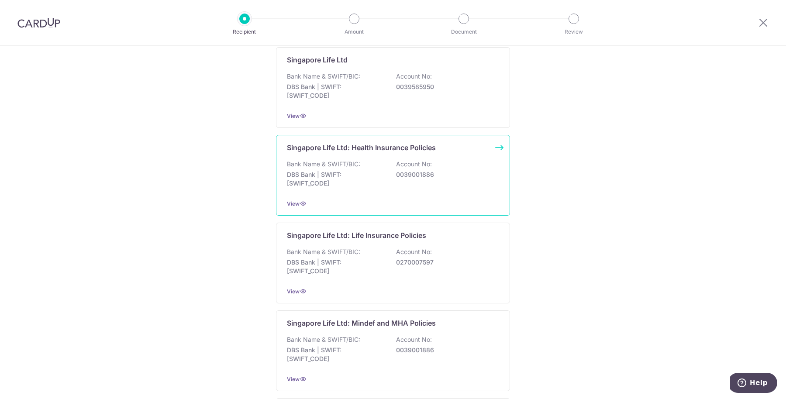
scroll to position [273, 0]
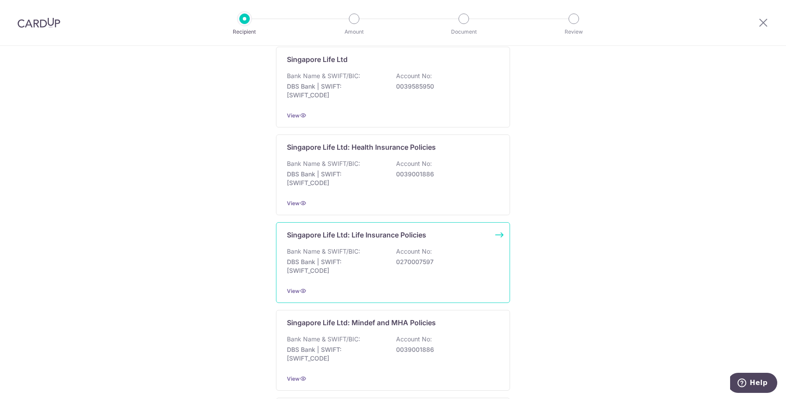
click at [363, 263] on p "DBS Bank | SWIFT: [SWIFT_CODE]" at bounding box center [336, 266] width 98 height 17
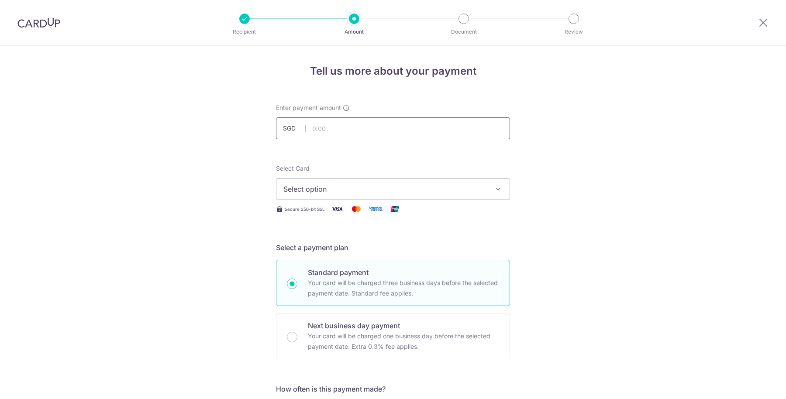
click at [333, 126] on input "text" at bounding box center [393, 128] width 234 height 22
type input "171.80"
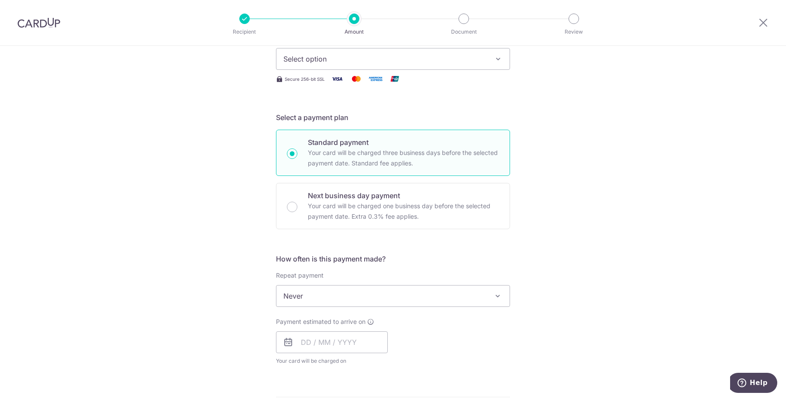
scroll to position [109, 0]
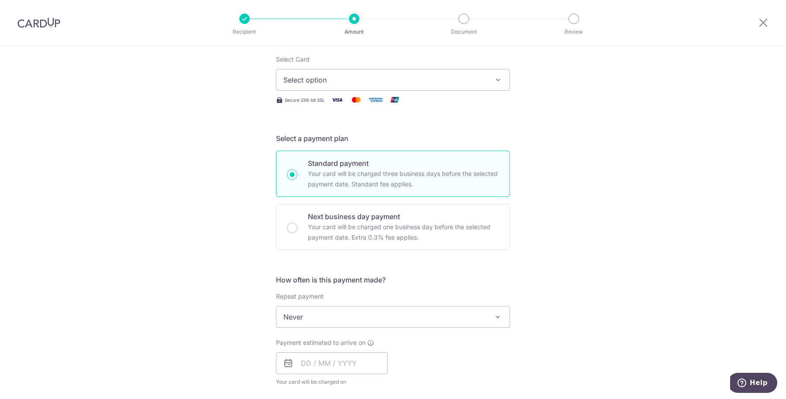
click at [409, 80] on span "Select option" at bounding box center [384, 80] width 203 height 10
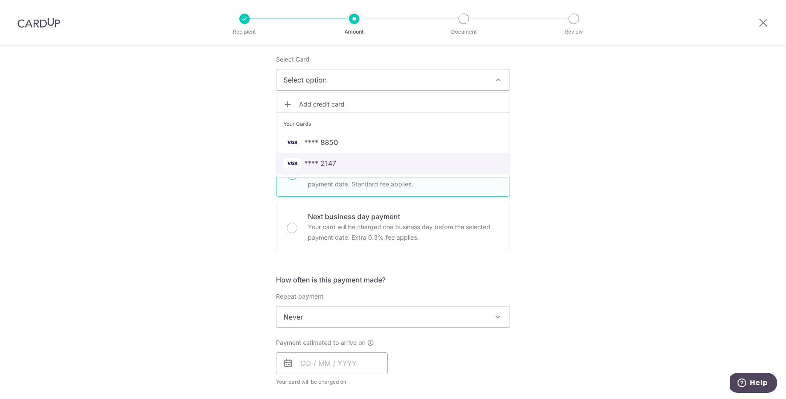
click at [371, 164] on span "**** 2147" at bounding box center [392, 163] width 219 height 10
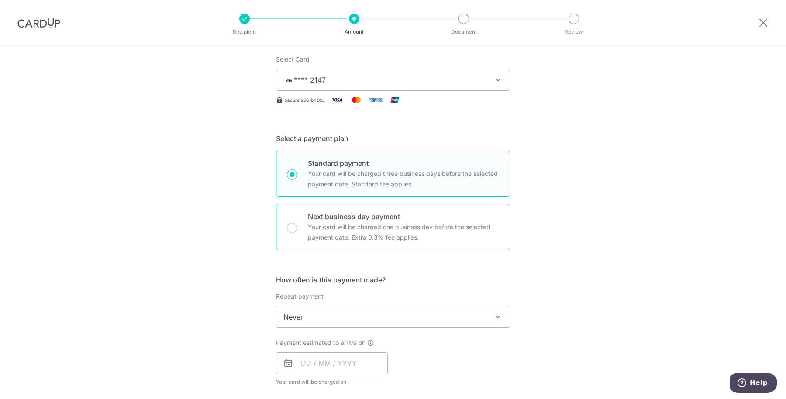
scroll to position [164, 0]
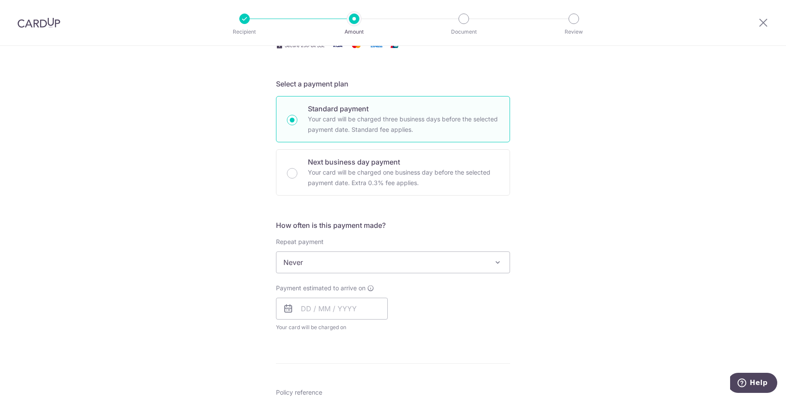
click at [290, 268] on span "Never" at bounding box center [392, 262] width 233 height 21
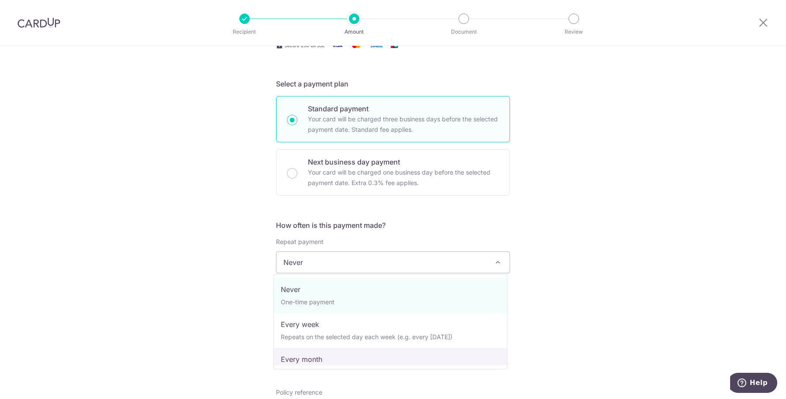
select select "3"
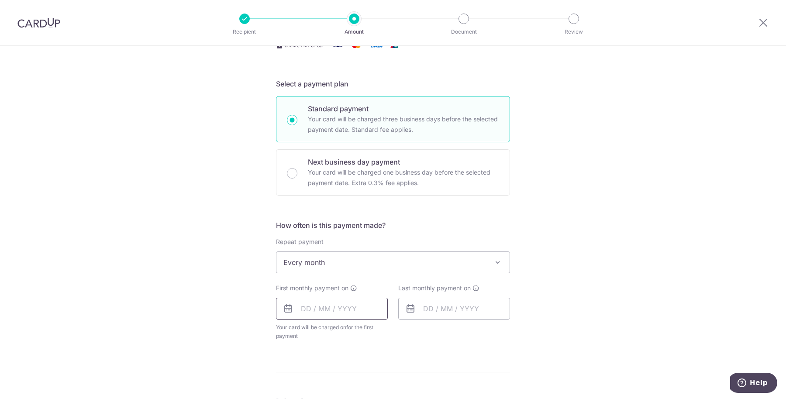
click at [281, 313] on input "text" at bounding box center [332, 309] width 112 height 22
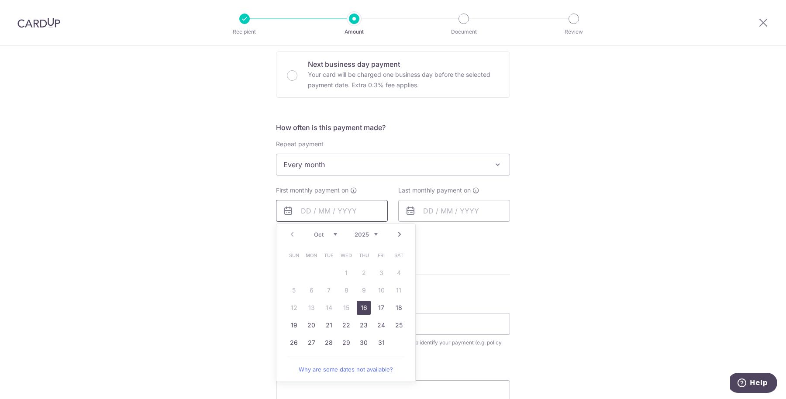
scroll to position [273, 0]
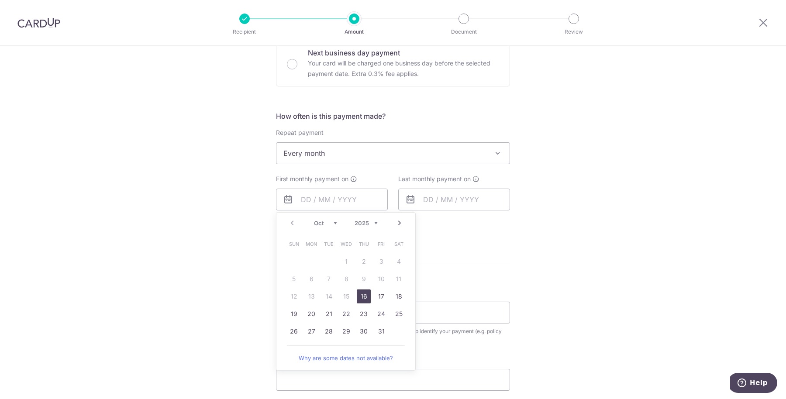
click at [394, 222] on link "Next" at bounding box center [399, 223] width 10 height 10
click at [313, 313] on link "22" at bounding box center [311, 314] width 14 height 14
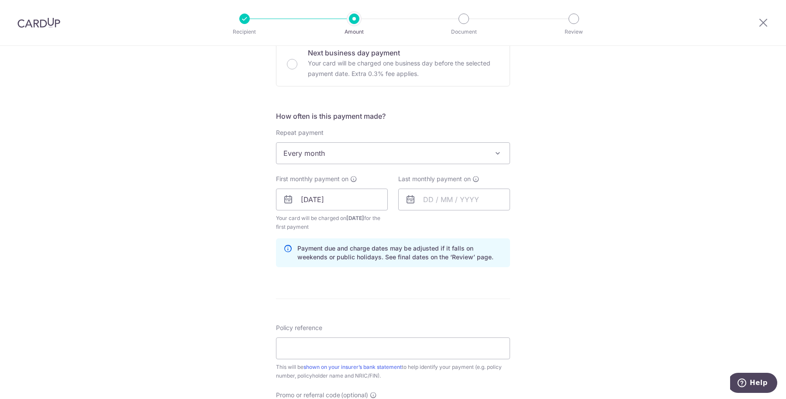
click at [284, 199] on icon at bounding box center [288, 199] width 10 height 10
click at [311, 197] on input "22/12/2025" at bounding box center [332, 200] width 112 height 22
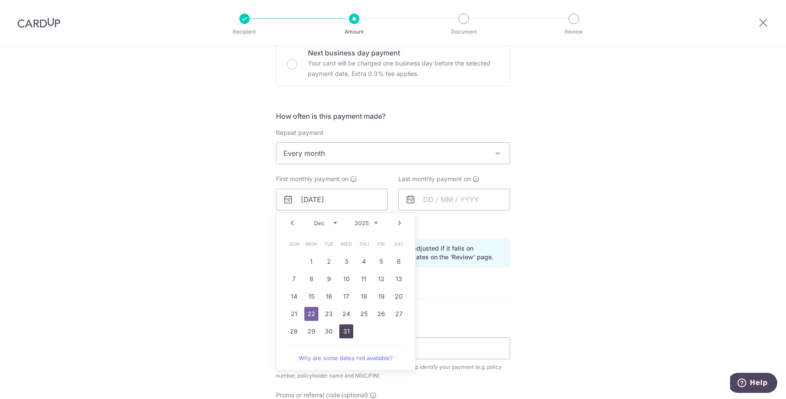
click at [339, 331] on link "31" at bounding box center [346, 331] width 14 height 14
type input "31/12/2025"
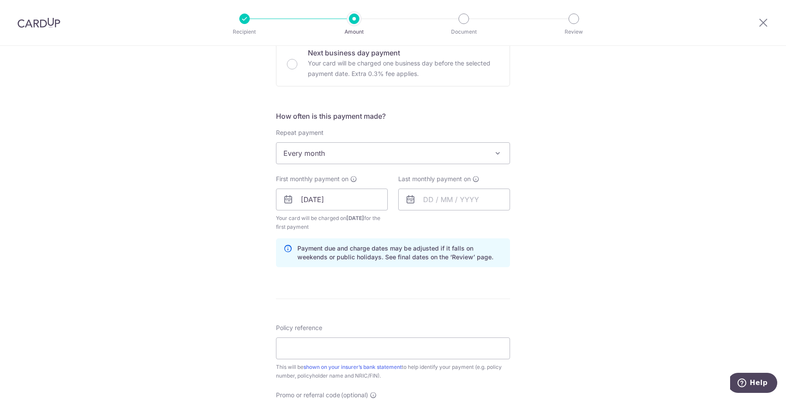
click at [407, 210] on div "Last monthly payment on" at bounding box center [454, 203] width 122 height 57
click at [406, 201] on icon at bounding box center [410, 199] width 10 height 10
click at [406, 196] on icon at bounding box center [410, 199] width 10 height 10
click at [283, 200] on icon at bounding box center [288, 199] width 10 height 10
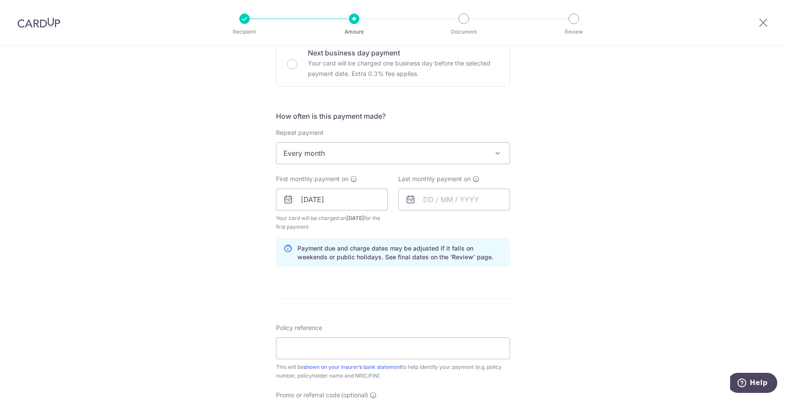
click at [283, 200] on icon at bounding box center [288, 199] width 10 height 10
click at [287, 201] on icon at bounding box center [288, 199] width 10 height 10
click at [306, 200] on input "31/12/2025" at bounding box center [332, 200] width 112 height 22
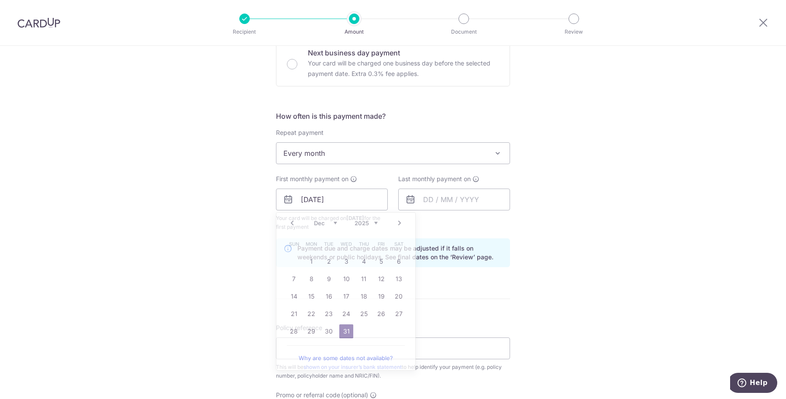
click at [550, 272] on div "Tell us more about your payment Enter payment amount SGD 171.80 171.80 Select C…" at bounding box center [393, 190] width 786 height 834
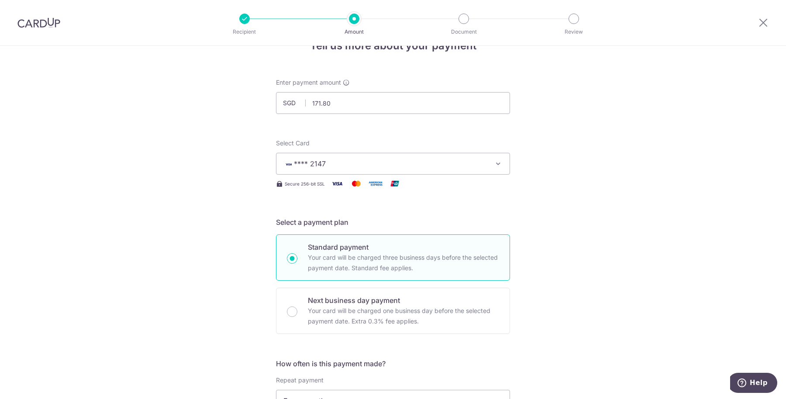
scroll to position [0, 0]
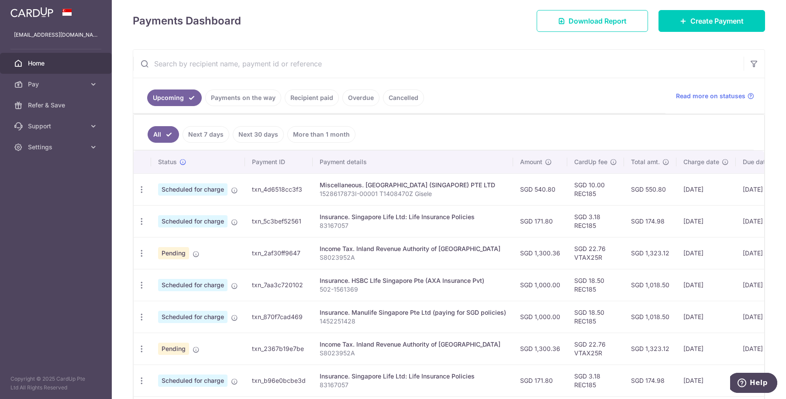
scroll to position [109, 0]
click at [720, 223] on td "[DATE]" at bounding box center [705, 221] width 59 height 32
click at [727, 217] on td "[DATE]" at bounding box center [705, 221] width 59 height 32
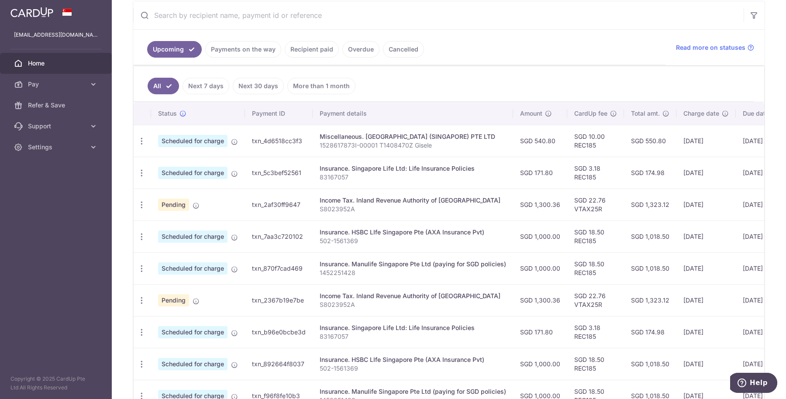
scroll to position [157, 0]
click at [138, 169] on icon "button" at bounding box center [141, 173] width 9 height 9
click at [188, 194] on span "Update payment" at bounding box center [187, 197] width 59 height 10
radio input "true"
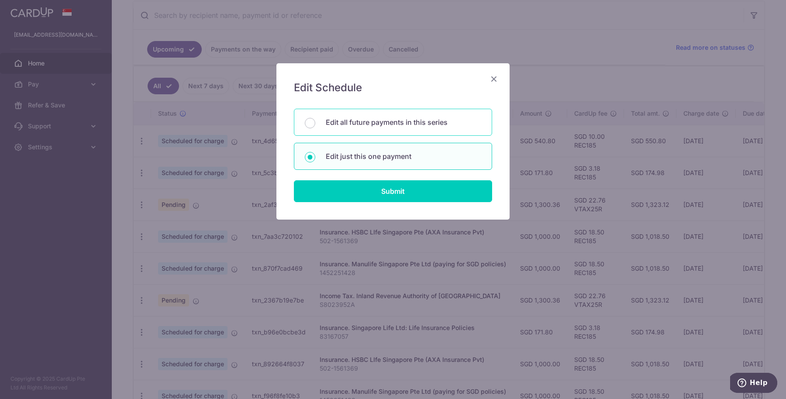
click at [326, 117] on p "Edit all future payments in this series" at bounding box center [403, 122] width 155 height 10
click at [315, 118] on input "Edit all future payments in this series" at bounding box center [310, 123] width 10 height 10
radio input "true"
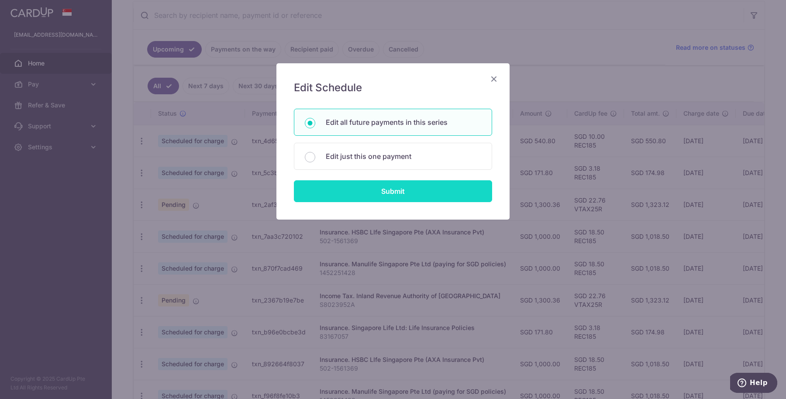
click at [357, 191] on input "Submit" at bounding box center [393, 191] width 198 height 22
radio input "true"
type input "171.80"
type input "83167057"
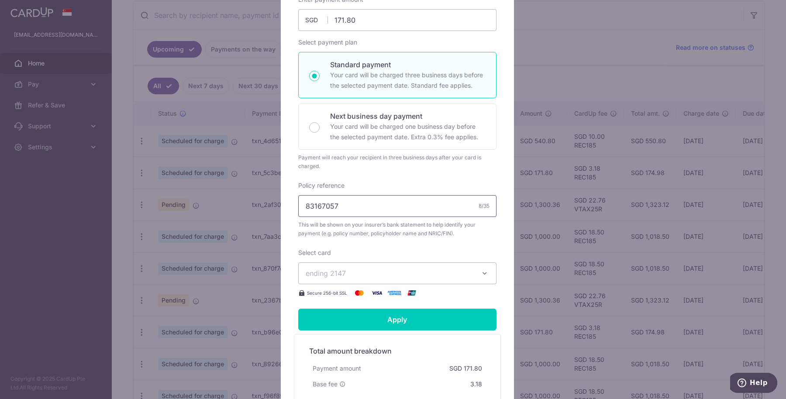
scroll to position [0, 0]
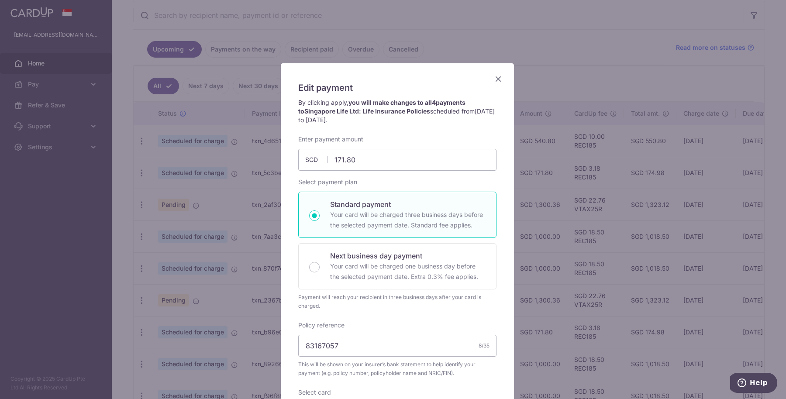
click at [493, 80] on icon "Close" at bounding box center [498, 78] width 10 height 11
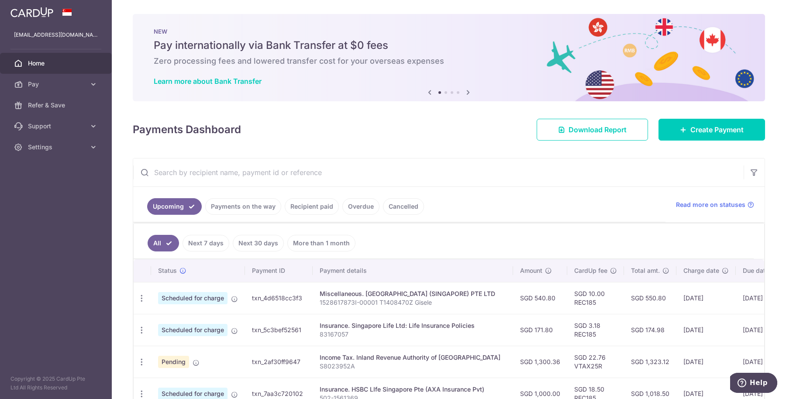
click at [48, 63] on span "Home" at bounding box center [57, 63] width 58 height 9
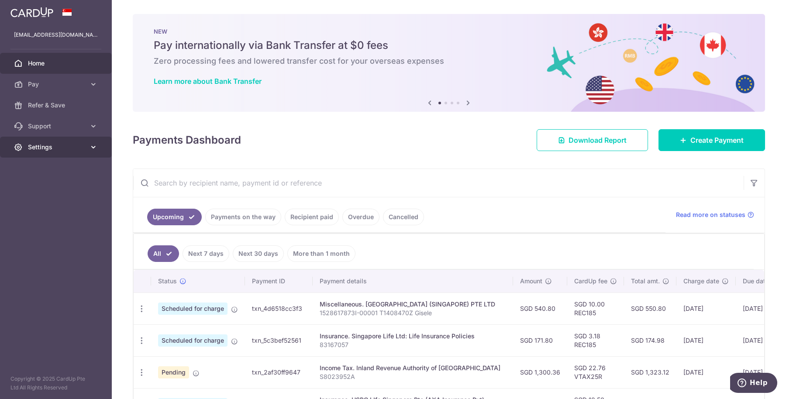
click at [45, 141] on link "Settings" at bounding box center [56, 147] width 112 height 21
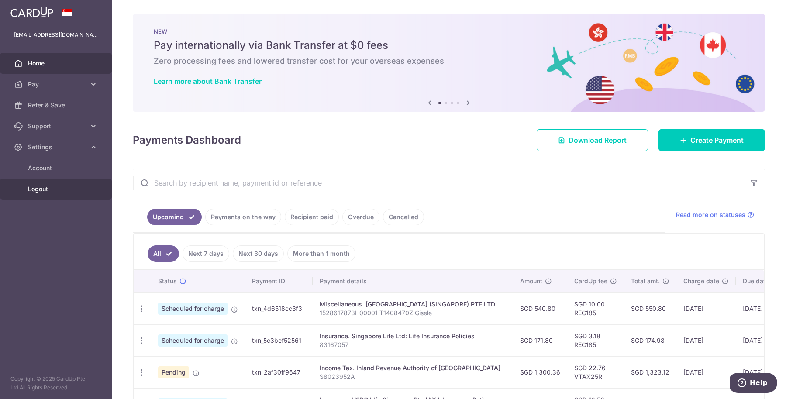
click at [51, 191] on span "Logout" at bounding box center [57, 189] width 58 height 9
